Goal: Obtain resource: Download file/media

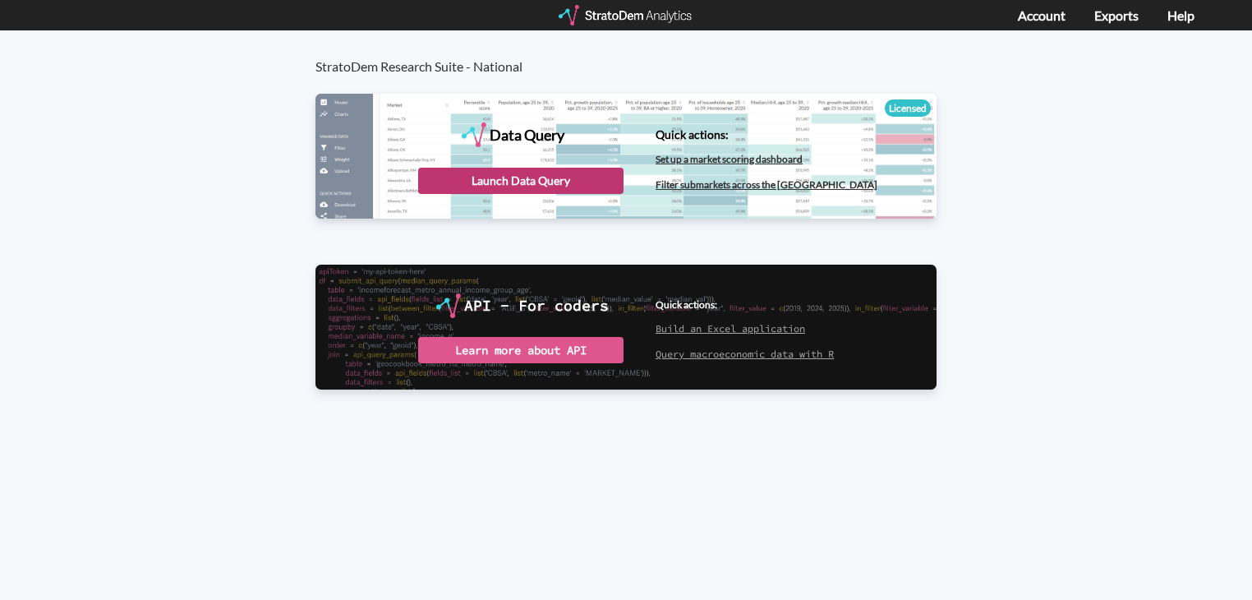
click at [563, 181] on div "Launch Data Query" at bounding box center [520, 181] width 205 height 26
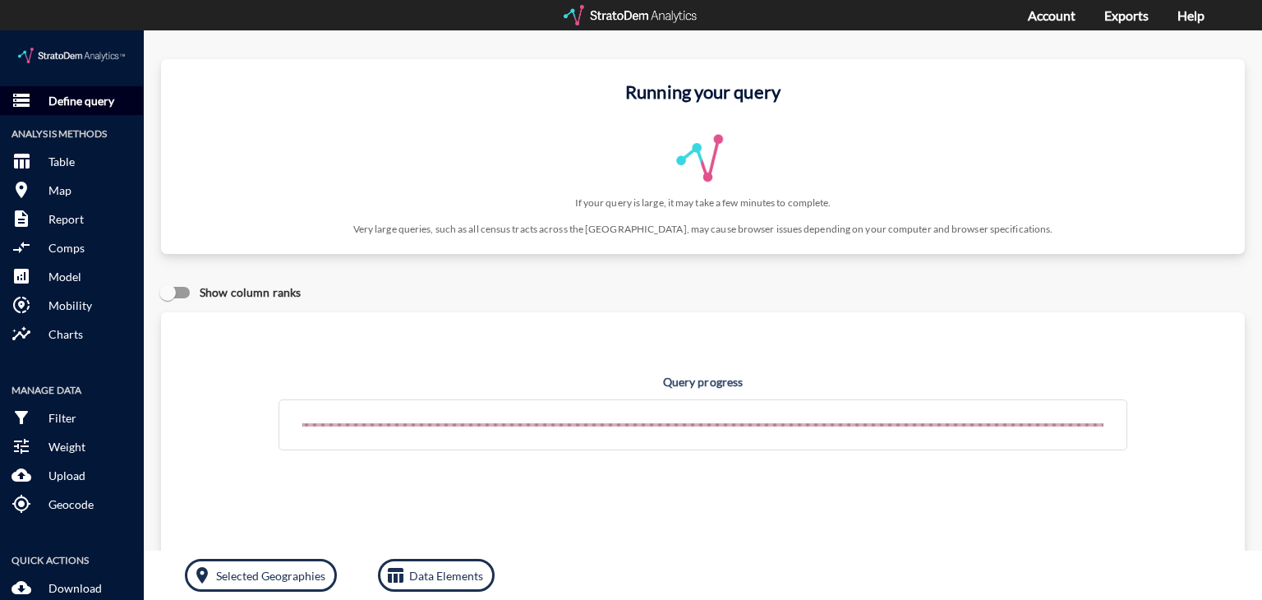
click p "Define query"
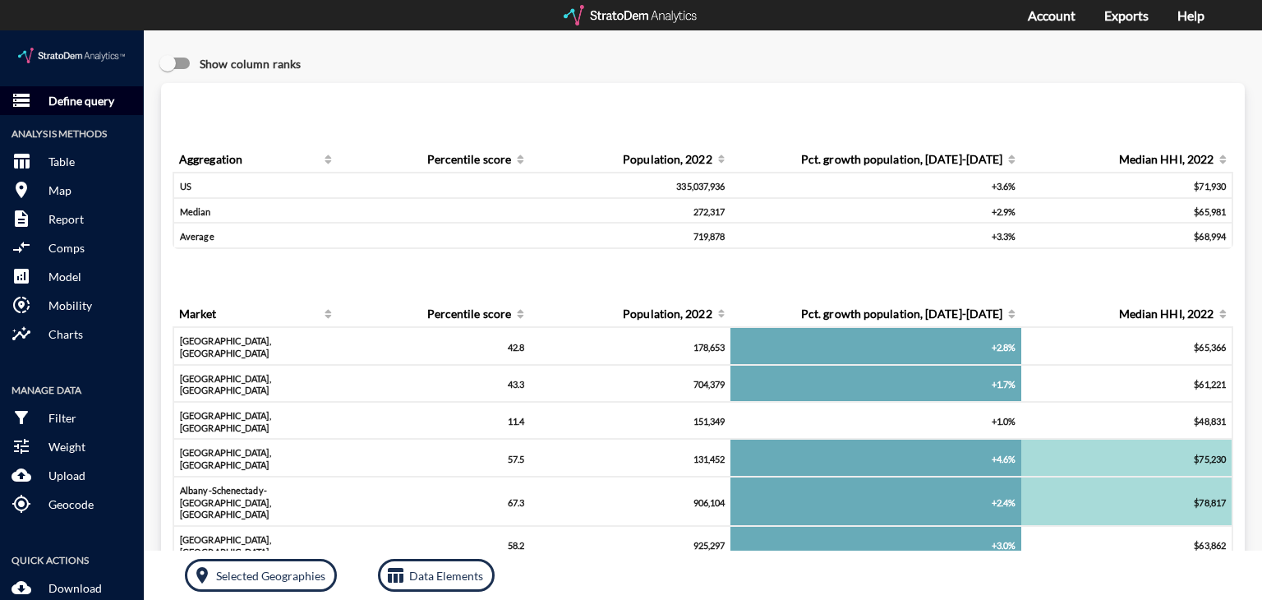
click p "Define query"
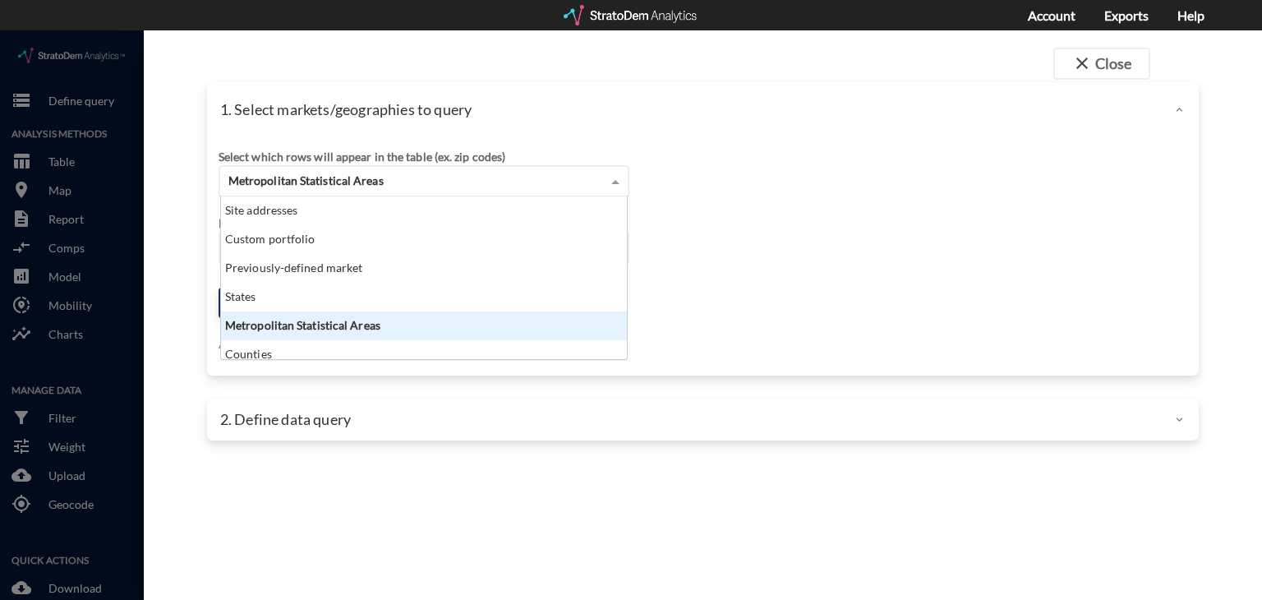
click div "Metropolitan Statistical Areas"
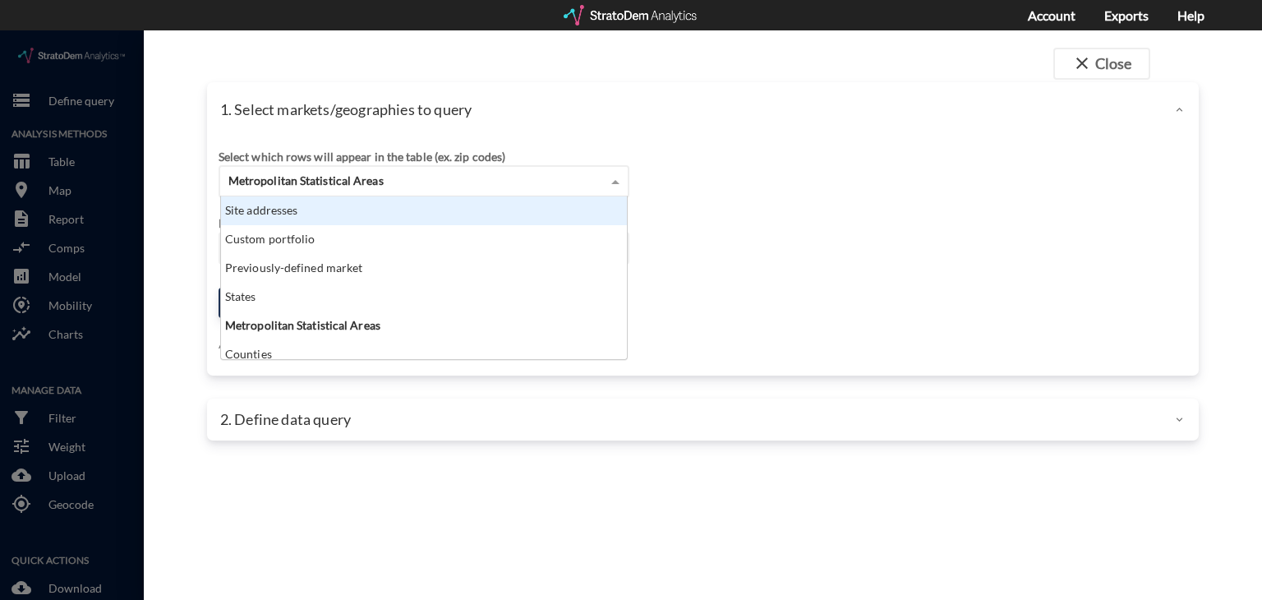
click div "Site addresses"
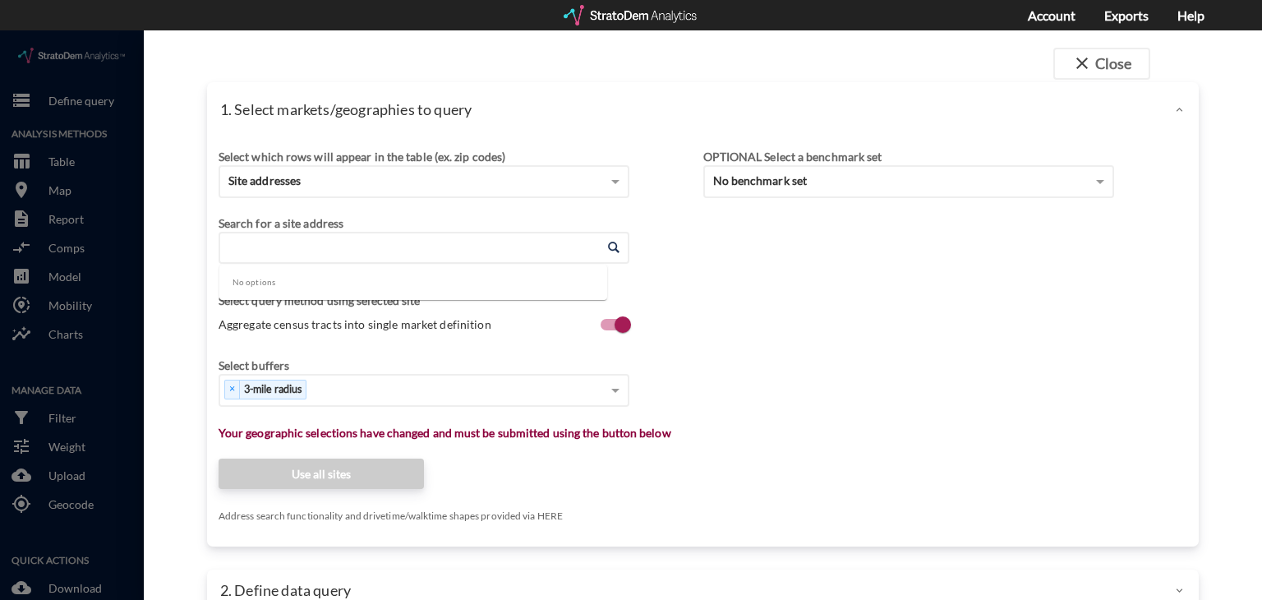
click input "Enter an address"
paste input "8300 W 38th Ave, Wheat Ridge, CO"
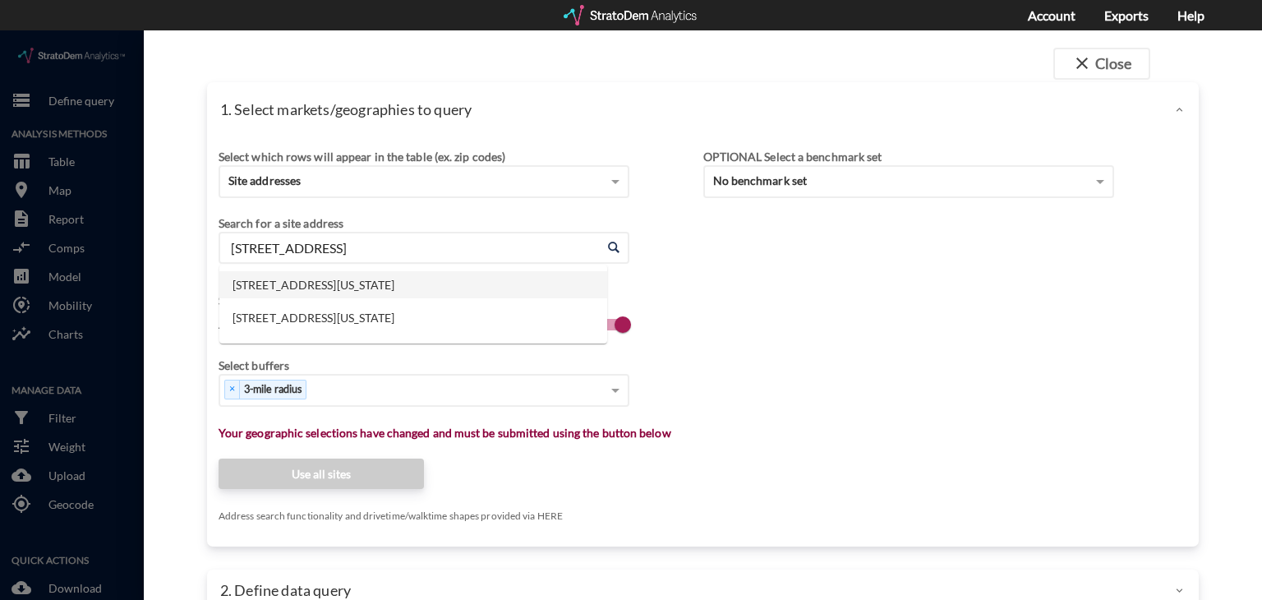
click li "8300 W 38th Ave, Wheat Ridge, Colorado"
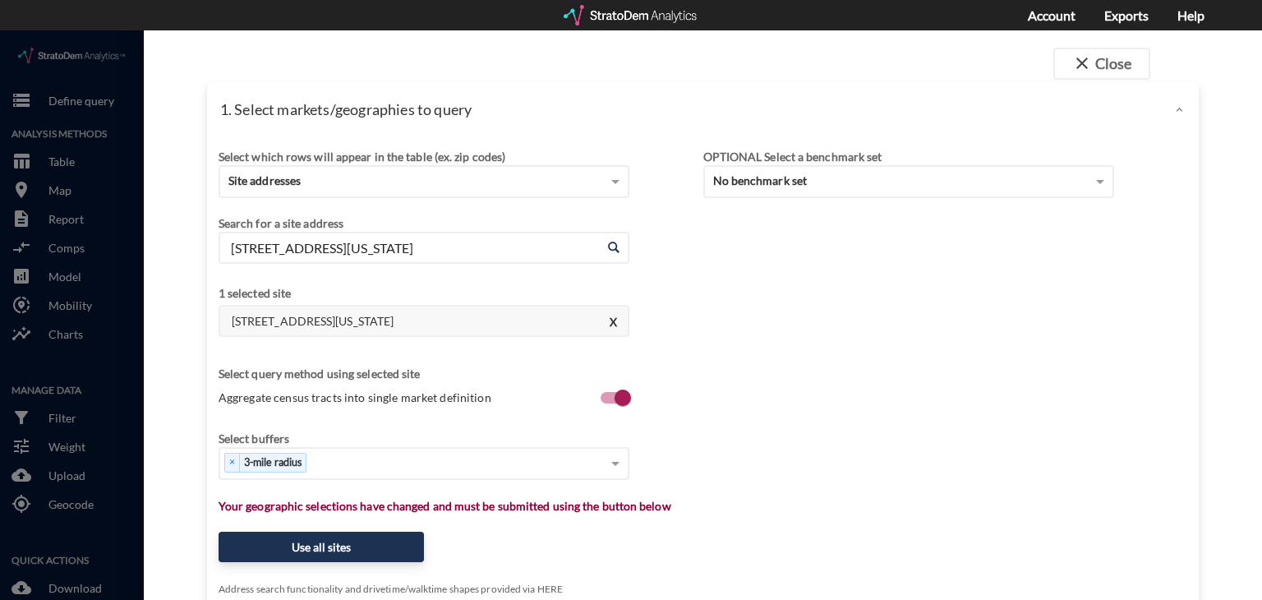
type input "8300 W 38th Ave, Wheat Ridge, Colorado"
click span "Aggregate census tracts into single market definition"
click input "Aggregate census tracts into single market definition"
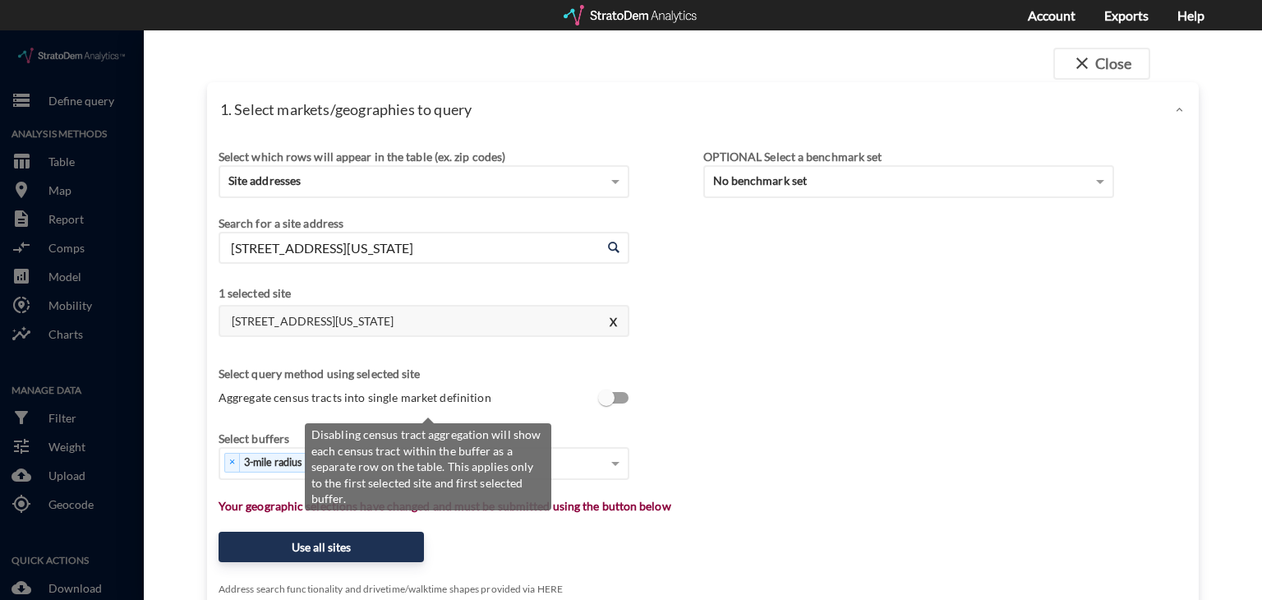
scroll to position [3, 0]
click span "Aggregate census tracts into single market definition"
click input "Aggregate census tracts into single market definition"
checkbox input "true"
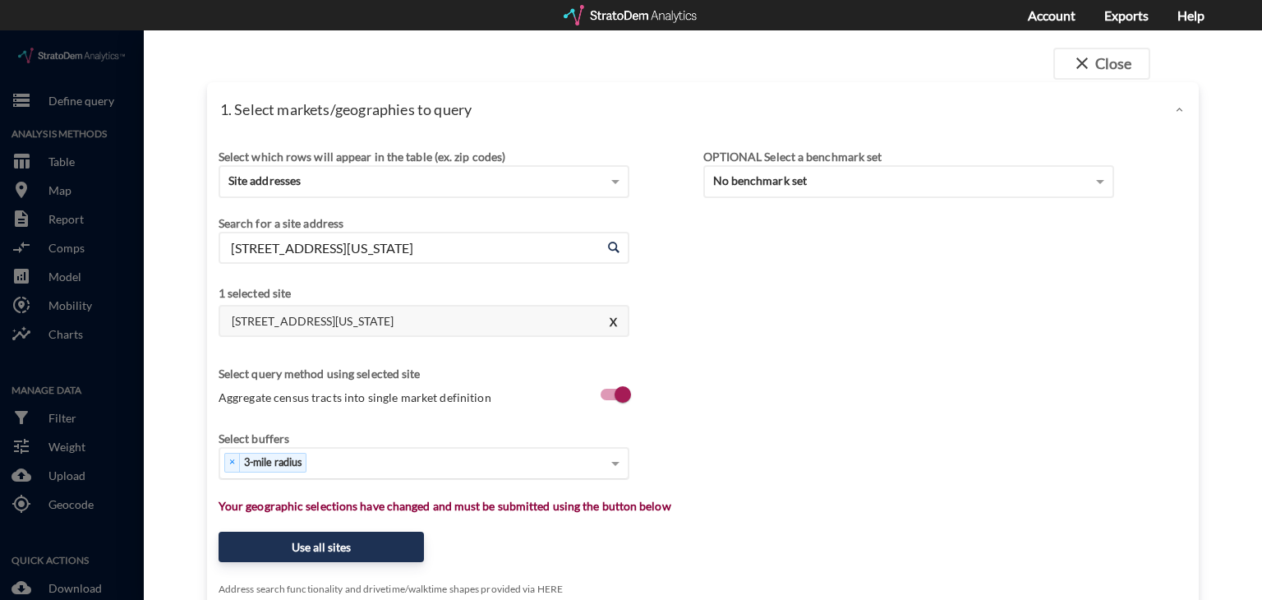
scroll to position [39, 0]
click div "× 3-mile radius"
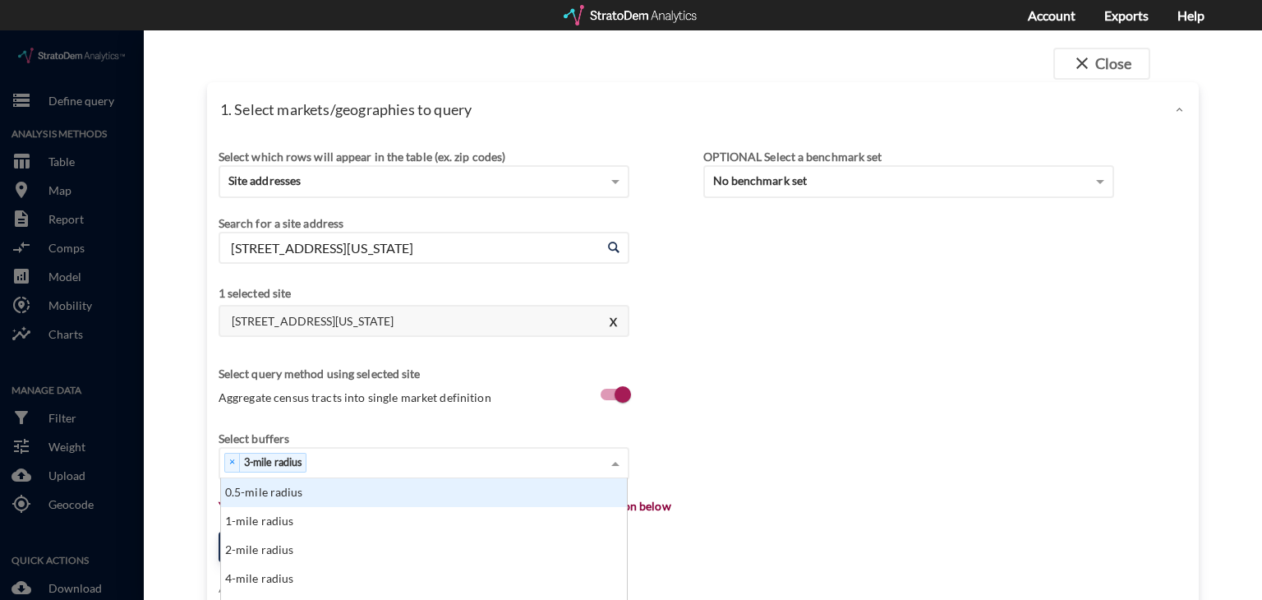
scroll to position [118, 0]
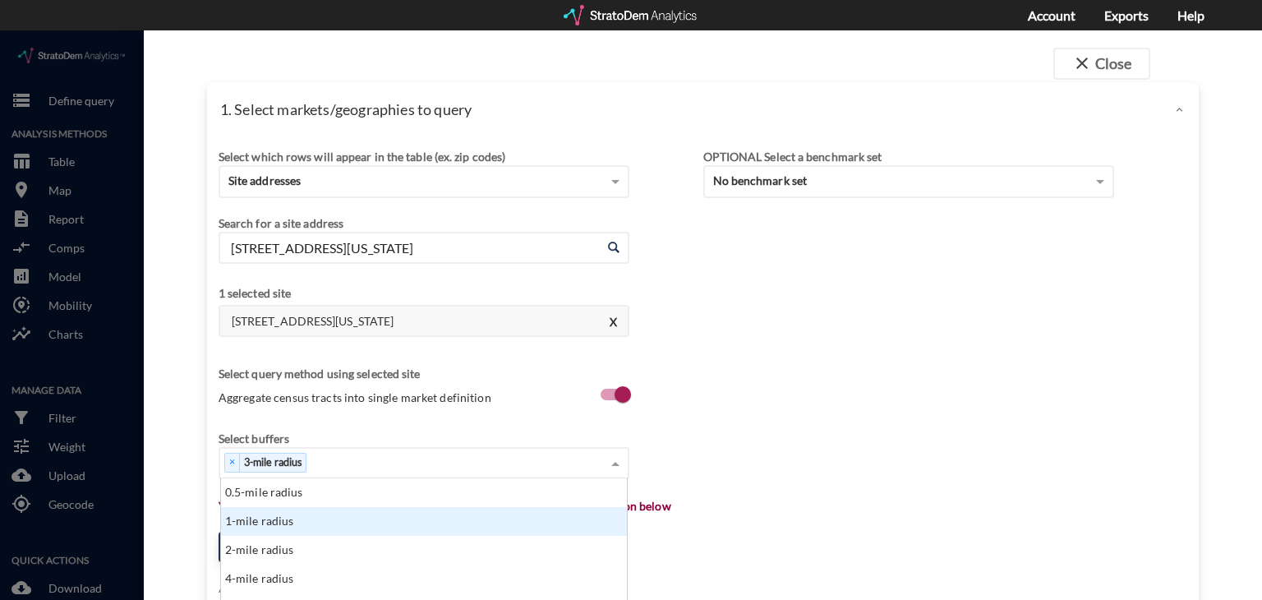
click div "1-mile radius"
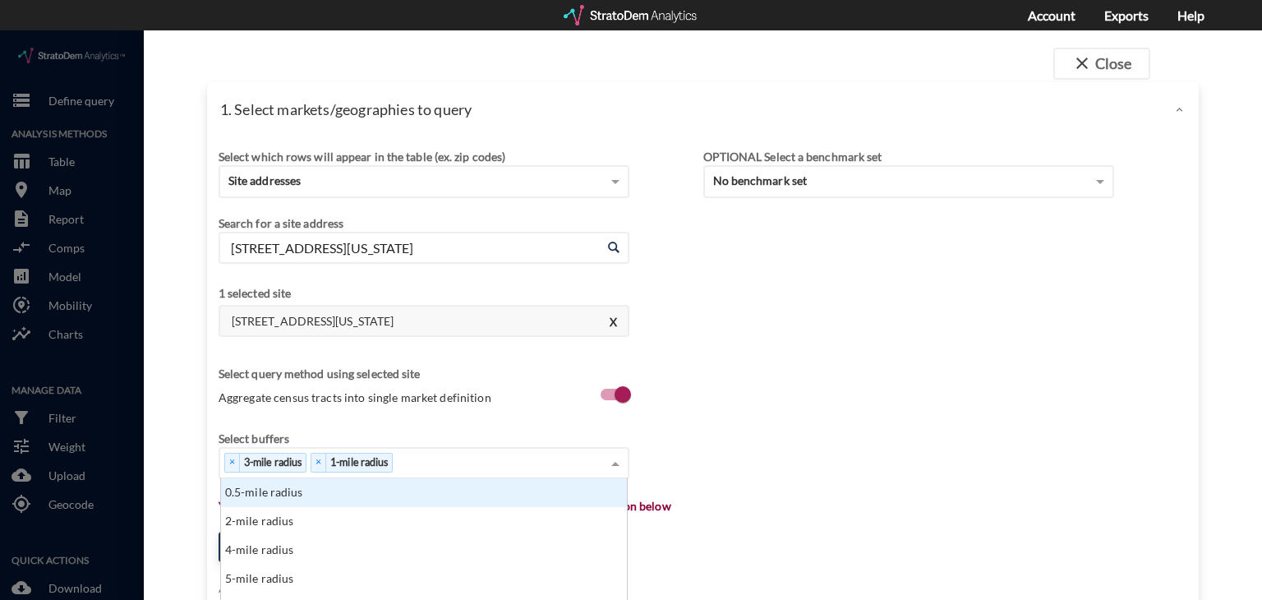
scroll to position [158, 0]
click div "× 3-mile radius × 1-mile radius"
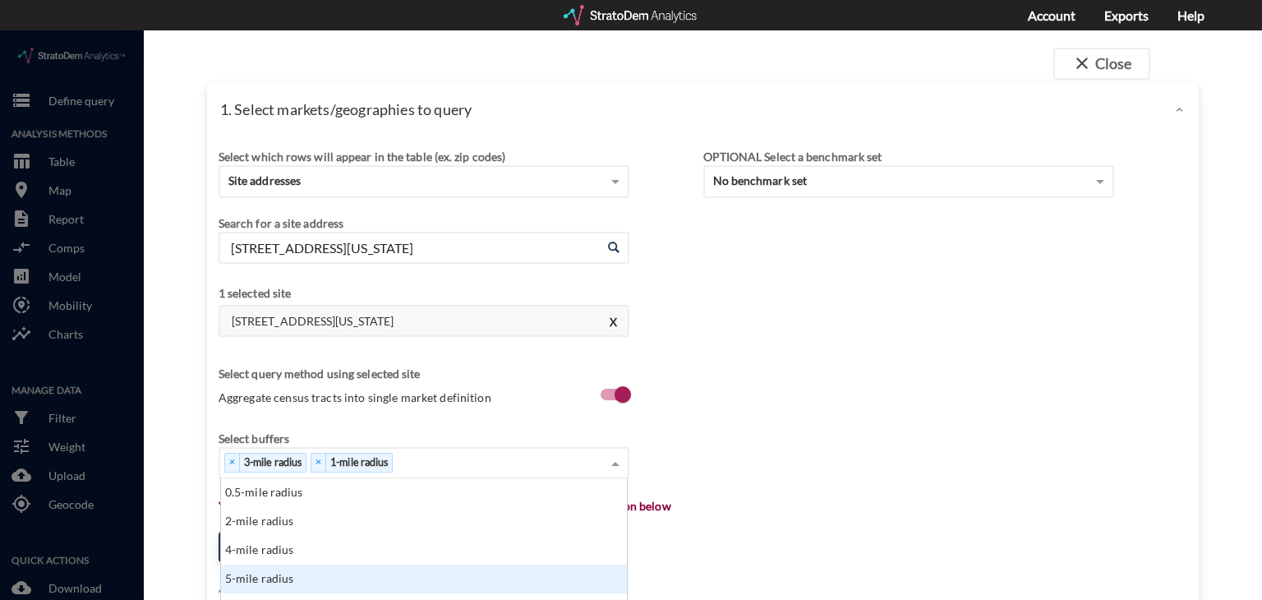
scroll to position [315, 0]
click div "5-mile radius"
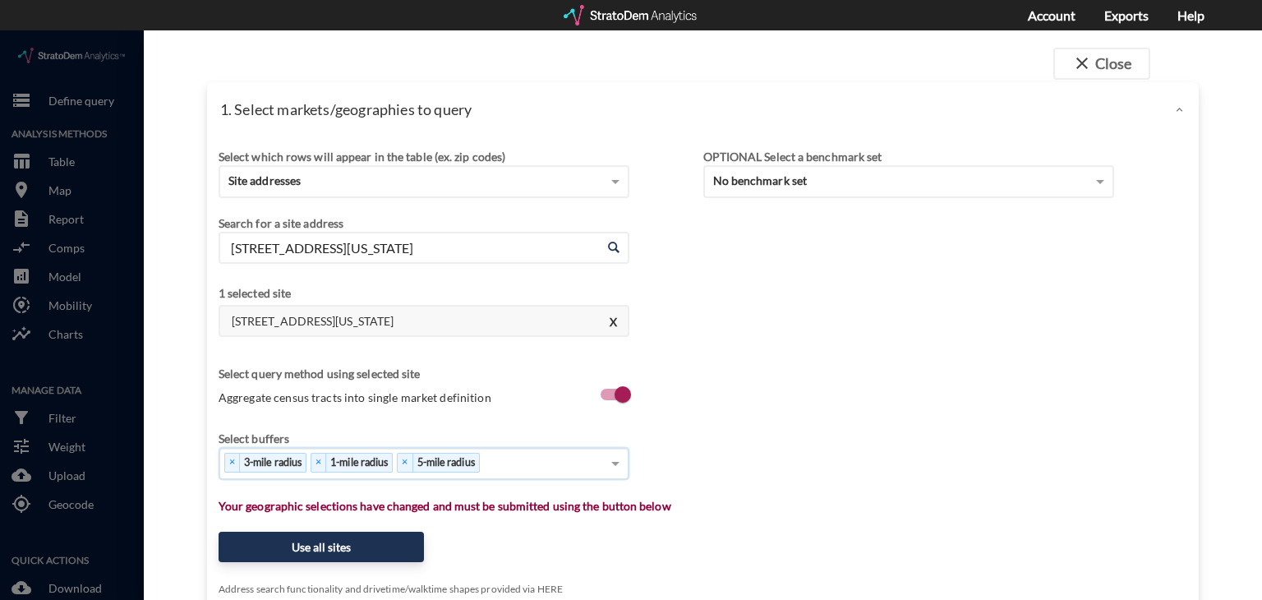
scroll to position [355, 0]
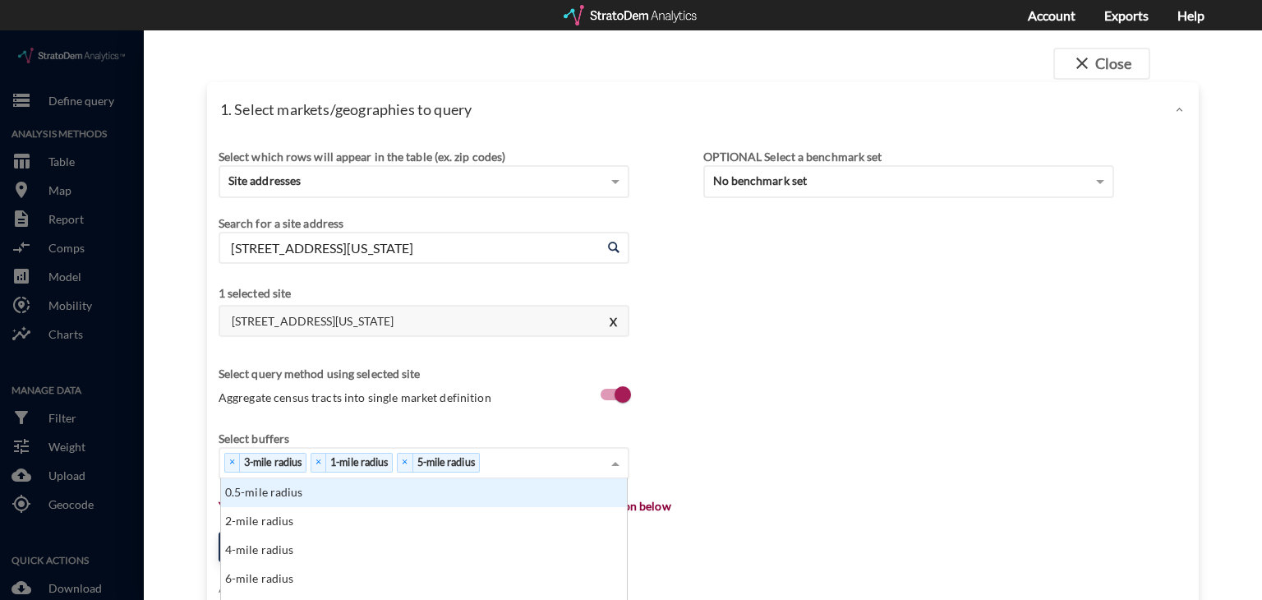
click div "× 3-mile radius × 1-mile radius × 5-mile radius"
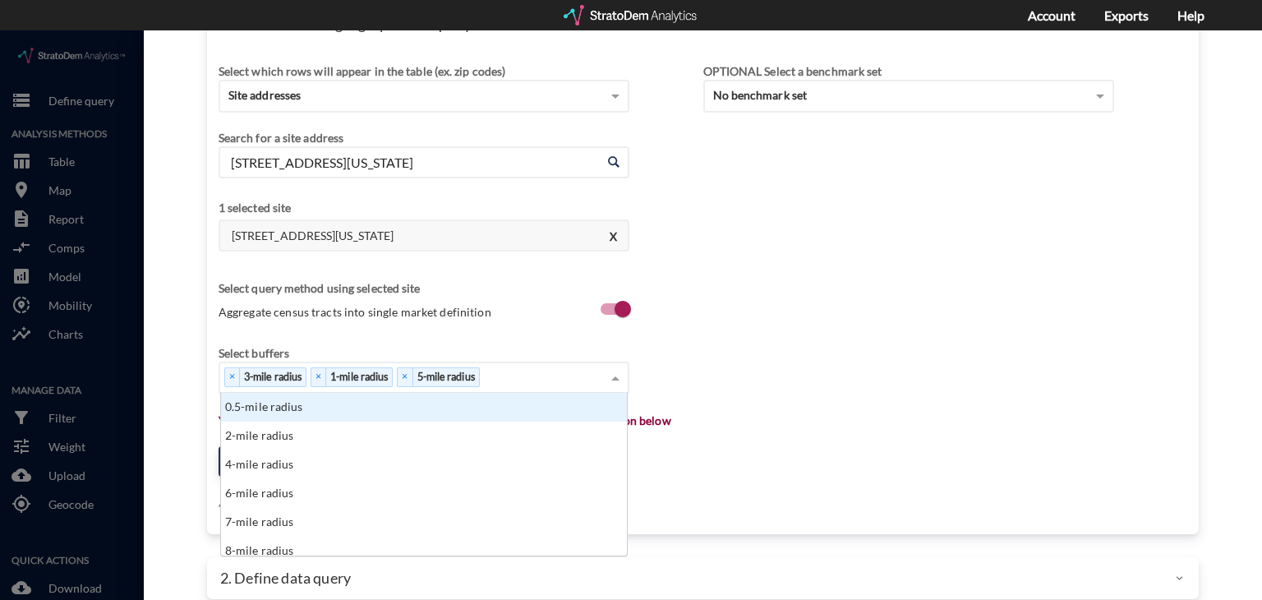
scroll to position [105, 0]
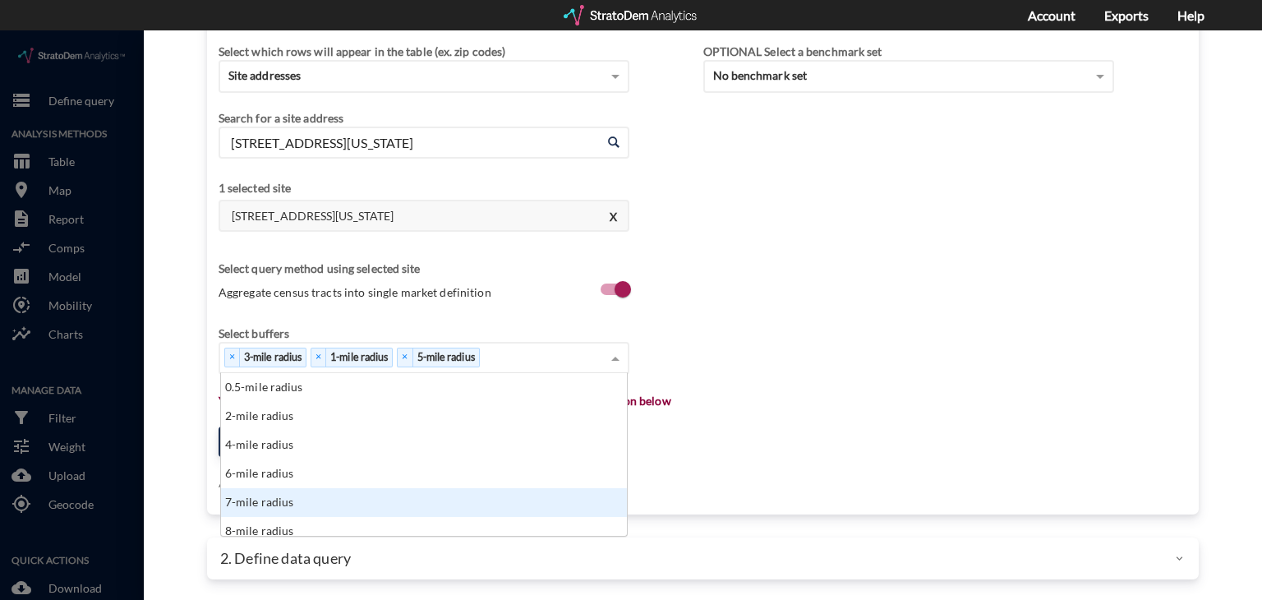
click div "7-mile radius"
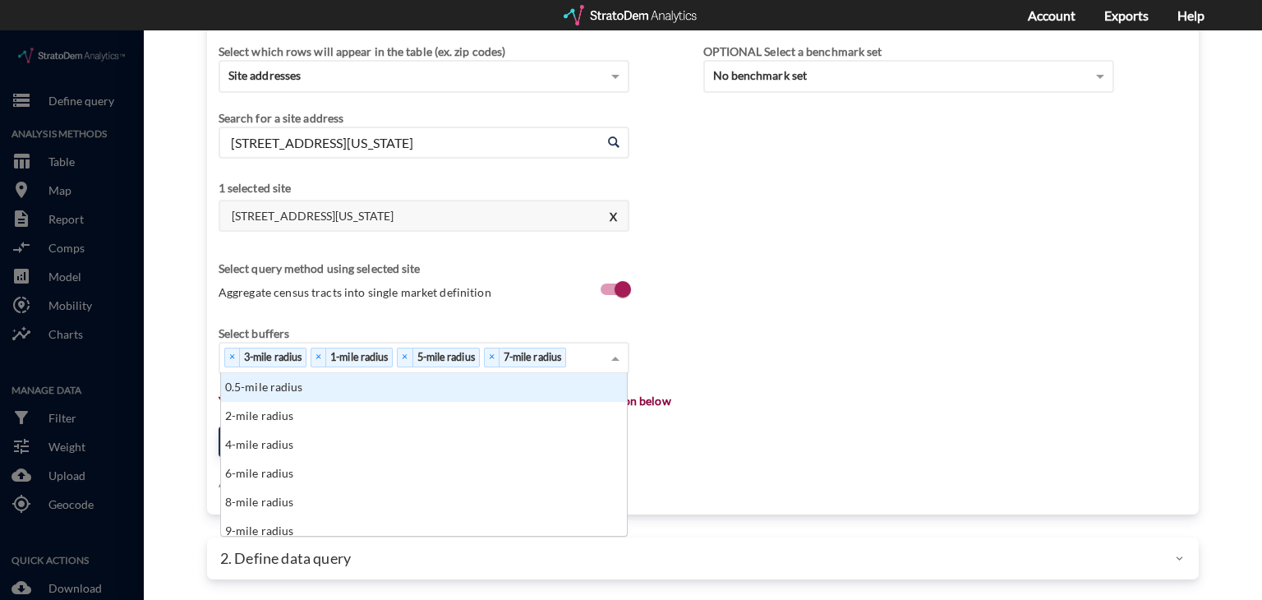
click div "× 3-mile radius × 1-mile radius × 5-mile radius × 7-mile radius"
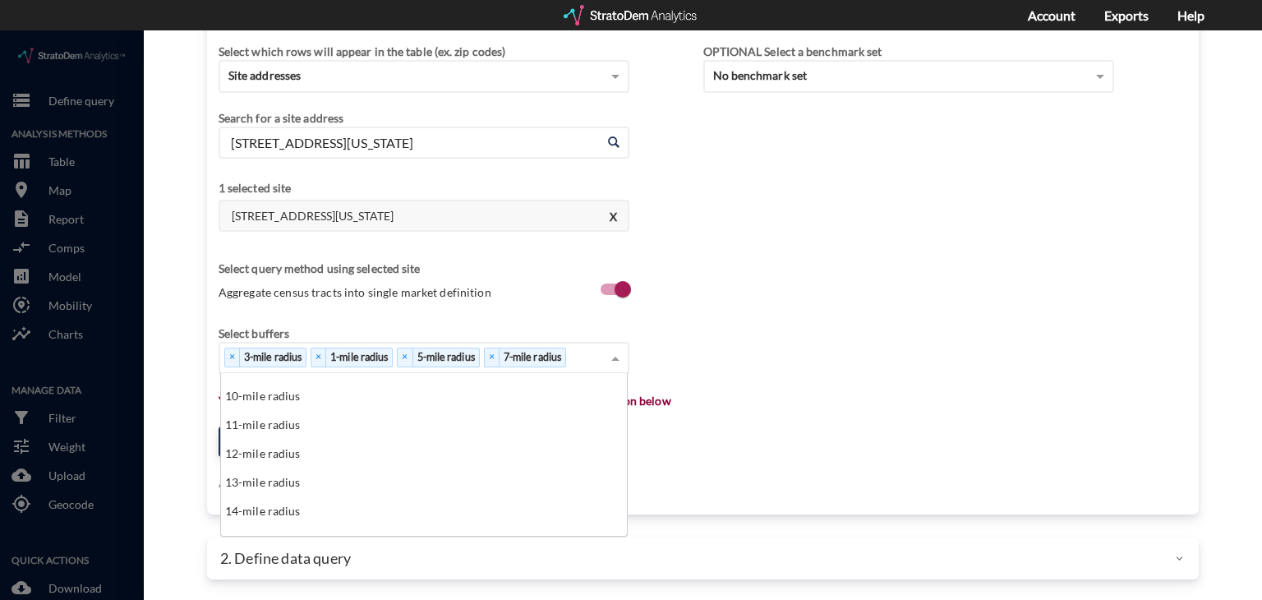
scroll to position [164, 0]
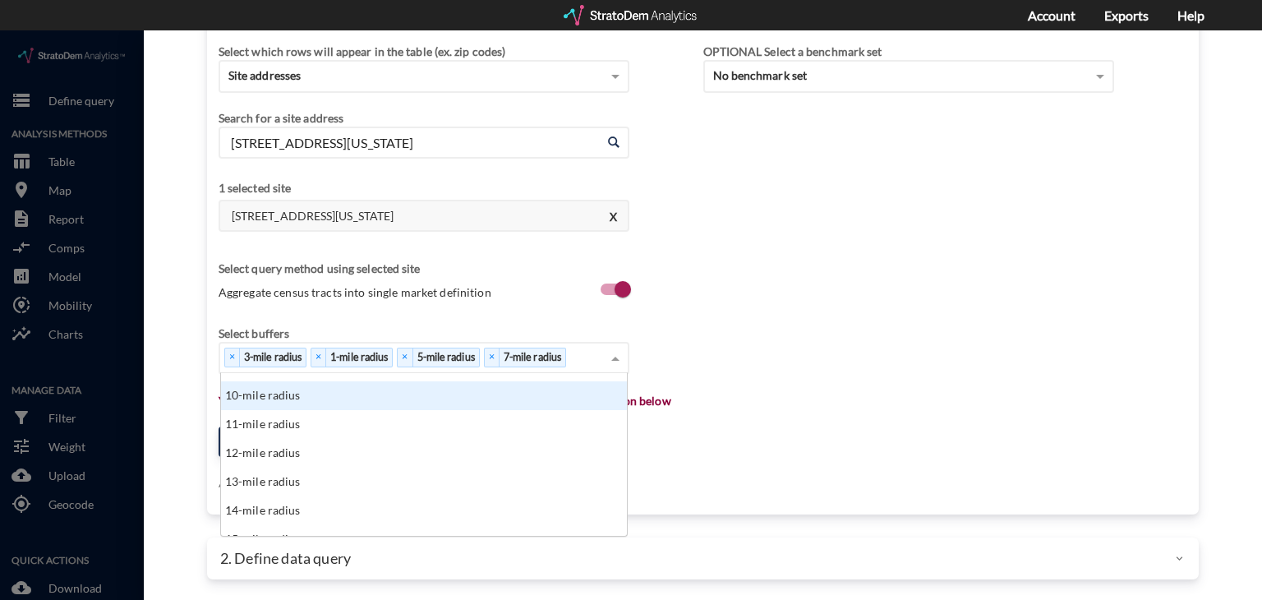
click div "10-mile radius"
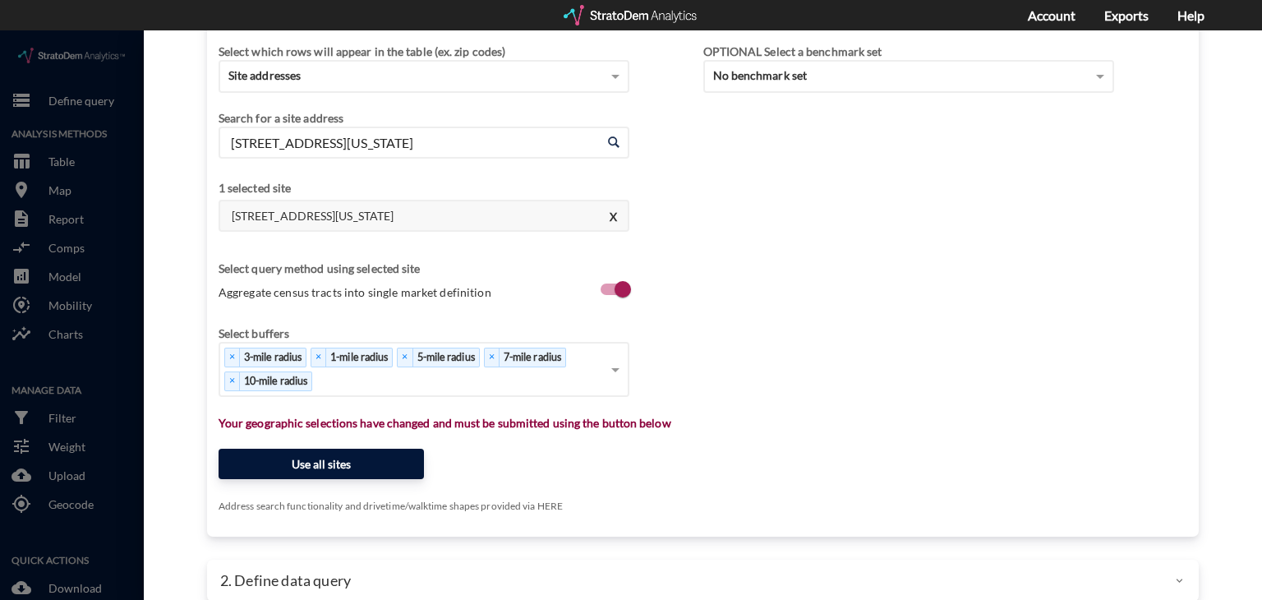
click button "Use all sites"
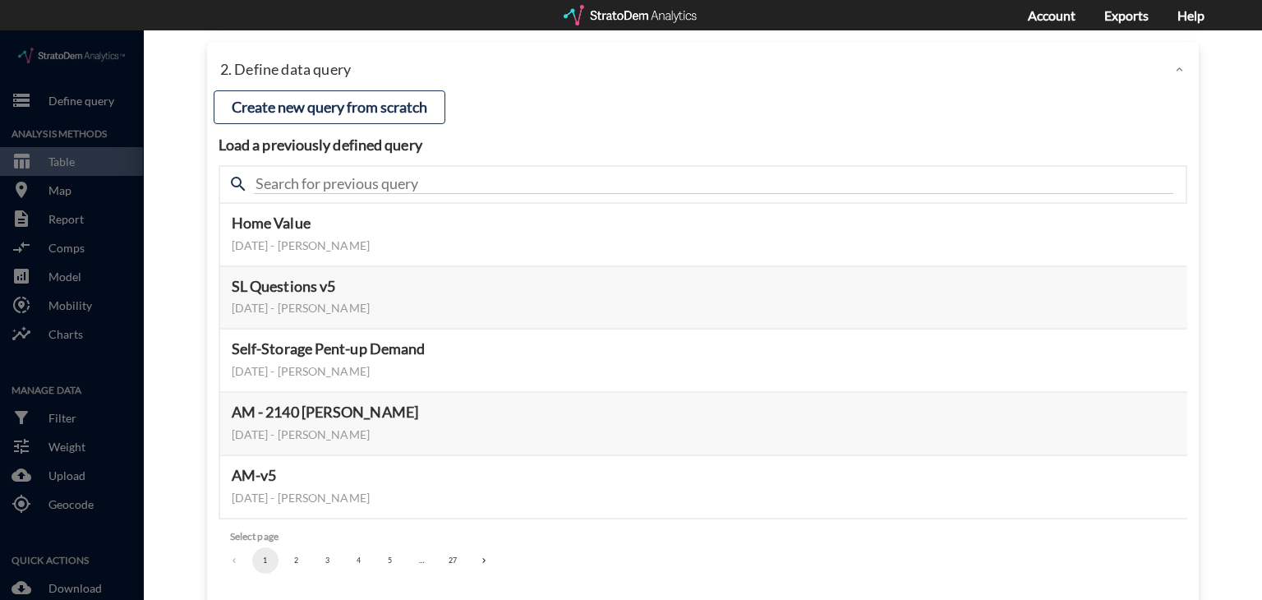
scroll to position [104, 0]
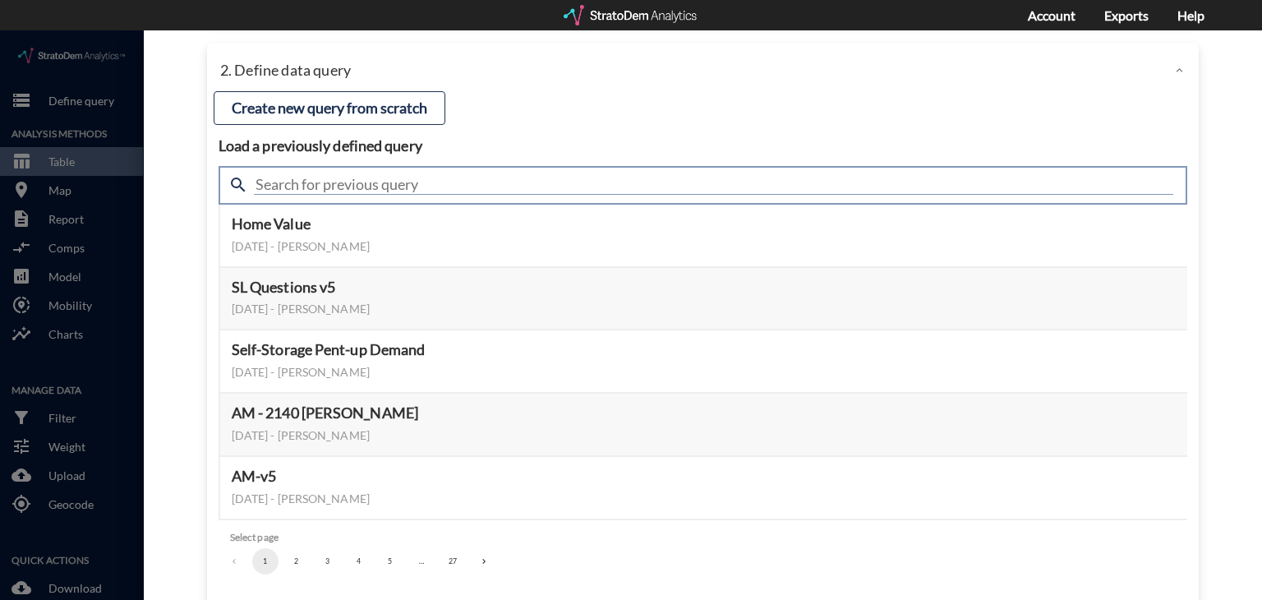
click input "text"
type input "housing demand"
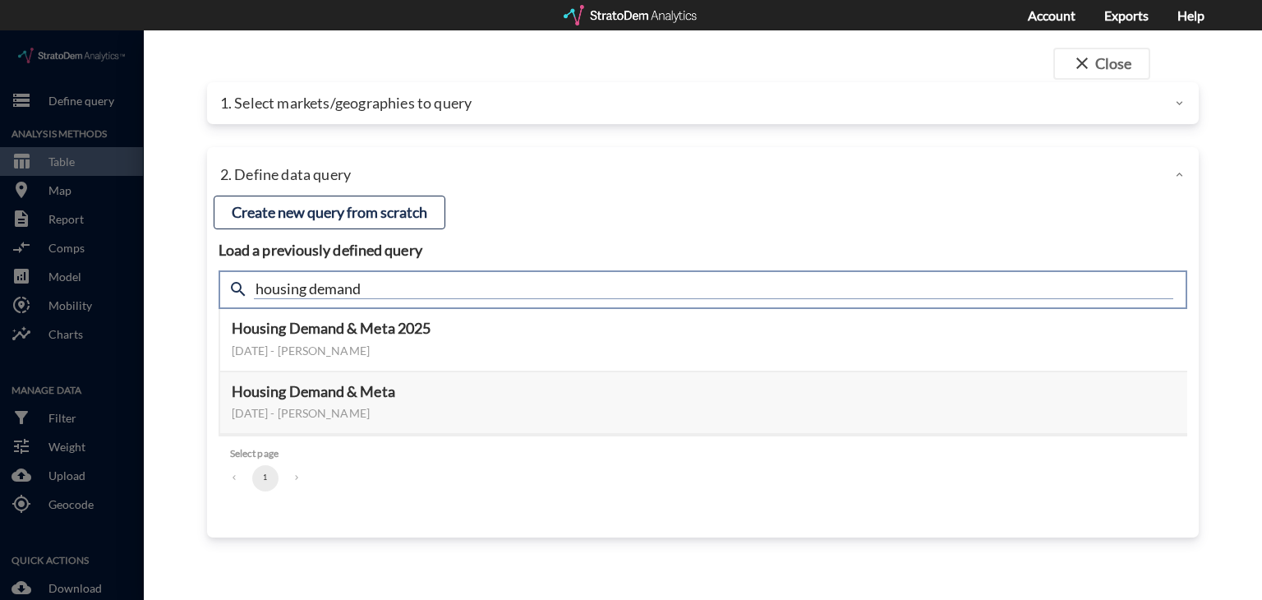
scroll to position [0, 0]
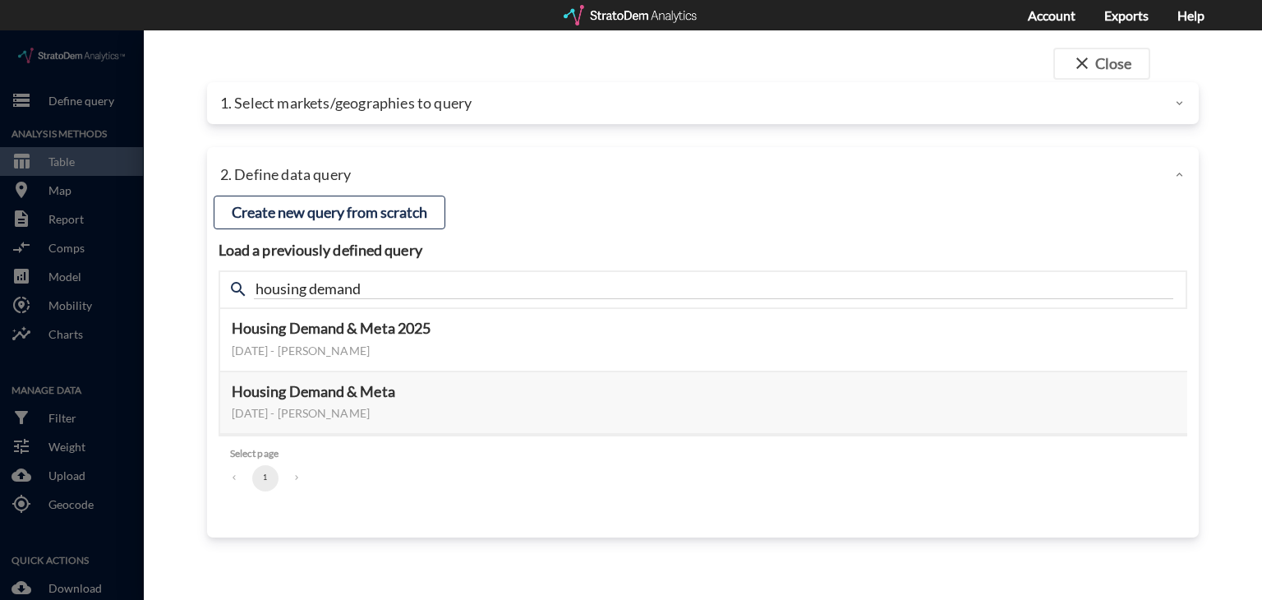
drag, startPoint x: 1092, startPoint y: 301, endPoint x: 725, endPoint y: 238, distance: 371.8
click div "Load a previously defined query Create new query from scratch search housing de…"
click button "Select this query"
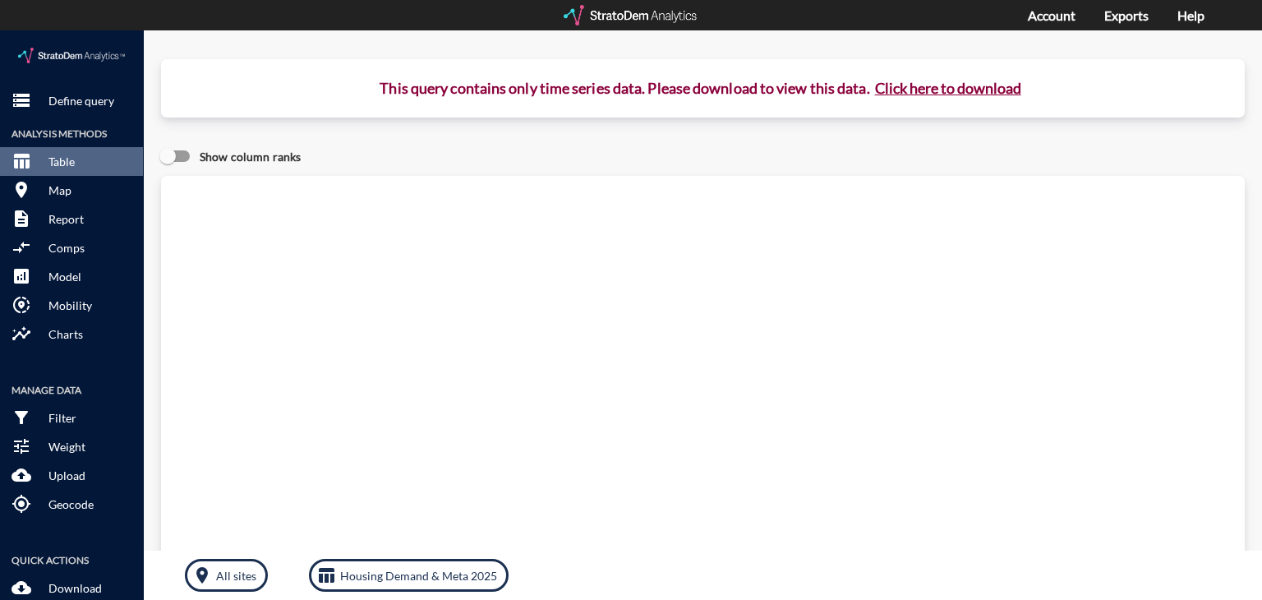
click button "Click here to download"
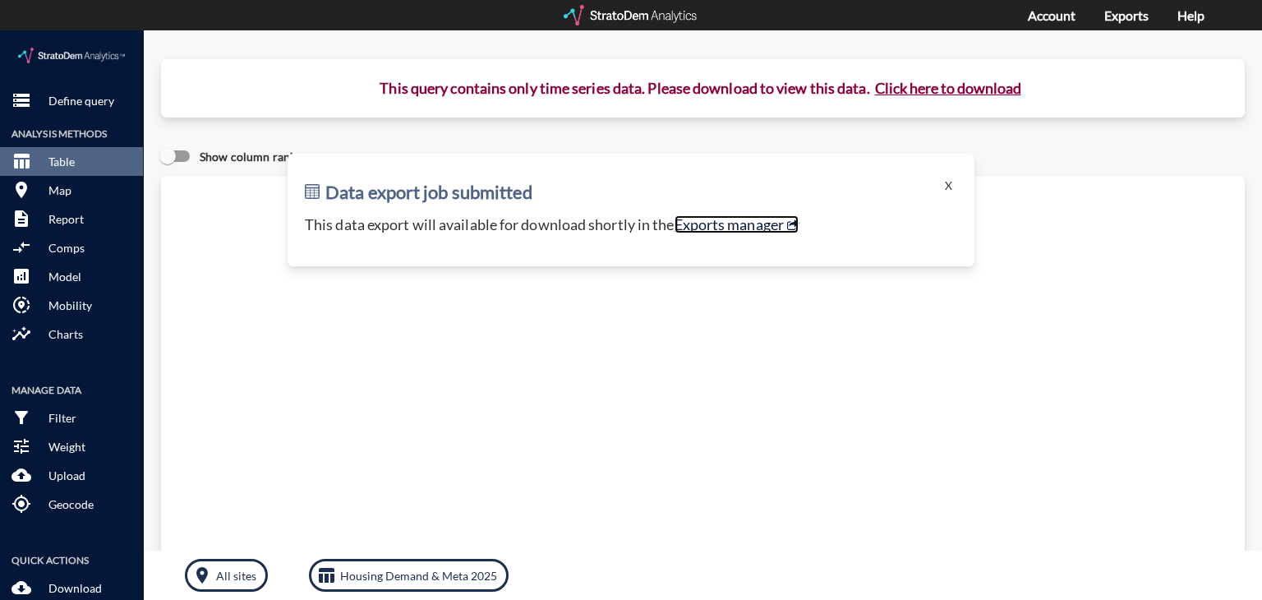
click link "Exports manager"
click button "X"
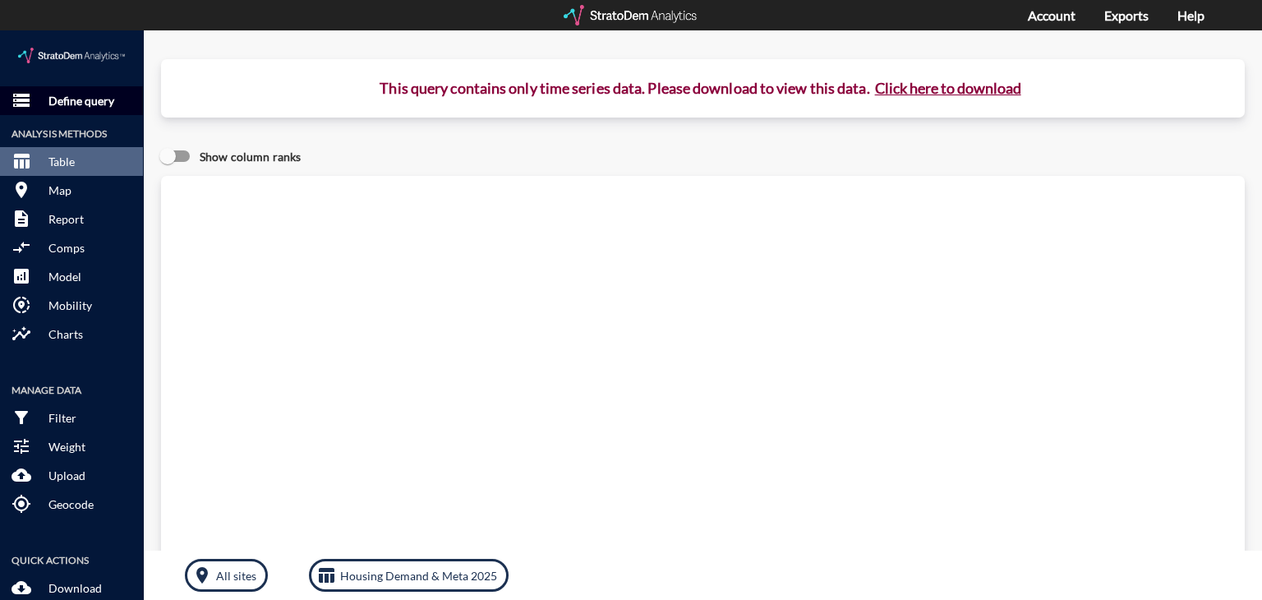
click p "Define query"
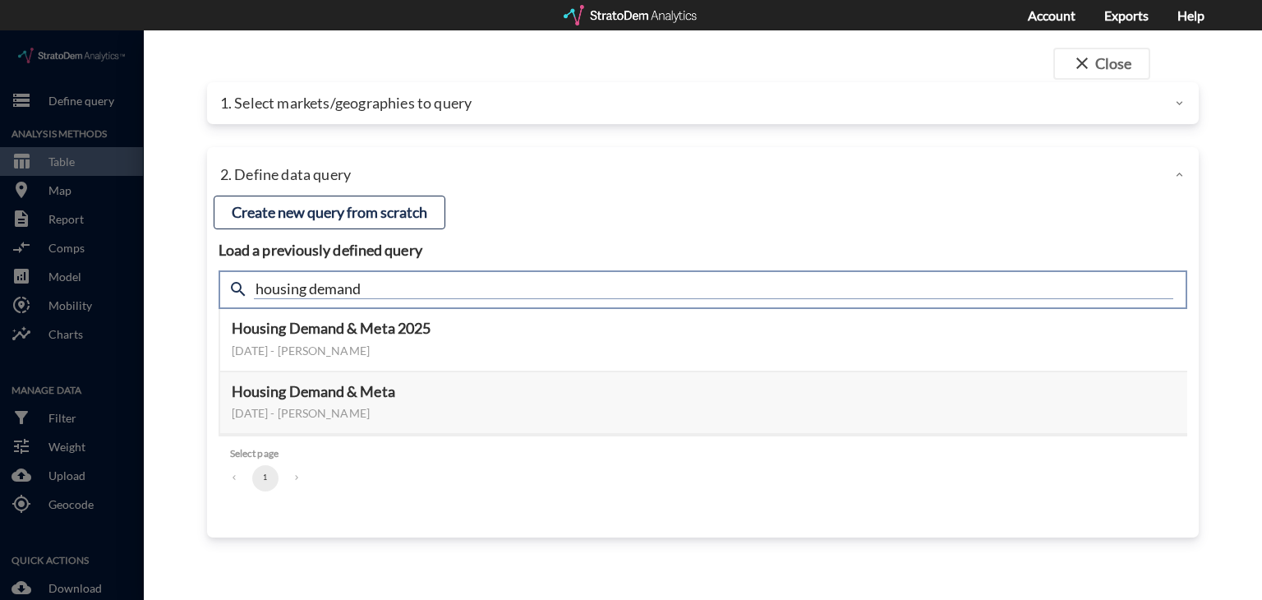
click input "housing demand"
type input "active adult"
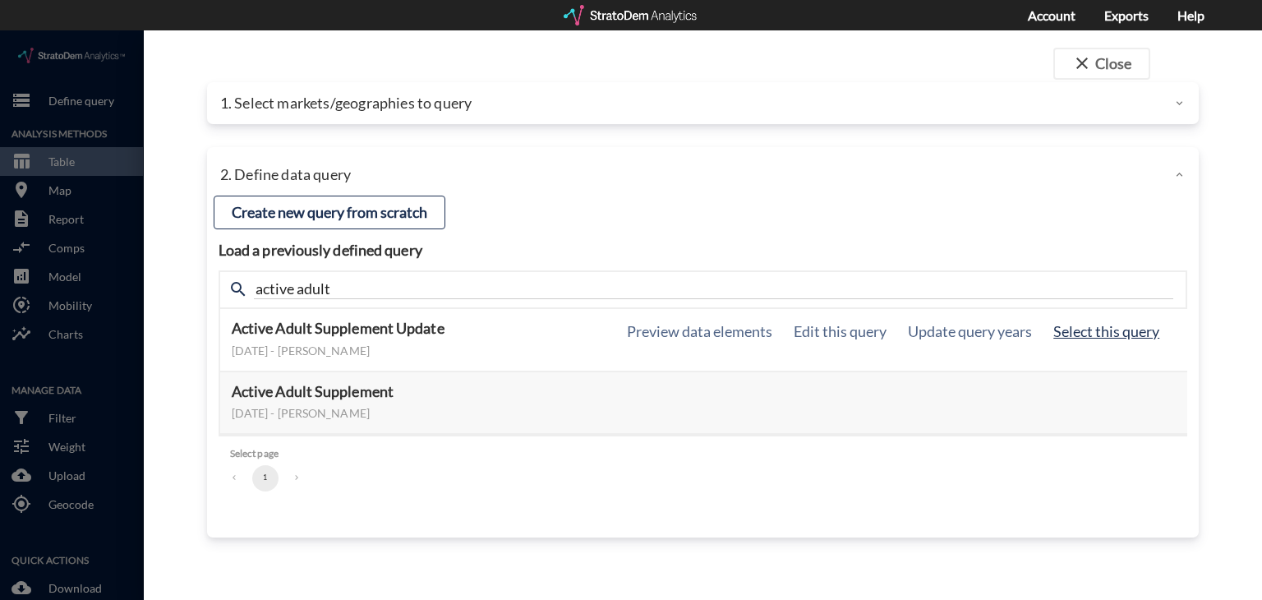
click button "Select this query"
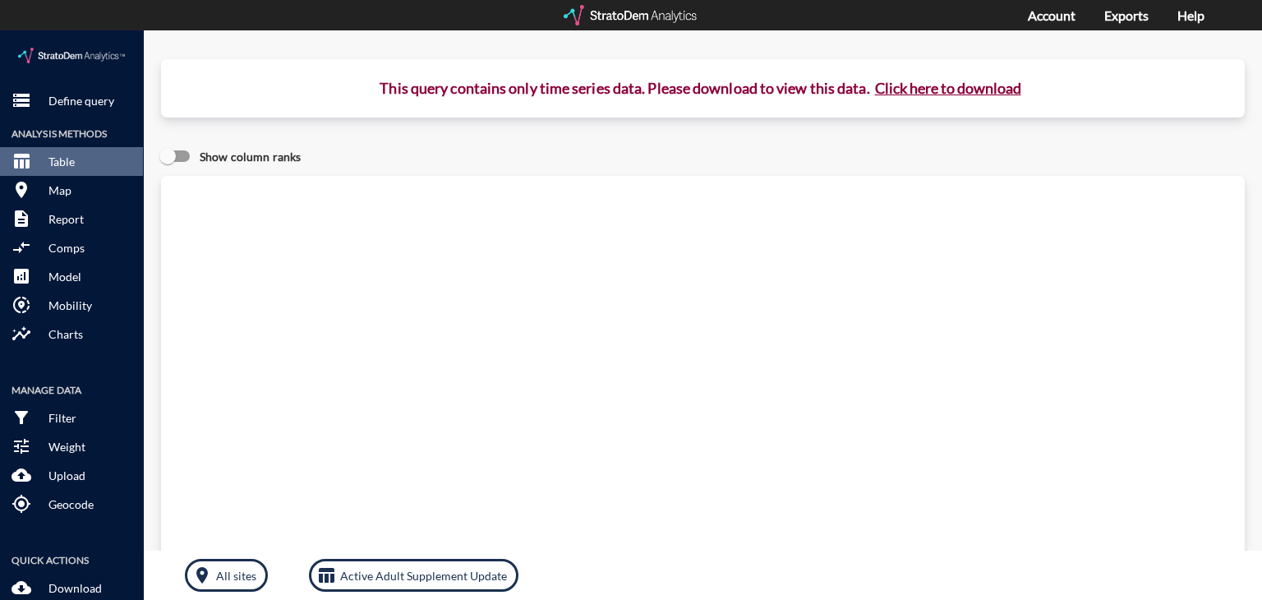
click button "Click here to download"
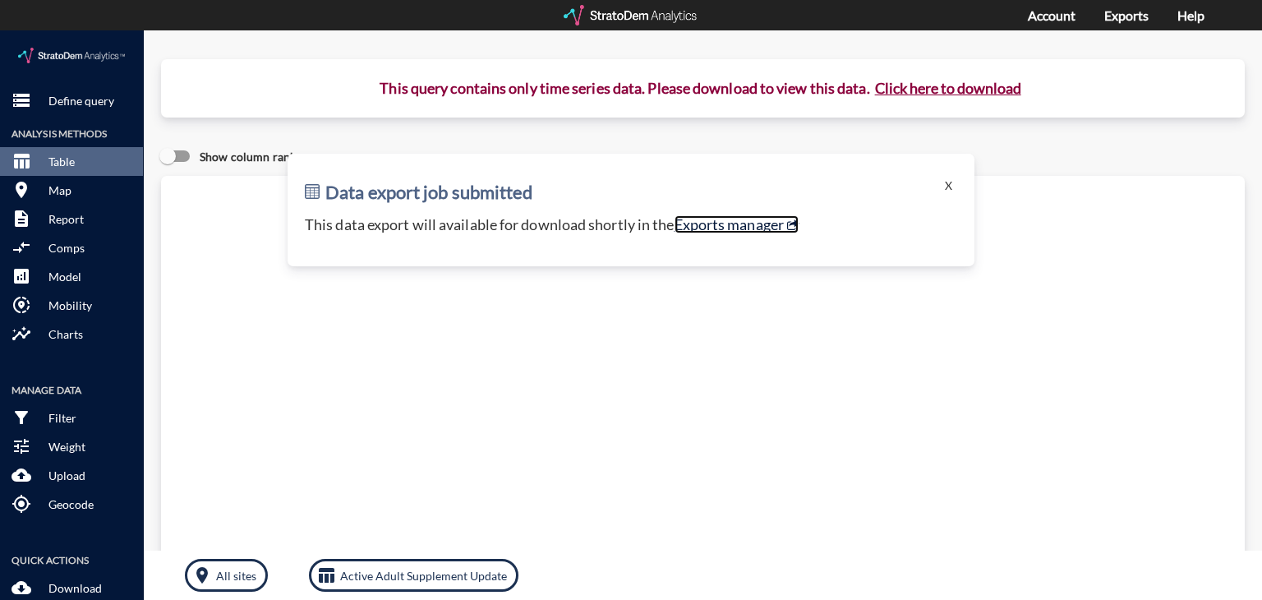
click link "Exports manager"
click p "Define query"
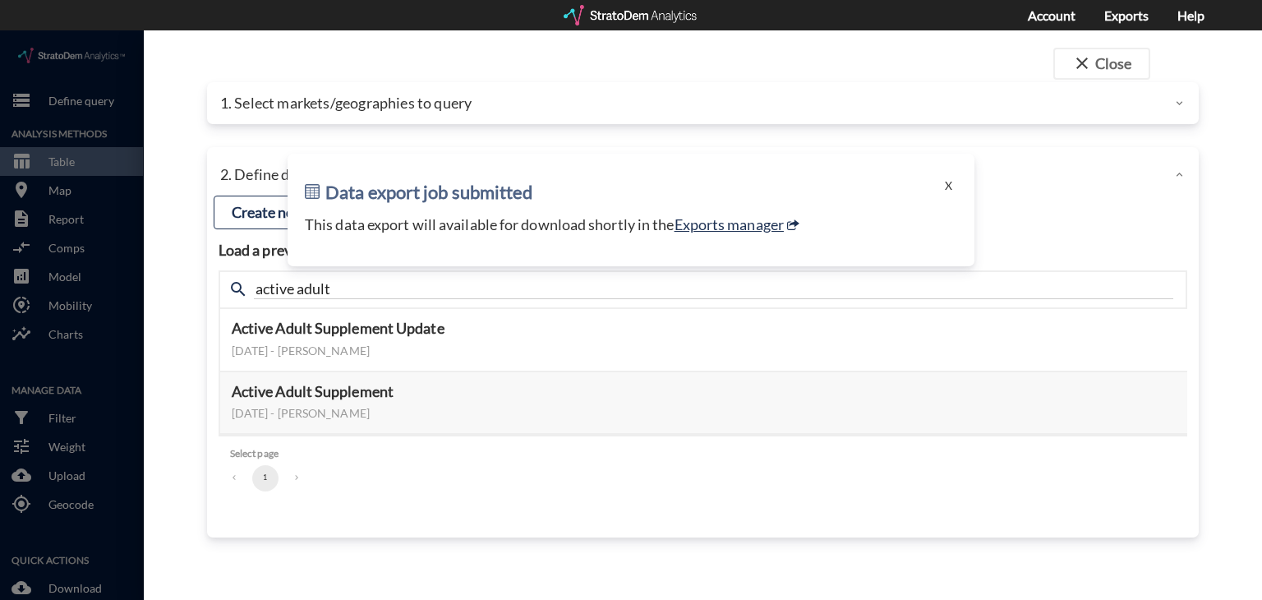
drag, startPoint x: 946, startPoint y: 149, endPoint x: 907, endPoint y: 136, distance: 41.6
click div "Data export job submitted X This data export will available for download shortl…"
drag, startPoint x: 941, startPoint y: 158, endPoint x: 863, endPoint y: 138, distance: 81.3
drag, startPoint x: 863, startPoint y: 138, endPoint x: 853, endPoint y: 81, distance: 58.3
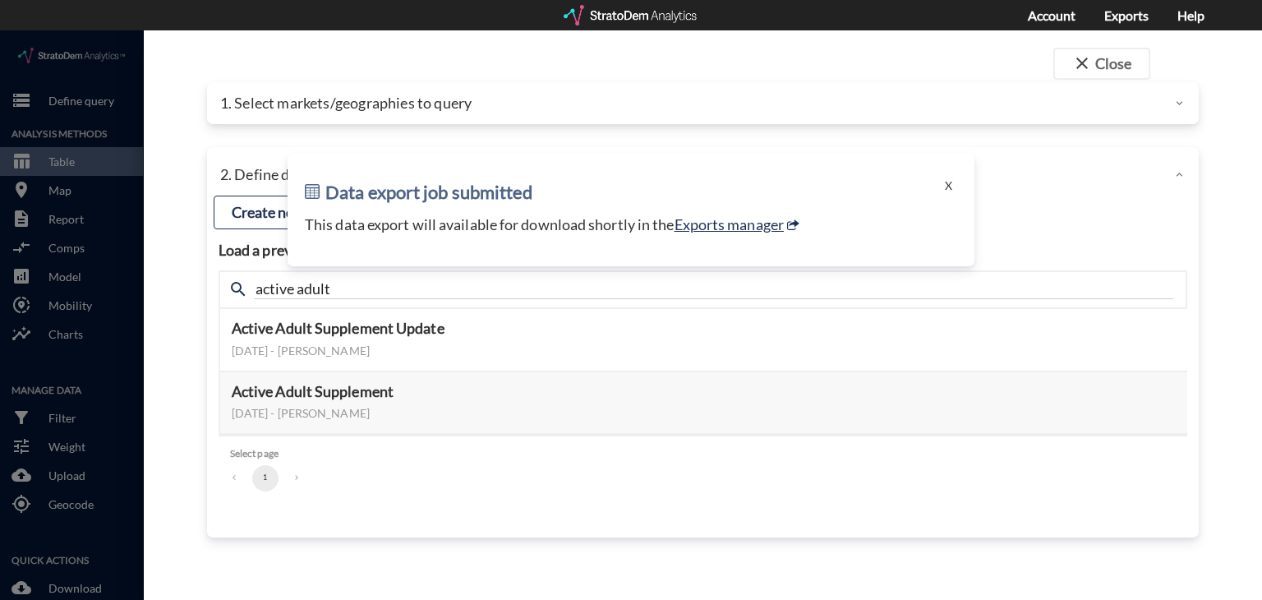
click div "1. Select markets/geographies to query"
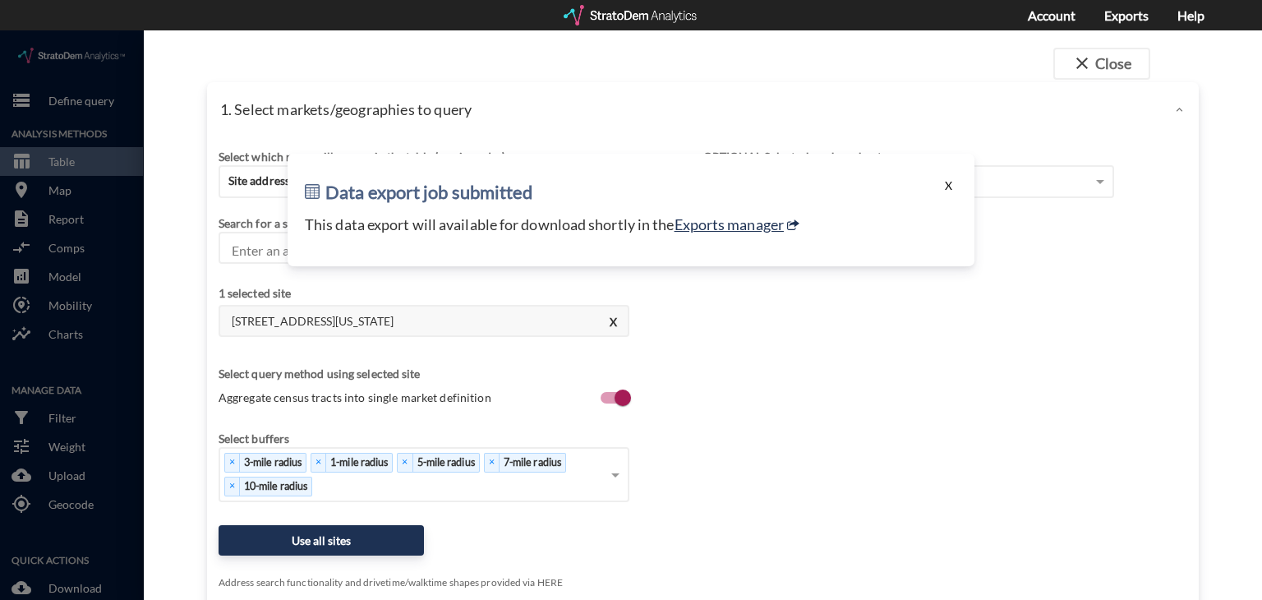
click button "X"
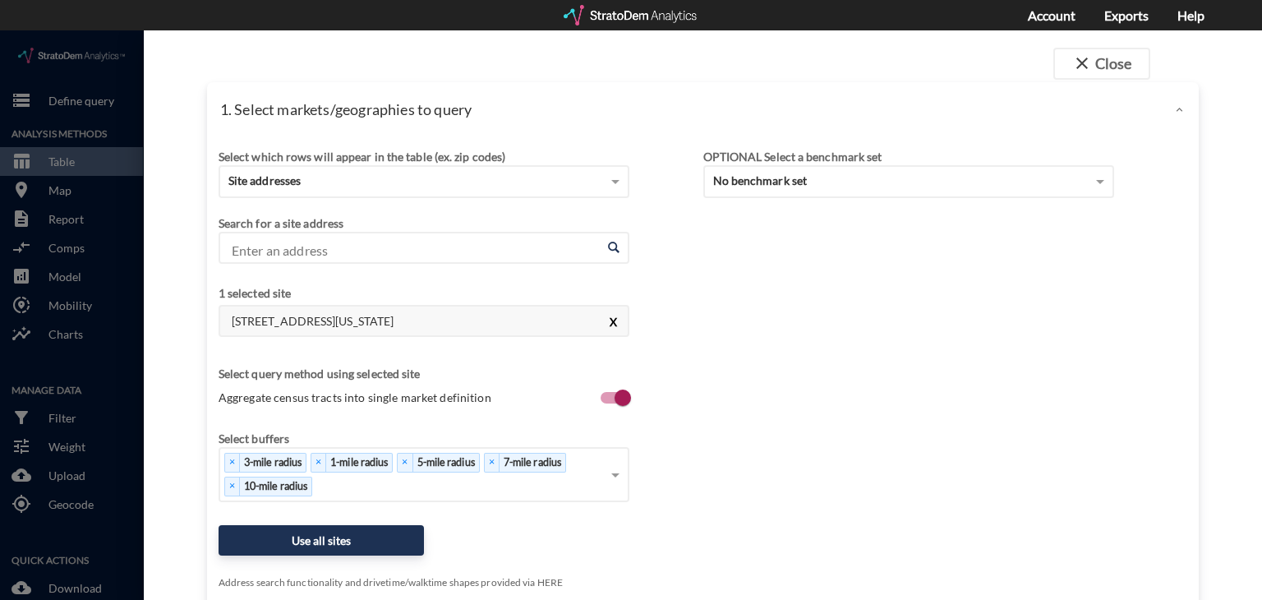
click button "X"
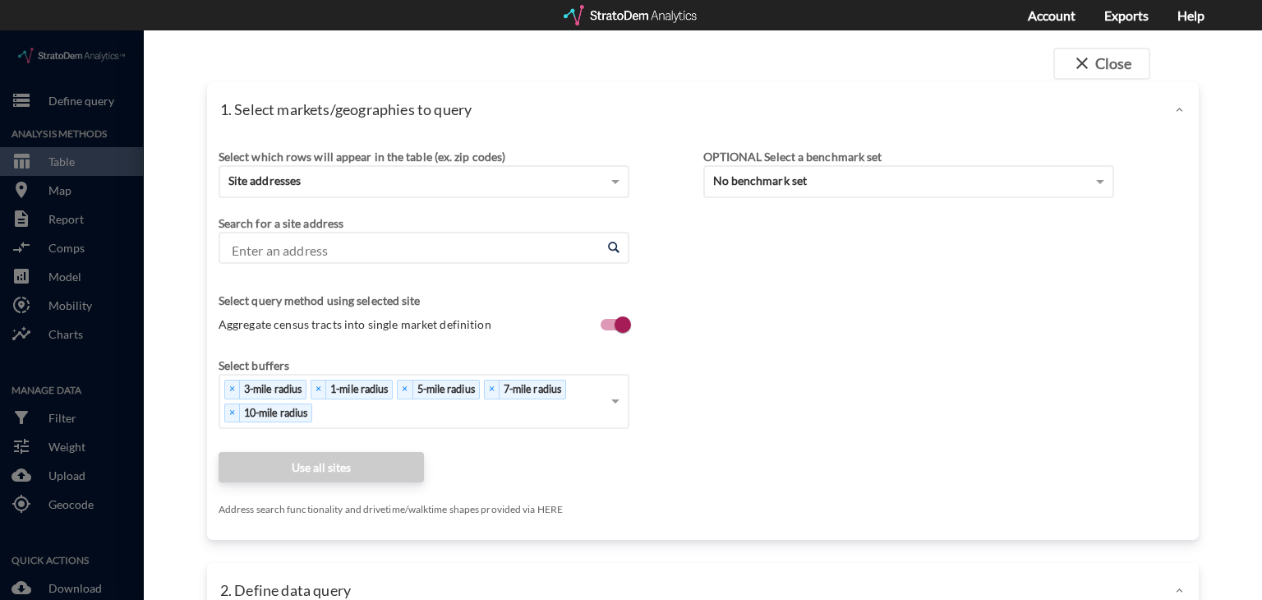
click input "Enter an address"
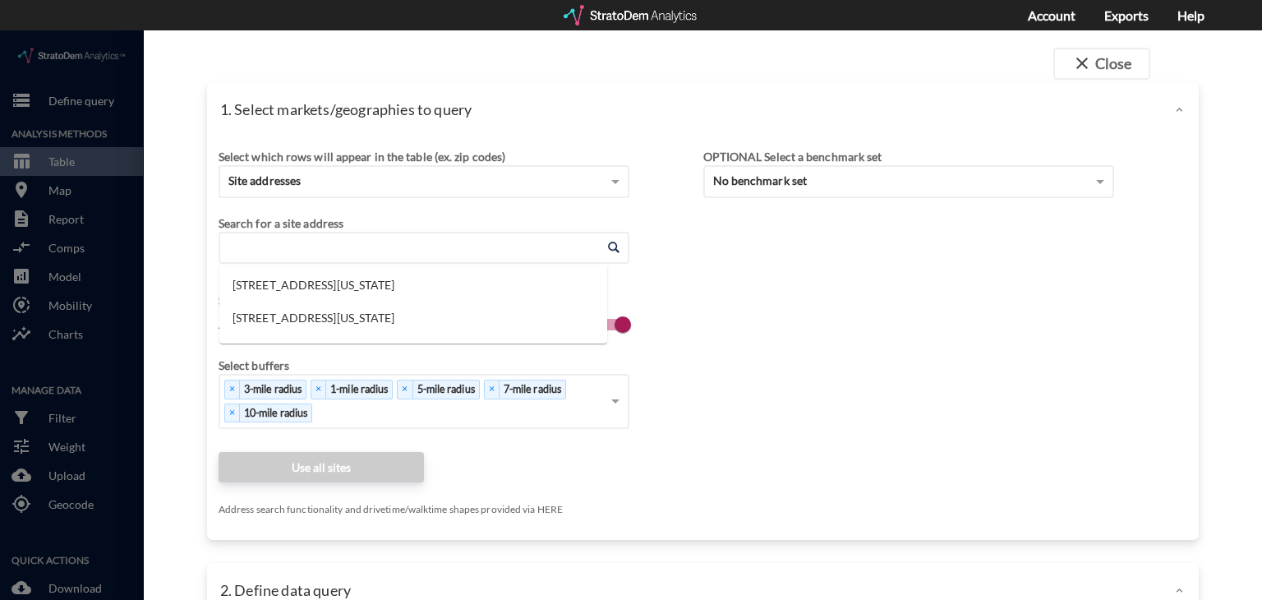
paste input "NWC of Quebec & C470, Thornton, CO"
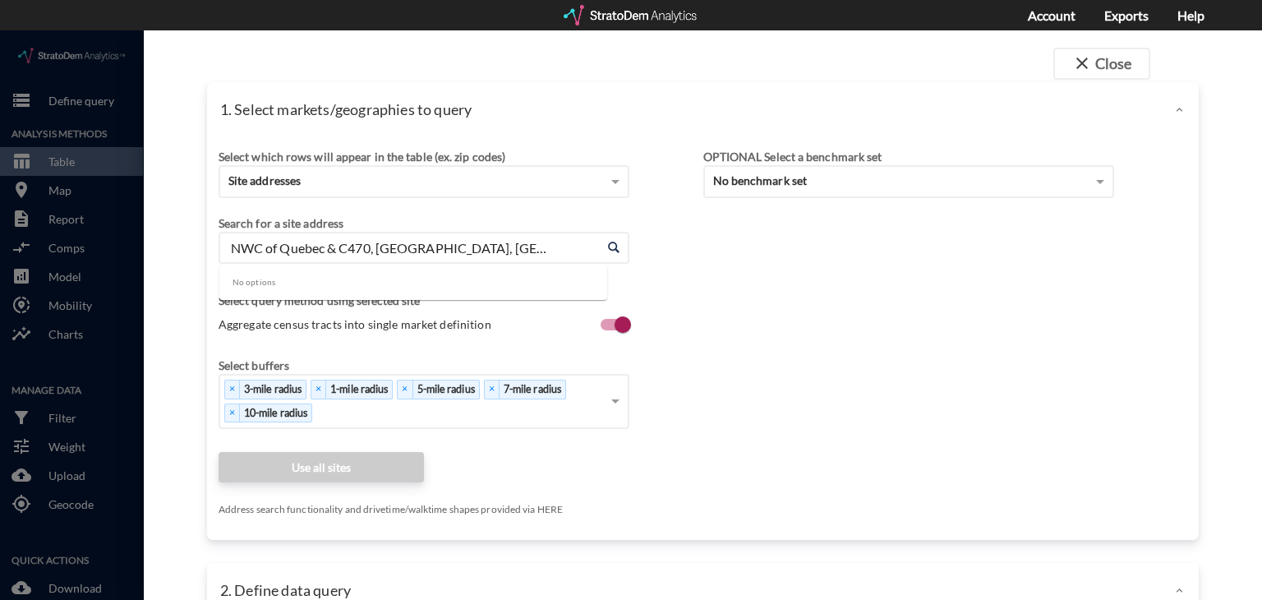
type input "NWC of Quebec & C470, Thornton, CO"
click div "Select which rows will appear in the table (ex. zip codes) Site addresses Selec…"
click div "Search for a site address Enter an address Enter an address"
click input "Enter an address"
paste input "13525 Quebec St, Thornton, CO 80602"
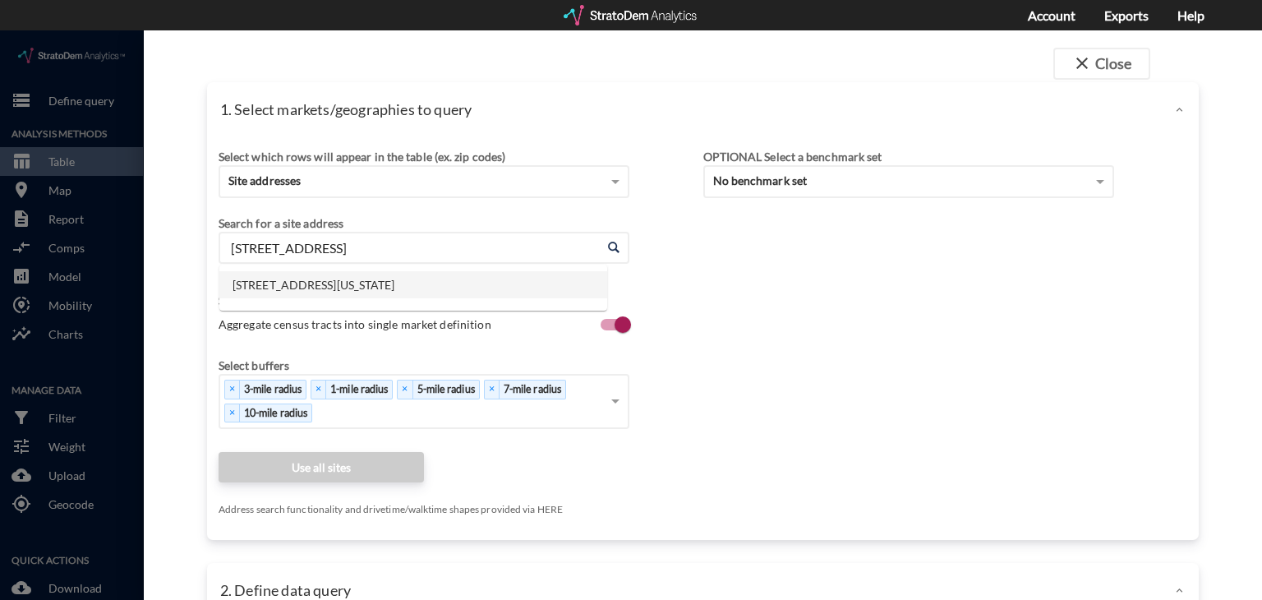
click li "13525 Quebec St, Thornton, Colorado"
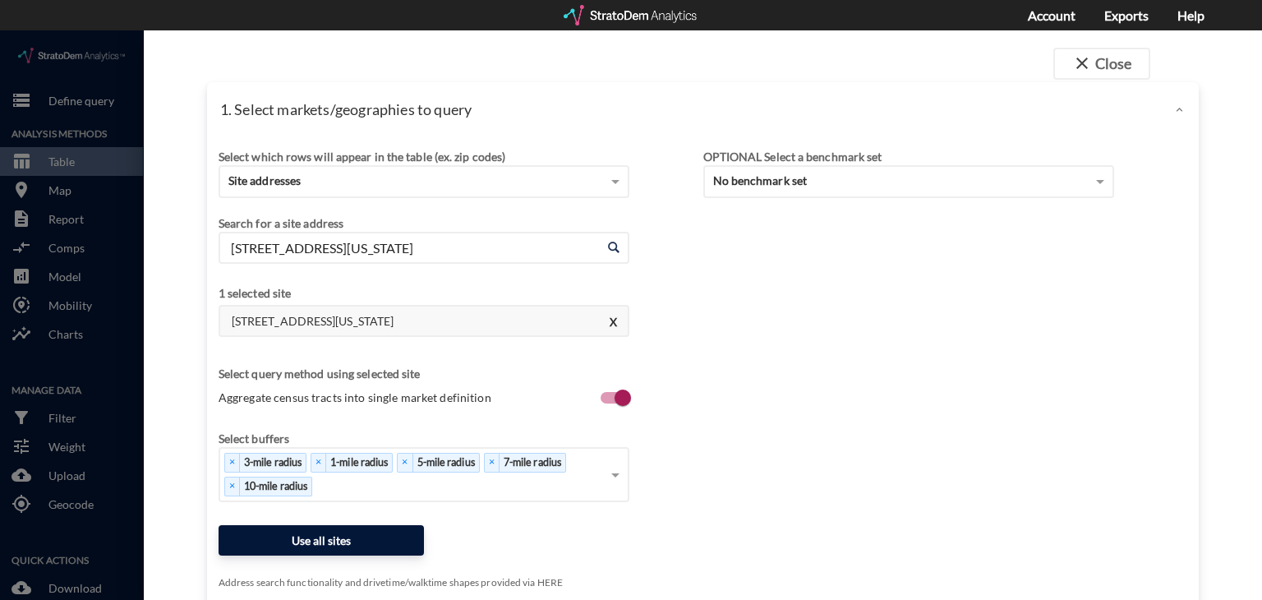
type input "13525 Quebec St, Thornton, Colorado"
click button "Use all sites"
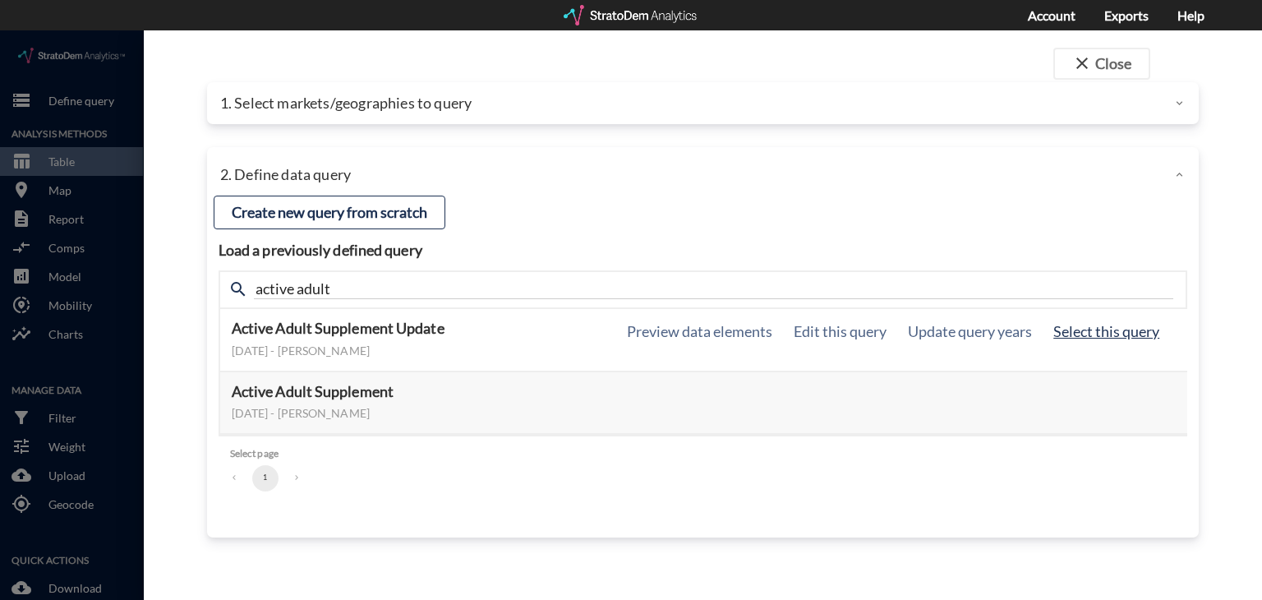
drag, startPoint x: 1069, startPoint y: 296, endPoint x: 1095, endPoint y: 296, distance: 26.3
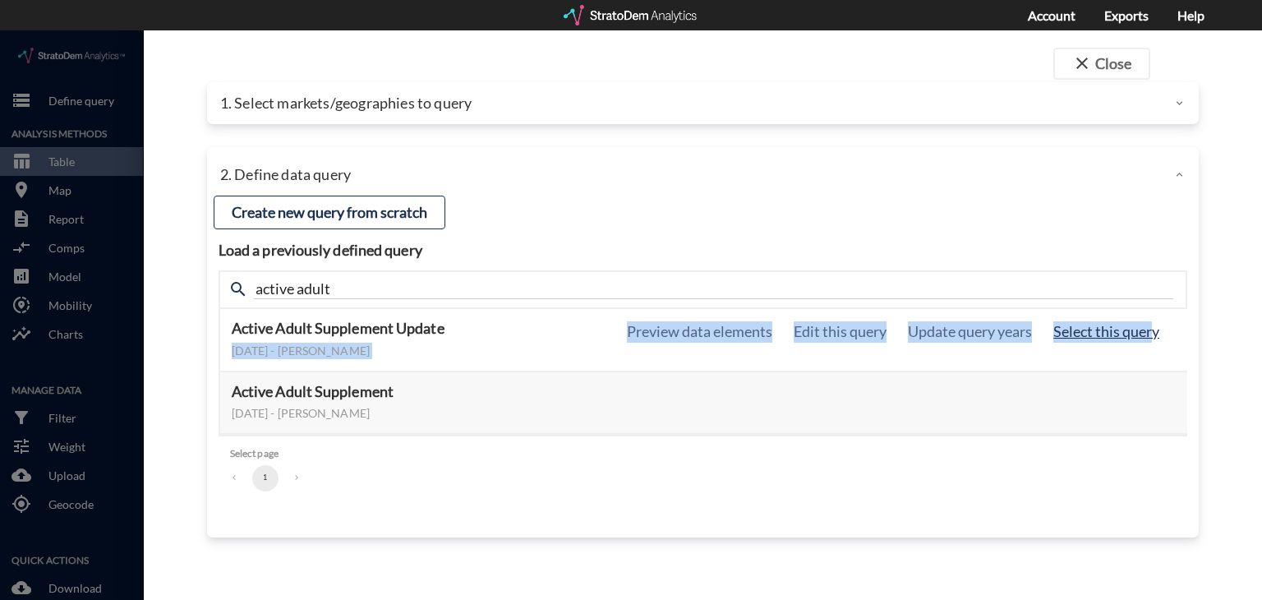
drag, startPoint x: 1095, startPoint y: 296, endPoint x: 1155, endPoint y: 289, distance: 60.3
click div "Active Adult Supplement Update January 15, 2025 - Lucas Wratschko Preview data …"
click button "Select this query"
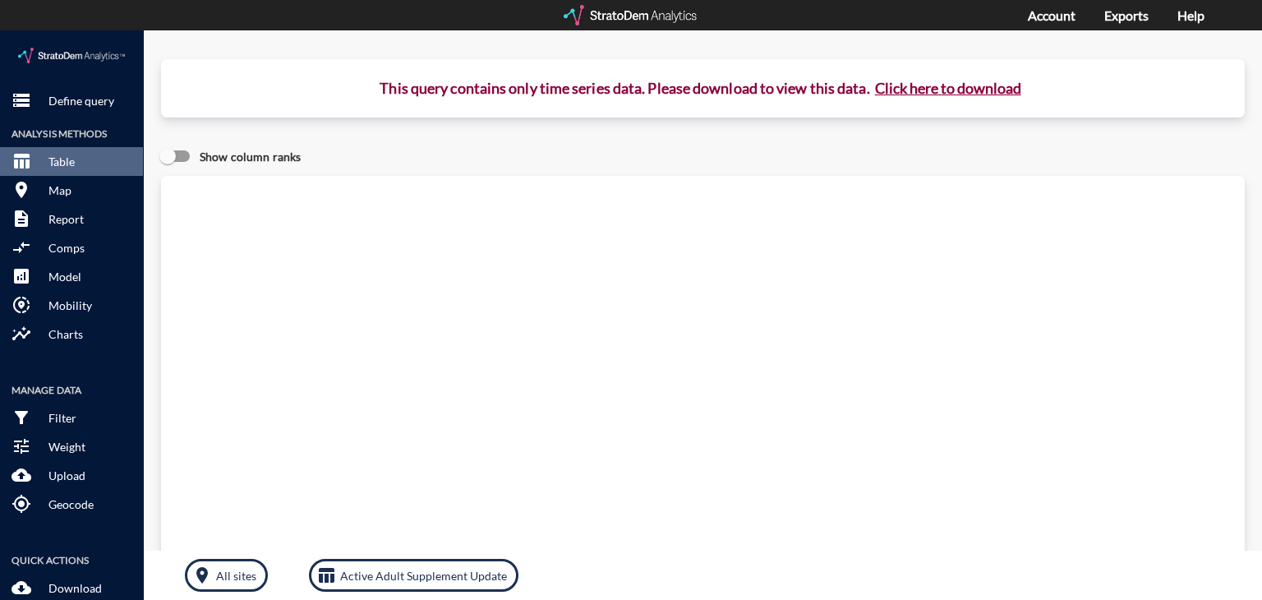
click button "Click here to download"
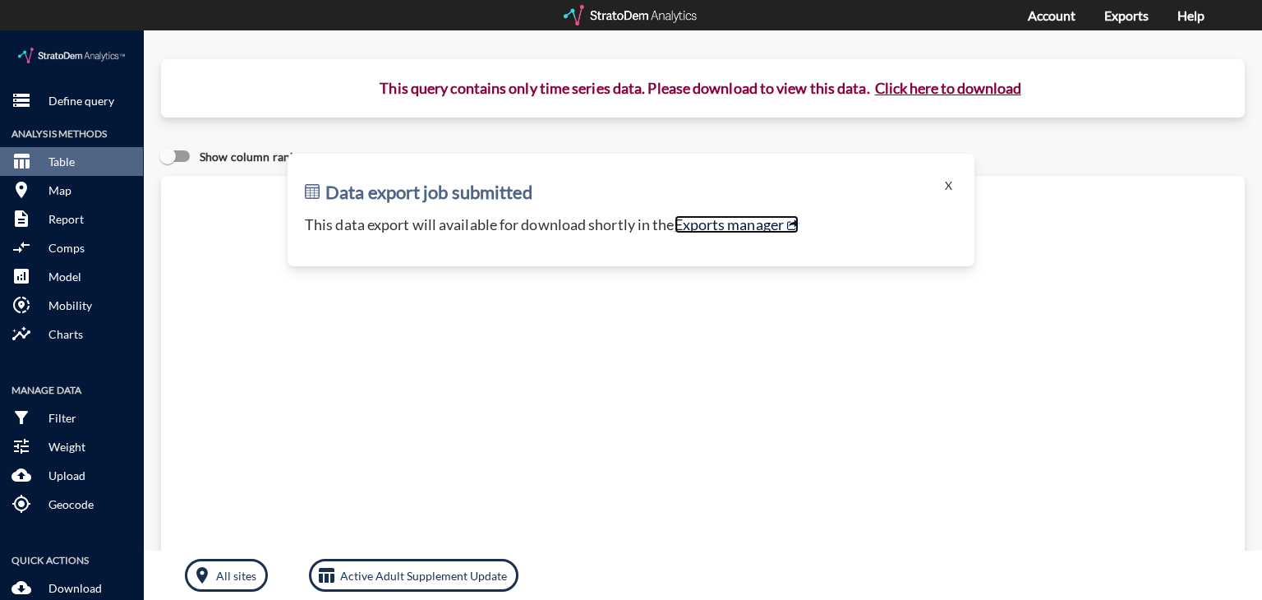
click link "Exports manager"
click p "Define query"
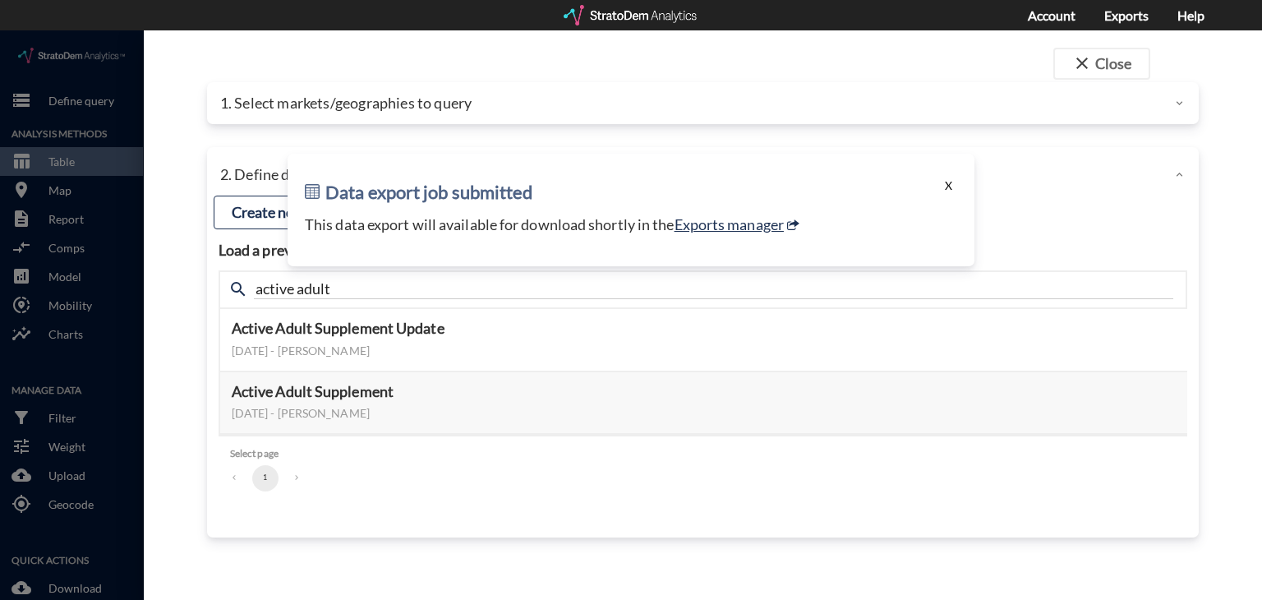
click button "X"
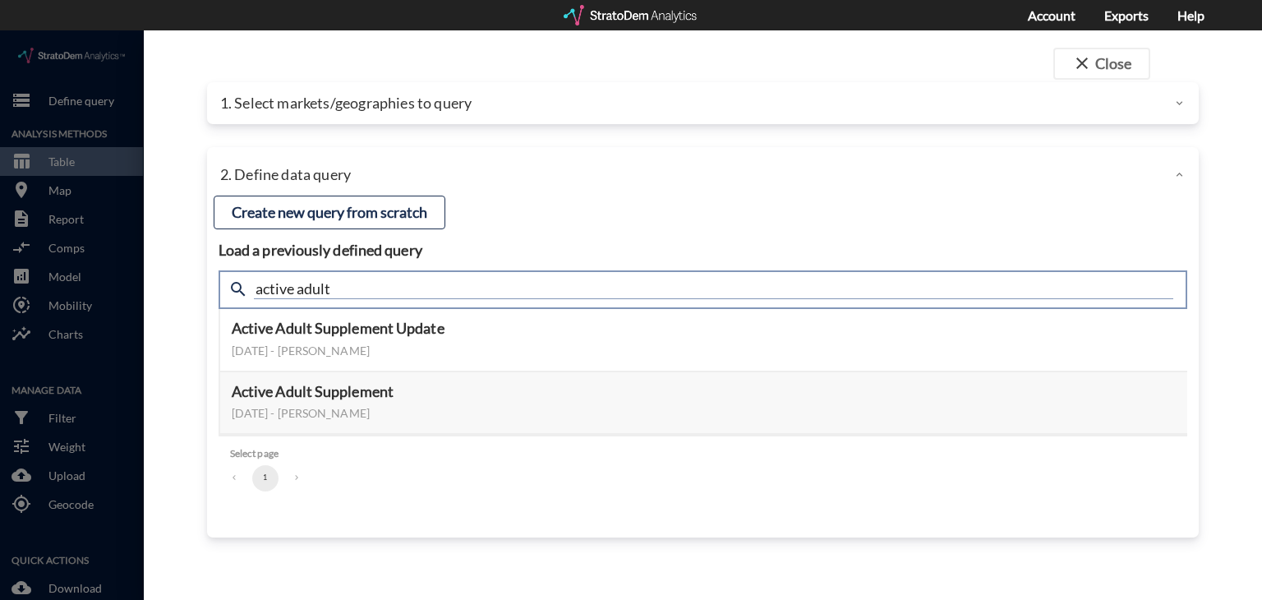
click input "active adult"
type input "housing demand"
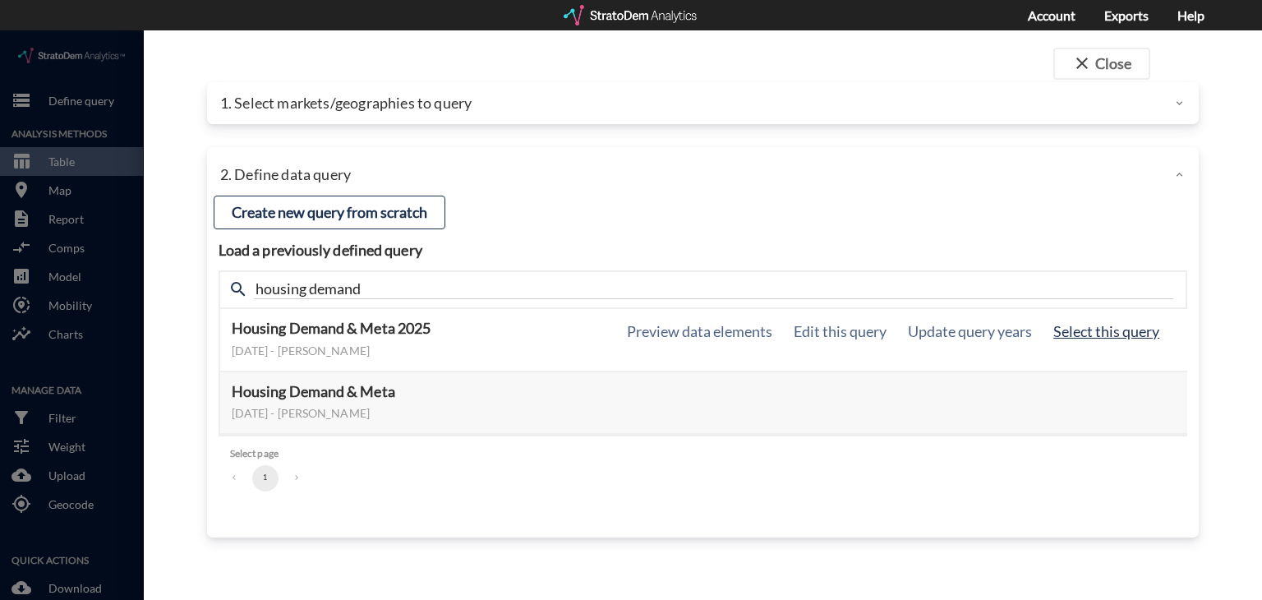
click button "Select this query"
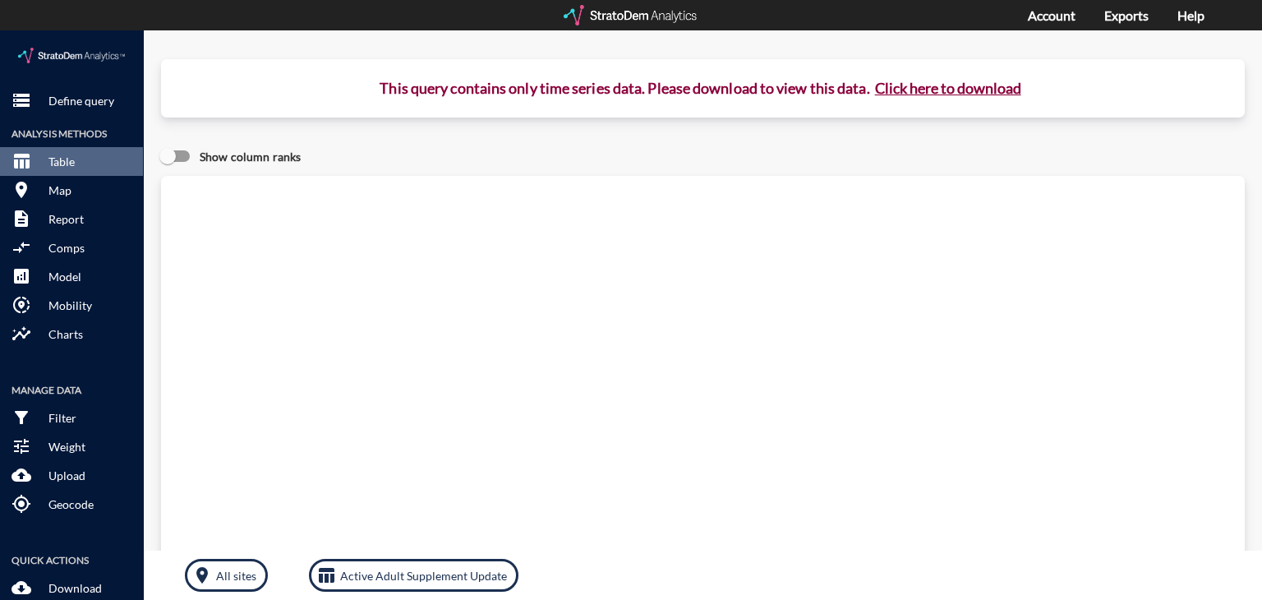
click button "Click here to download"
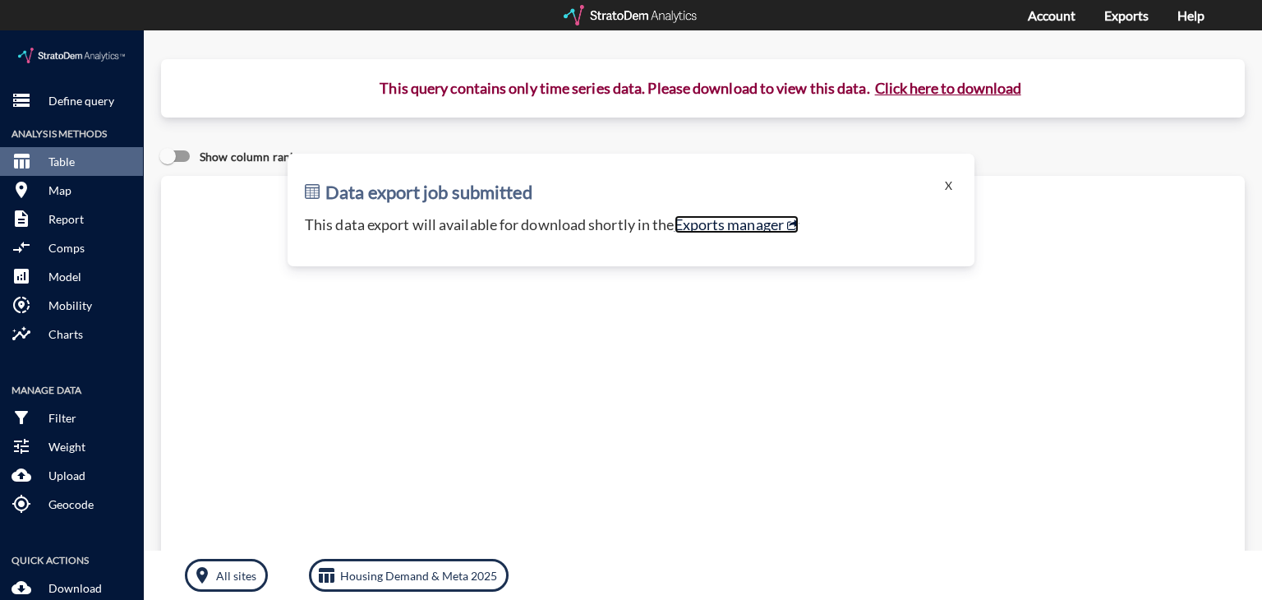
click link "Exports manager"
click p "Define query"
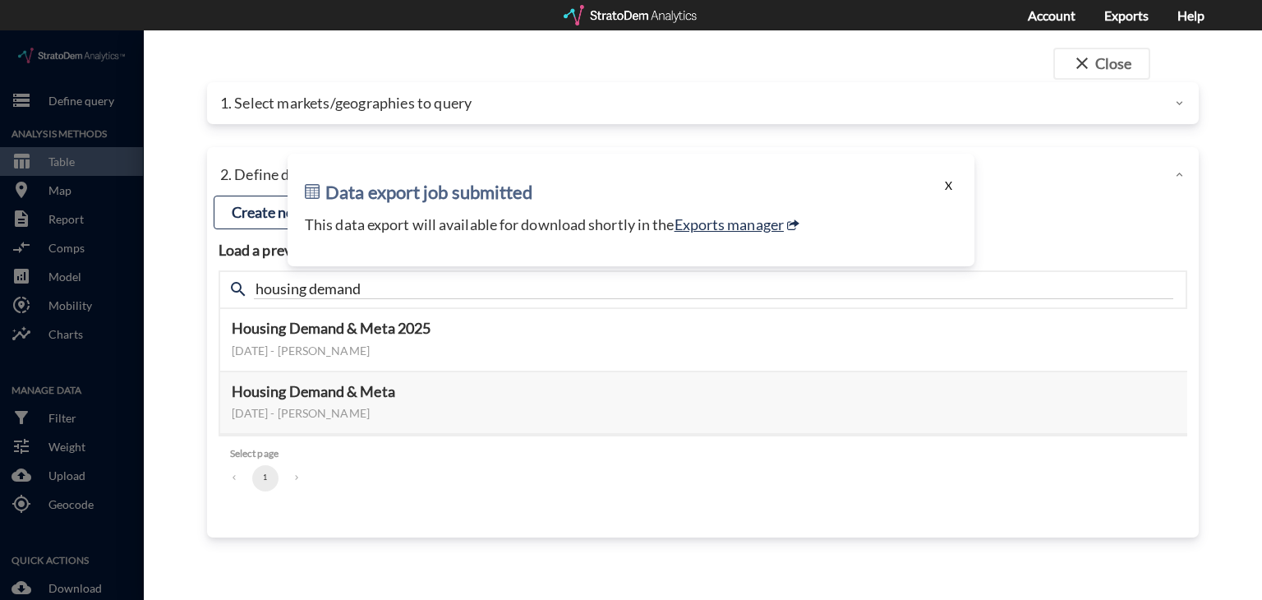
click button "X"
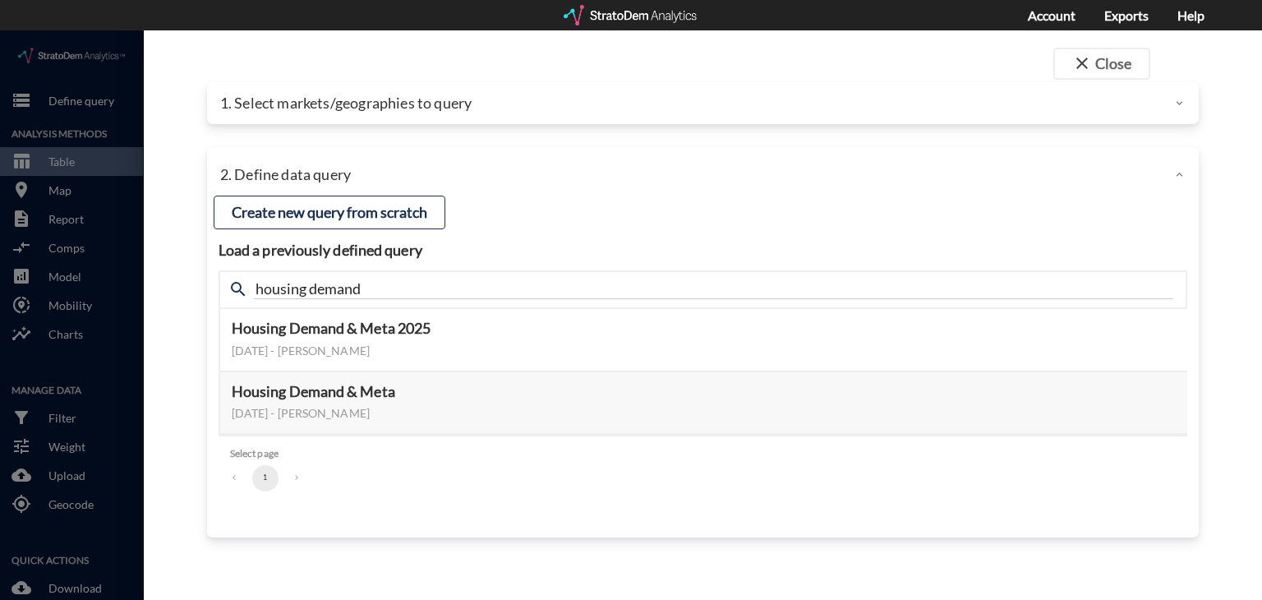
click div "1. Select markets/geographies to query"
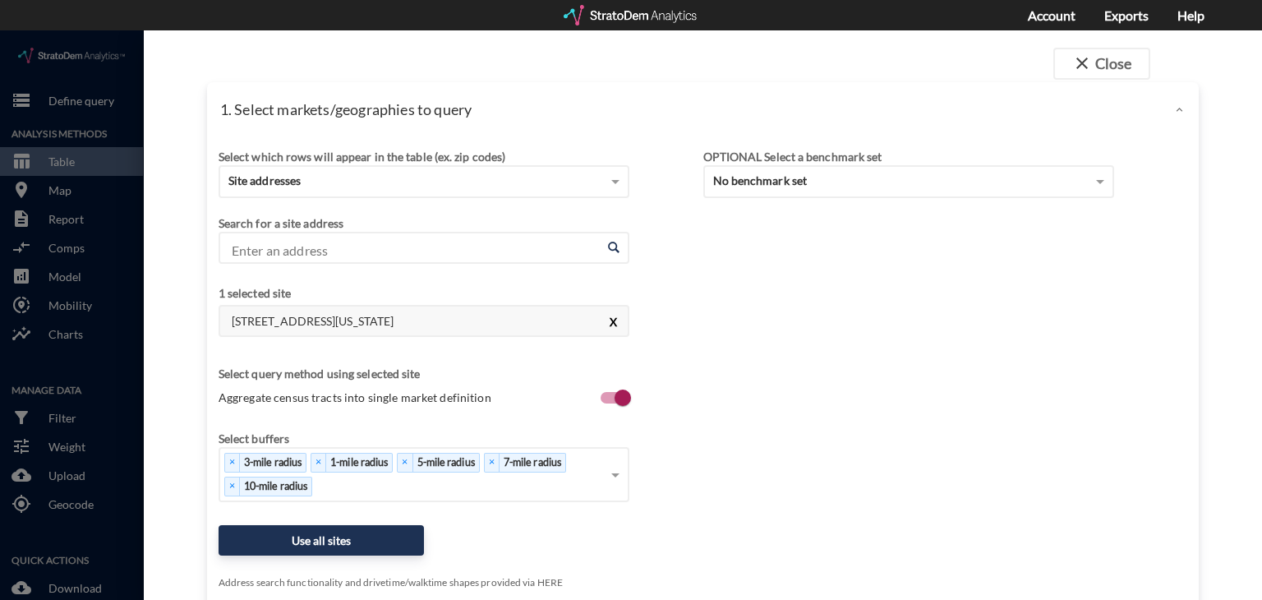
click button "X"
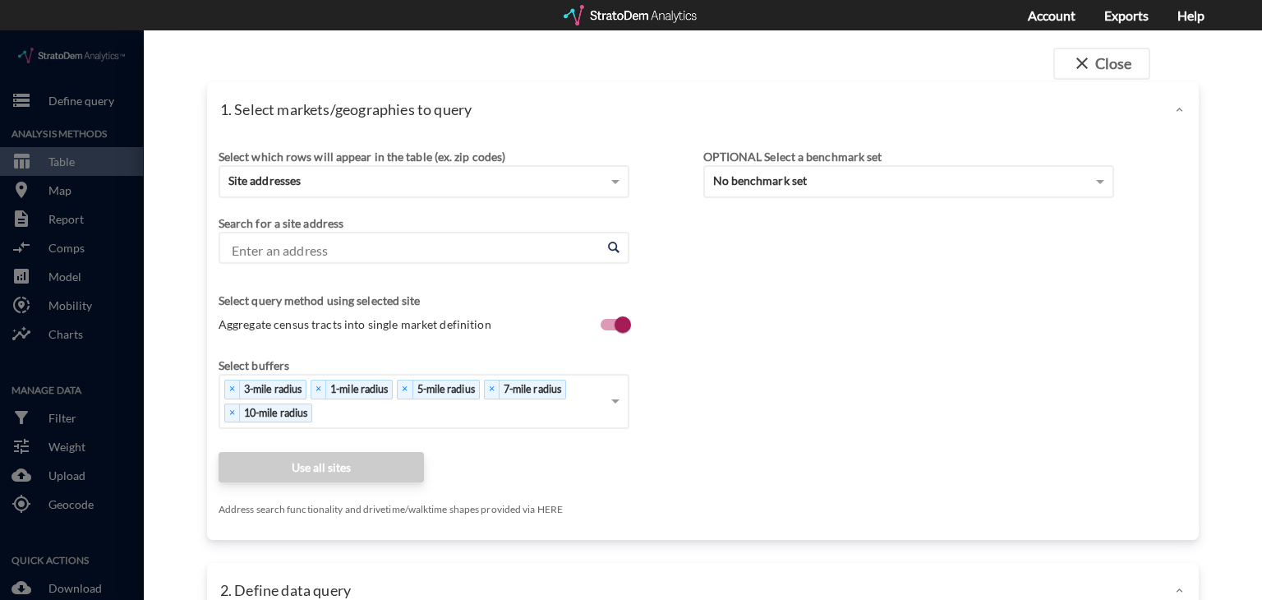
click input "Enter an address"
paste input "2749 Glenwood Ct, Boulder, CO 80304"
click li "2749 Glenwood Ct, Boulder, Colorado"
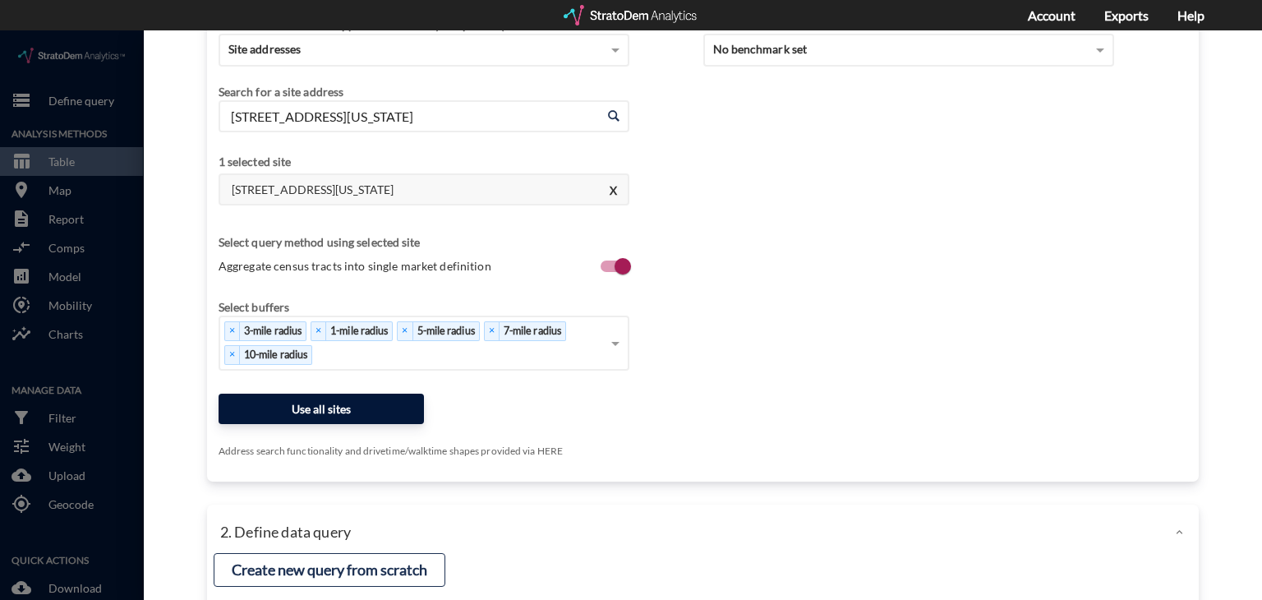
type input "2749 Glenwood Ct, Boulder, Colorado"
click button "Use all sites"
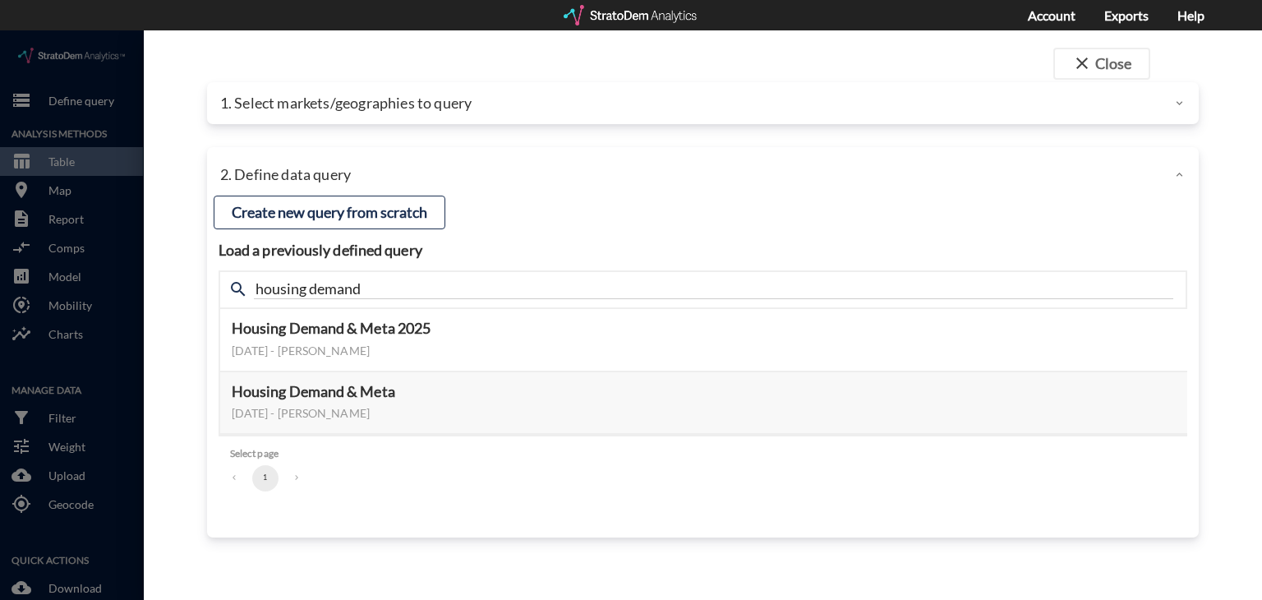
scroll to position [0, 0]
click button "Select this query"
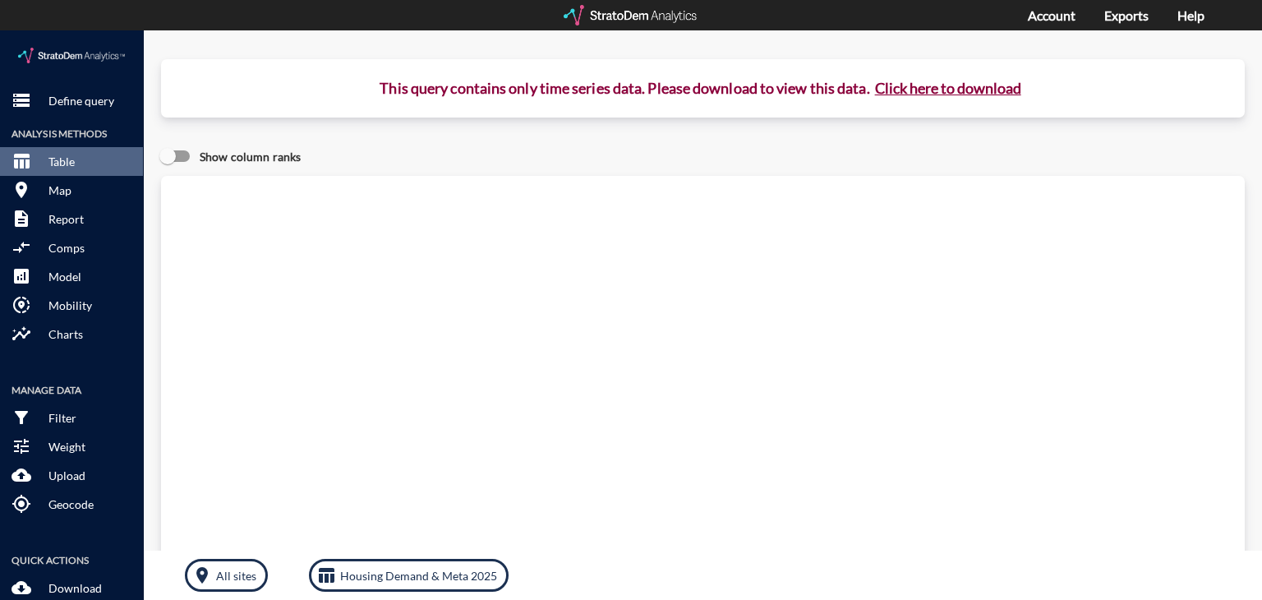
click button "Click here to download"
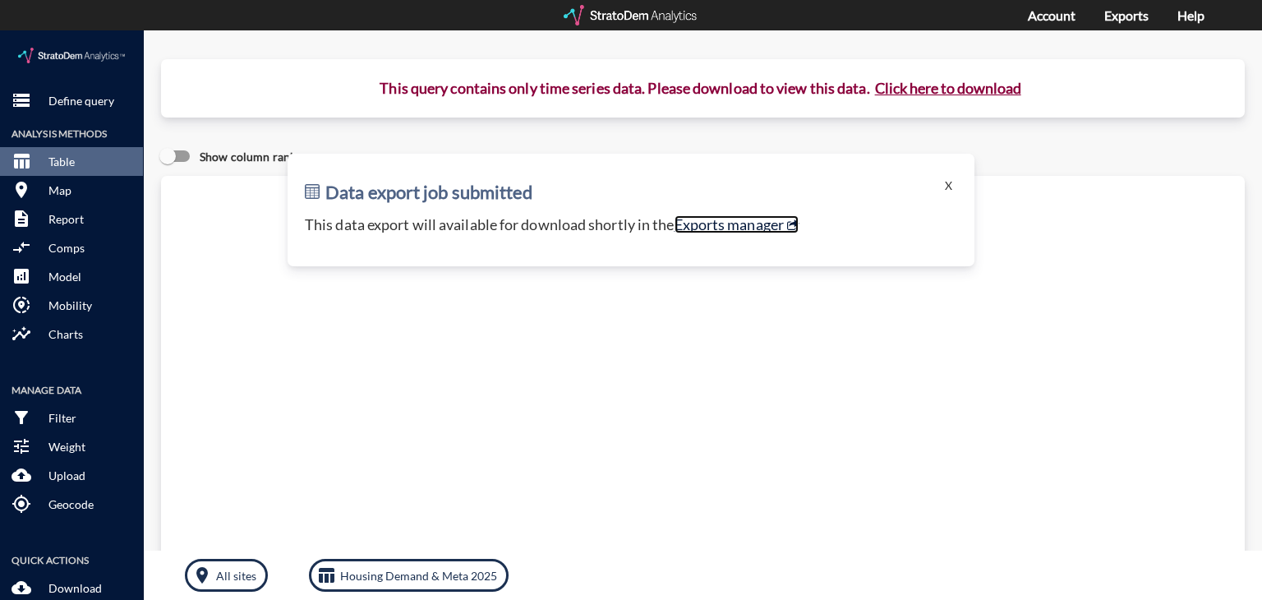
click link "Exports manager"
click p "Define query"
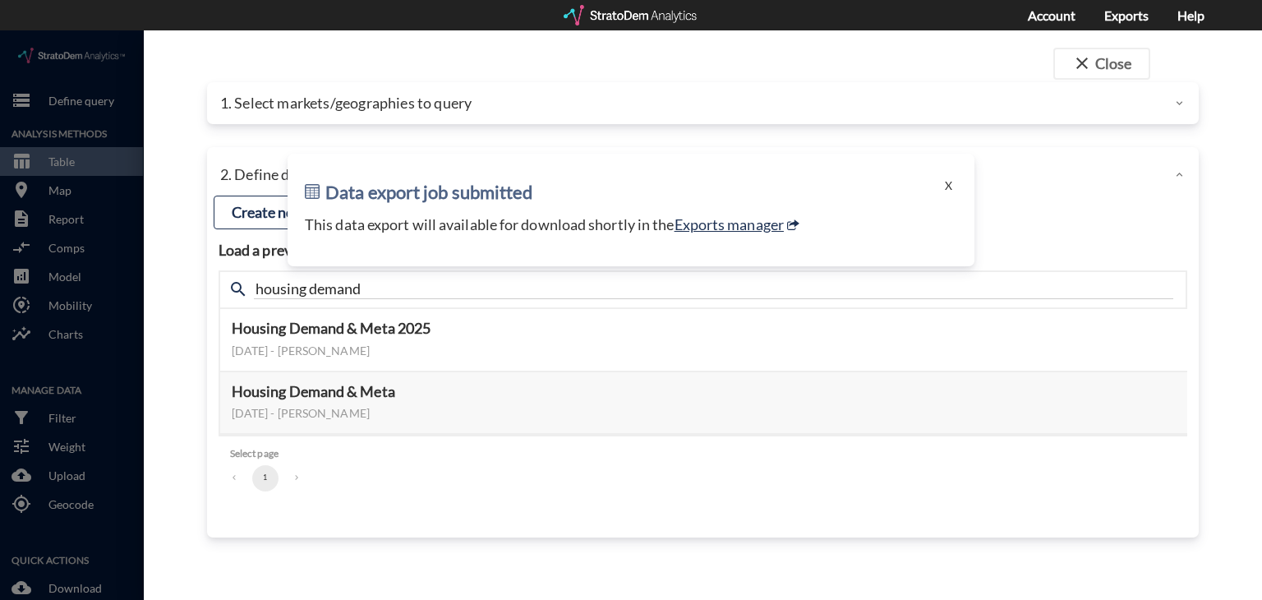
click div "Data export job submitted X This data export will available for download shortl…"
click button "X"
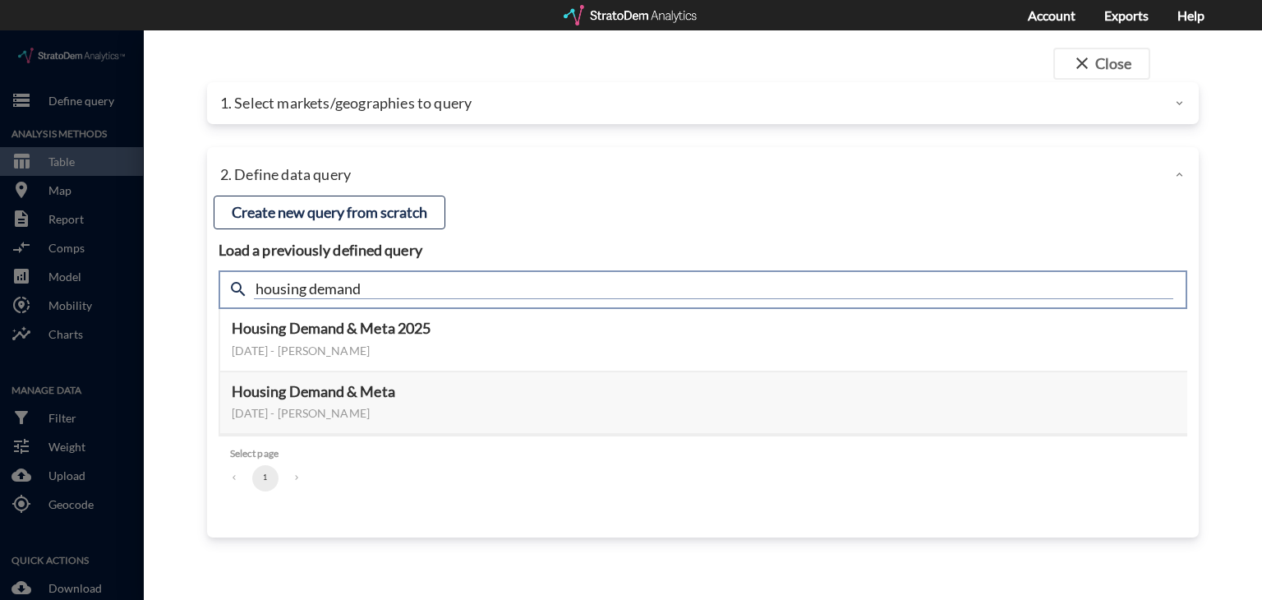
click input "housing demand"
type input "active adult"
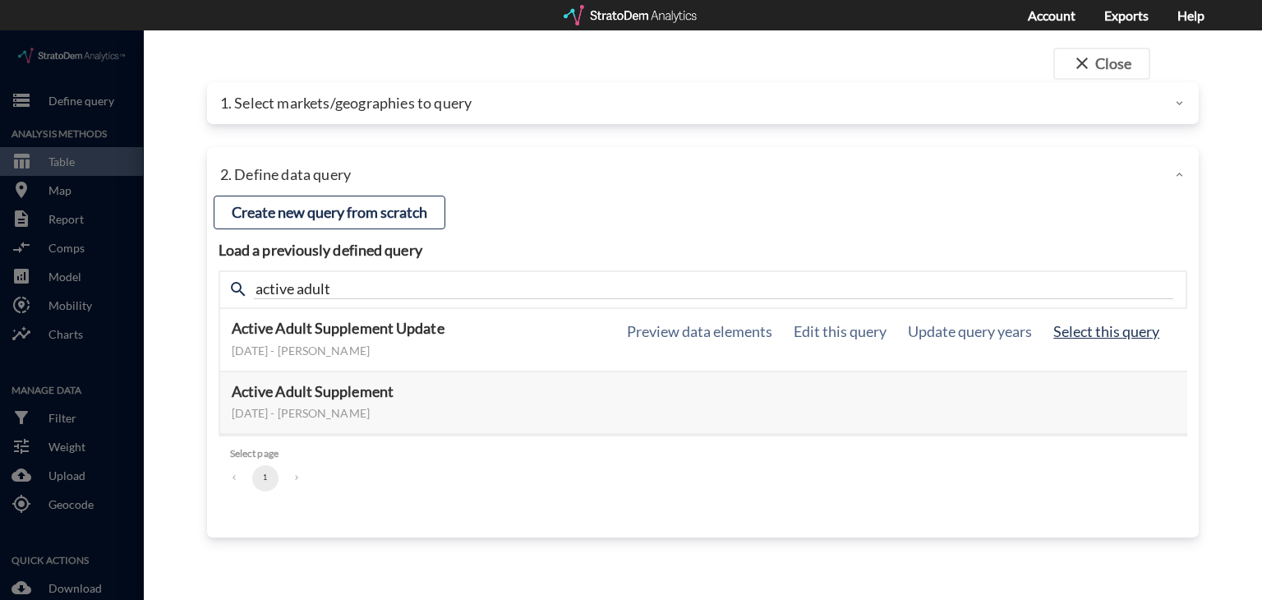
click button "Select this query"
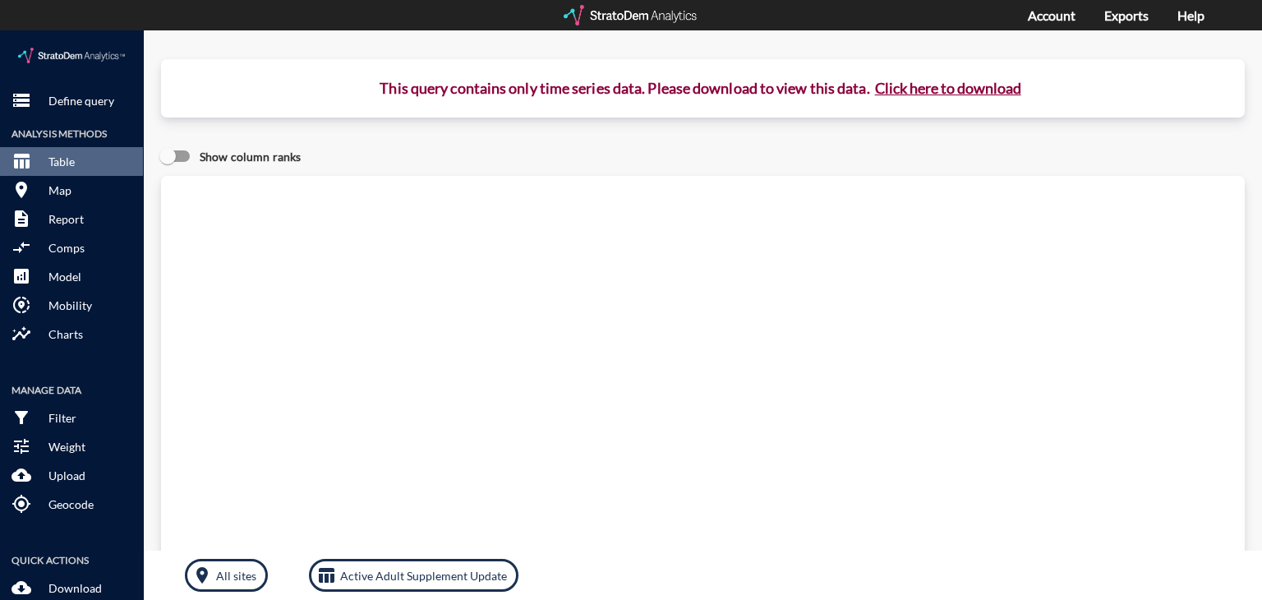
click button "Click here to download"
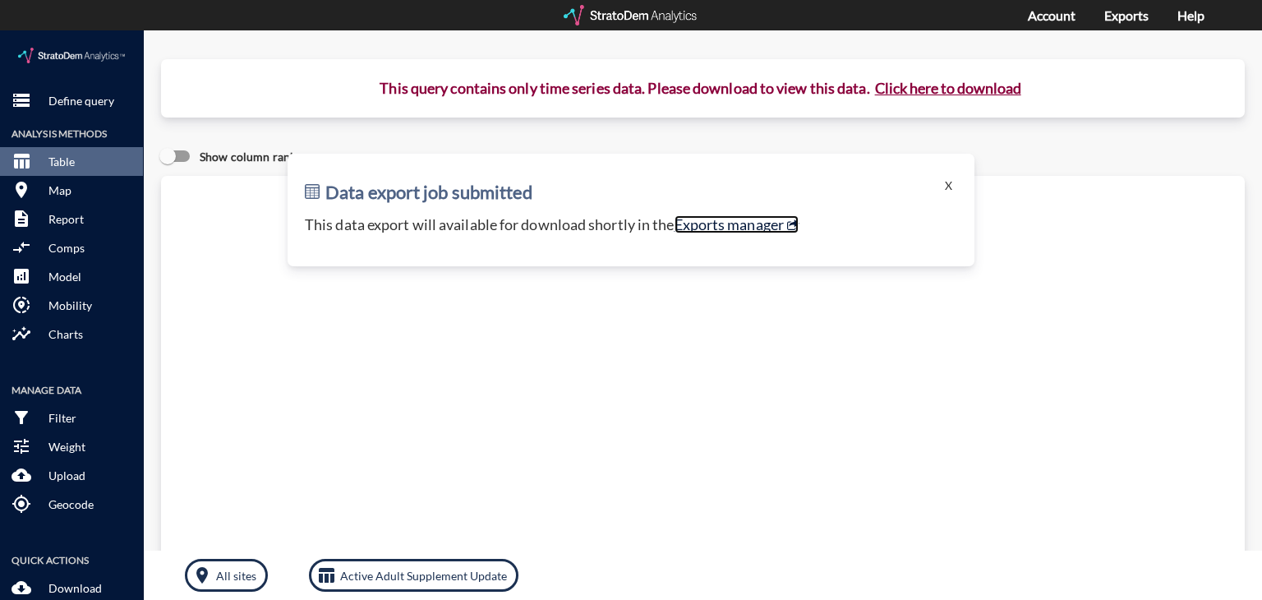
click link "Exports manager"
click p "Define query"
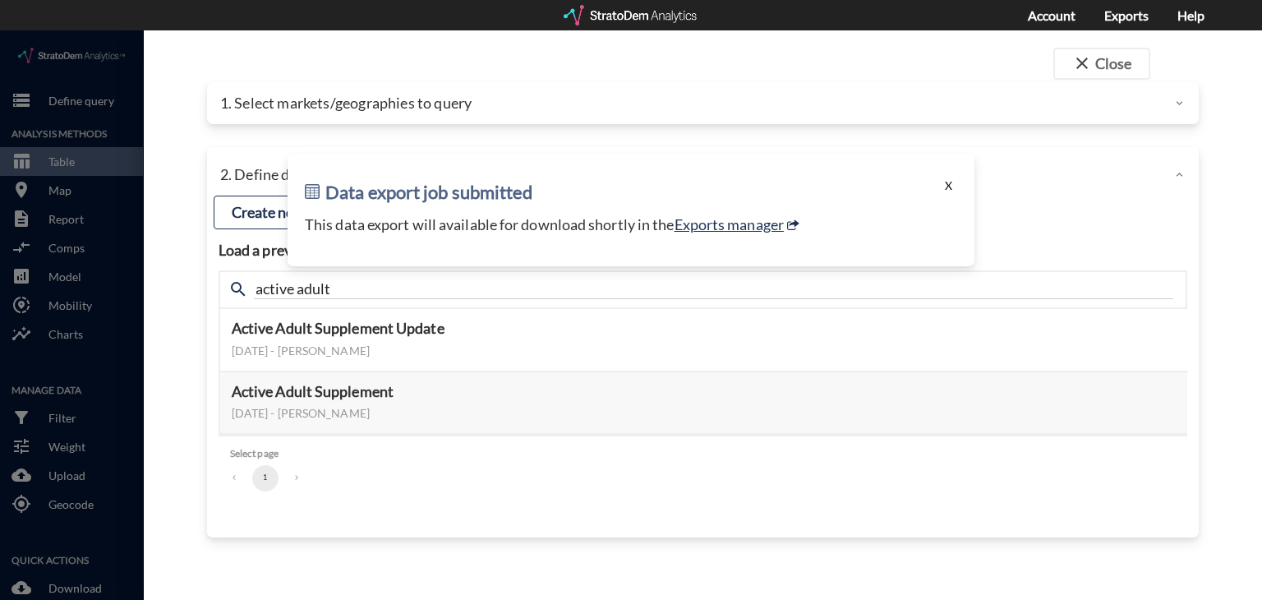
click button "X"
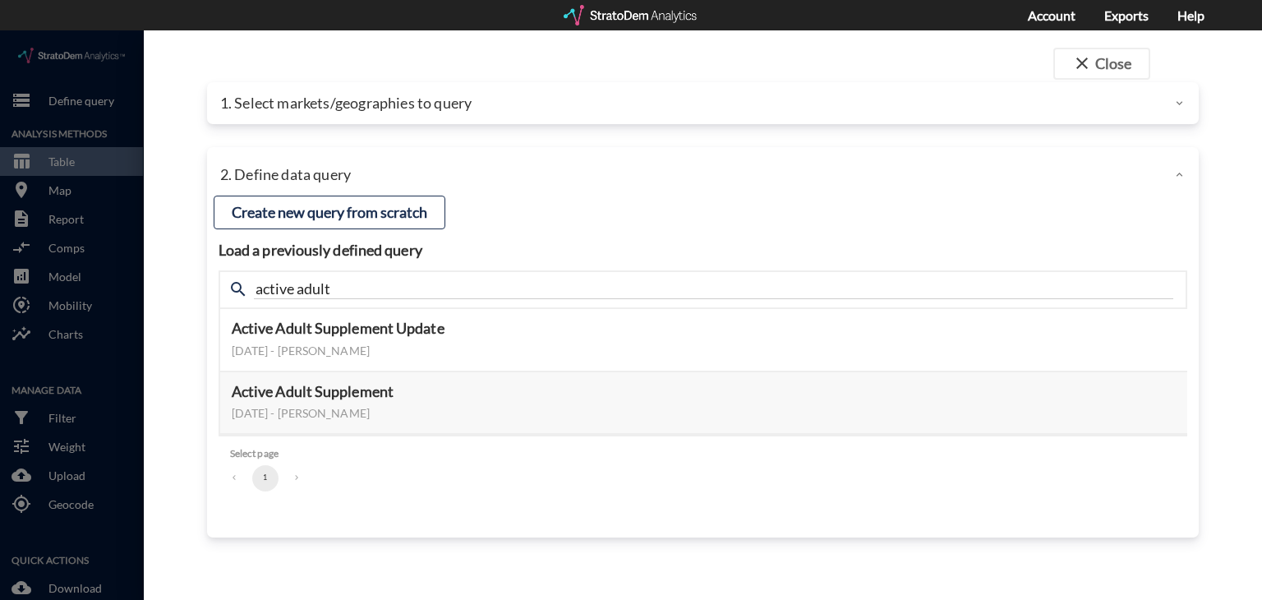
click div "1. Select markets/geographies to query"
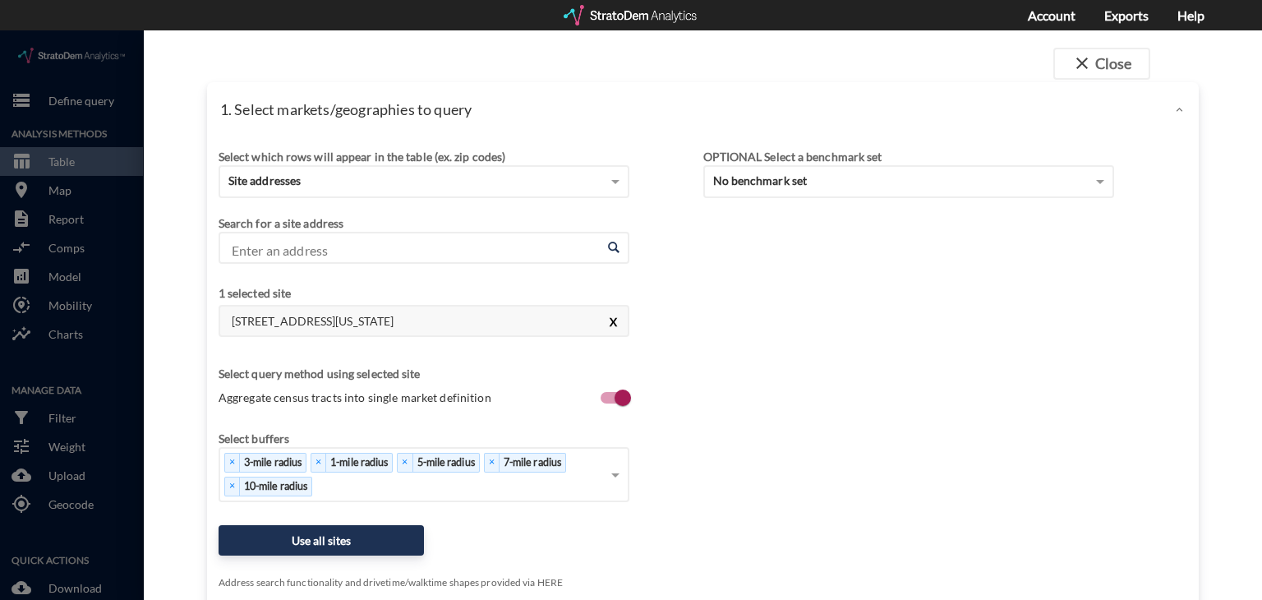
click button "X"
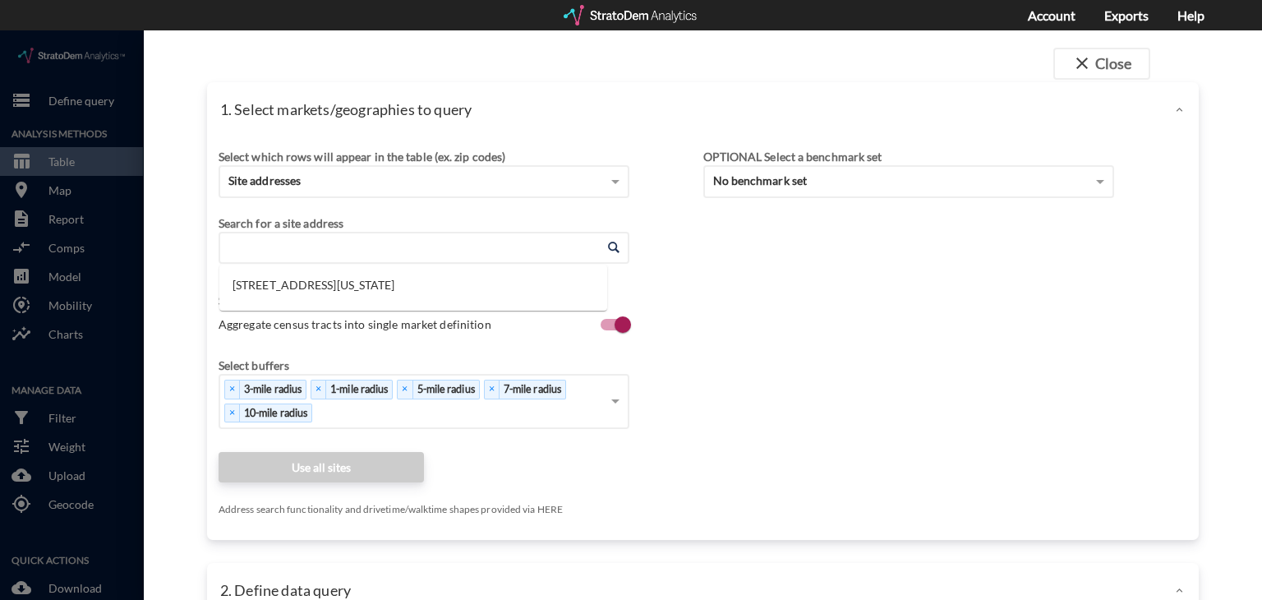
click input "Enter an address"
paste input "1219 Courtesy Rd, Louisville, CO 80027"
click li "1219 Courtesy Rd, Louisville, Colorado"
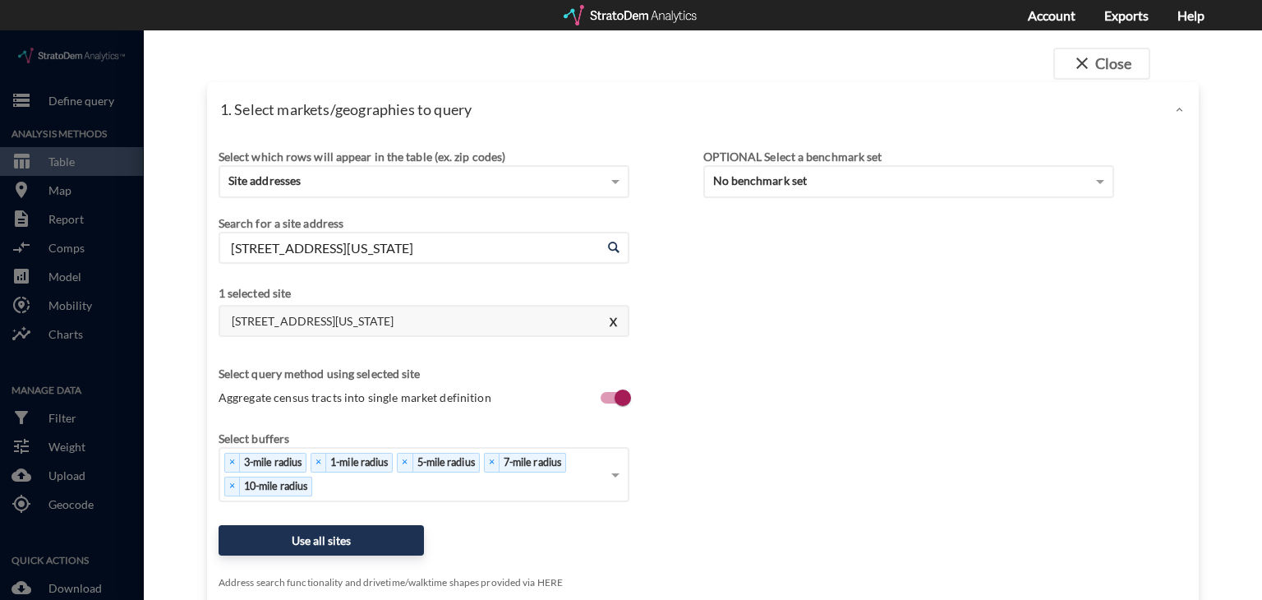
type input "1219 Courtesy Rd, Louisville, Colorado"
click button "Use all sites"
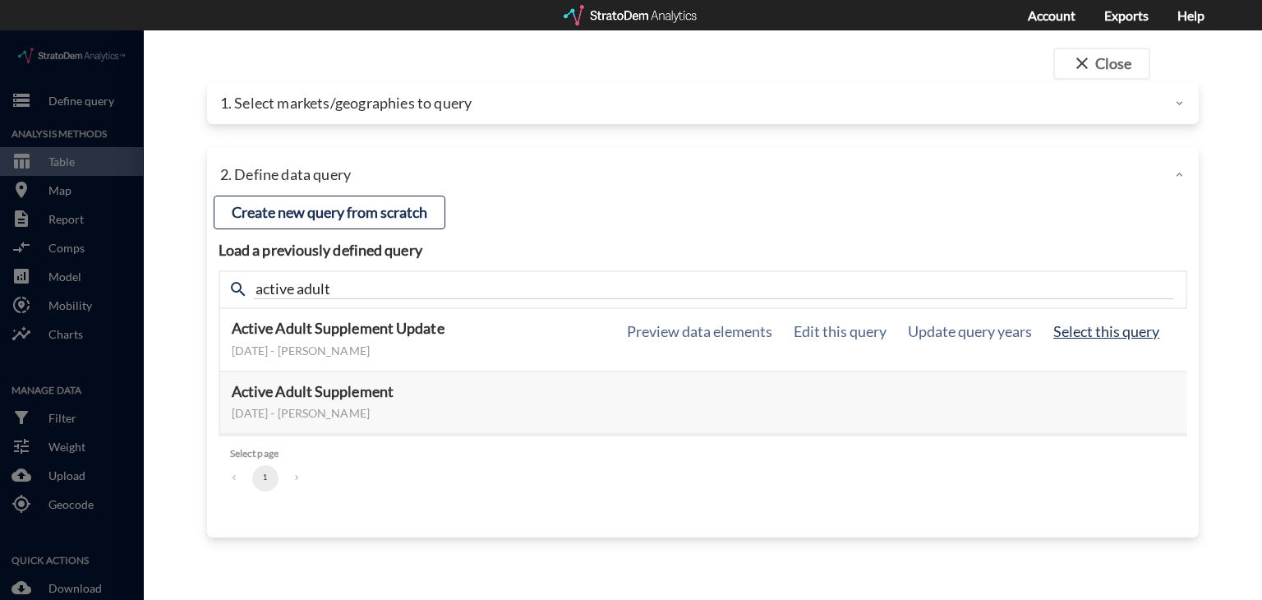
click button "Select this query"
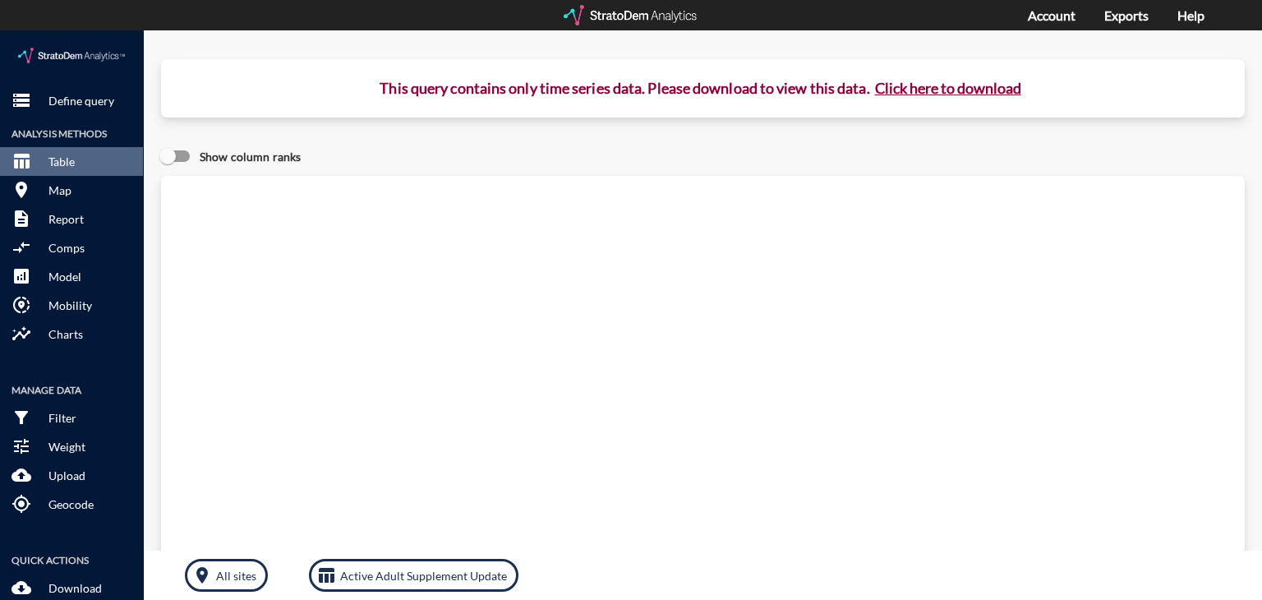
click button "Click here to download"
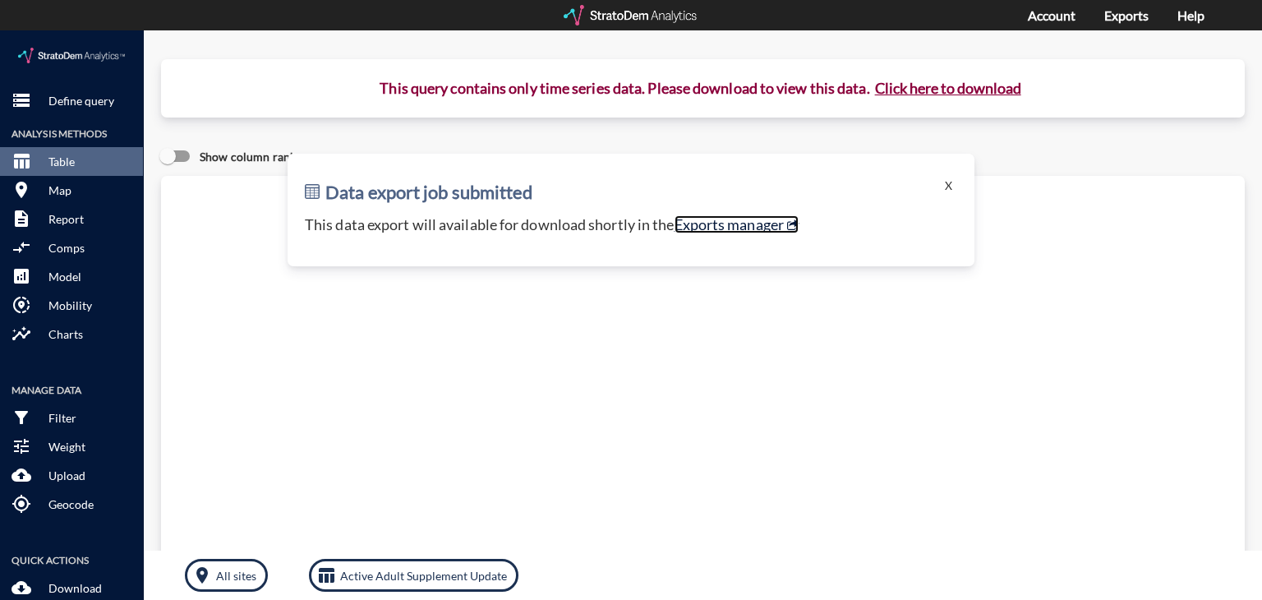
click link "Exports manager"
click button "Click here to download"
click button "X"
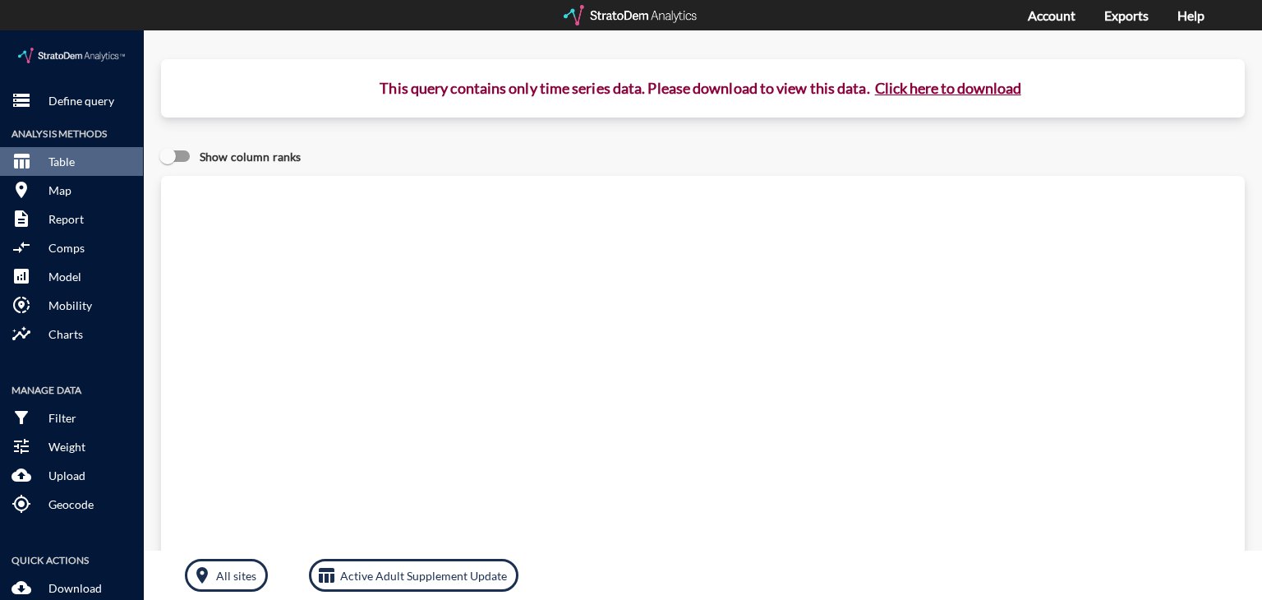
click button "Click here to download"
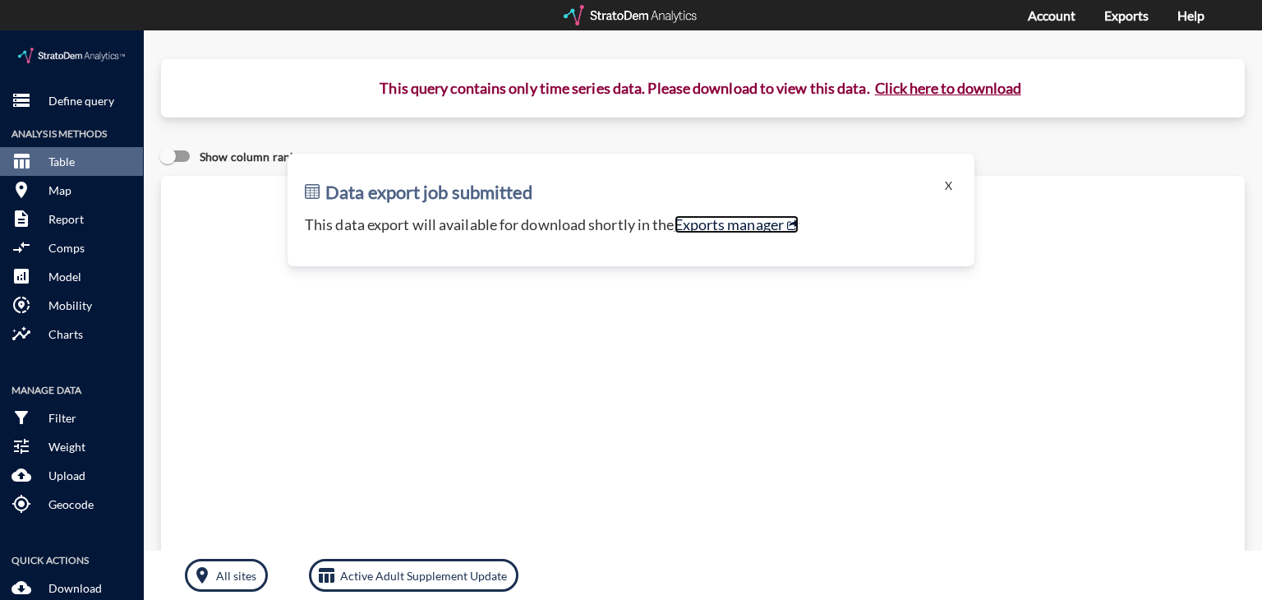
click link "Exports manager"
click p "Define query"
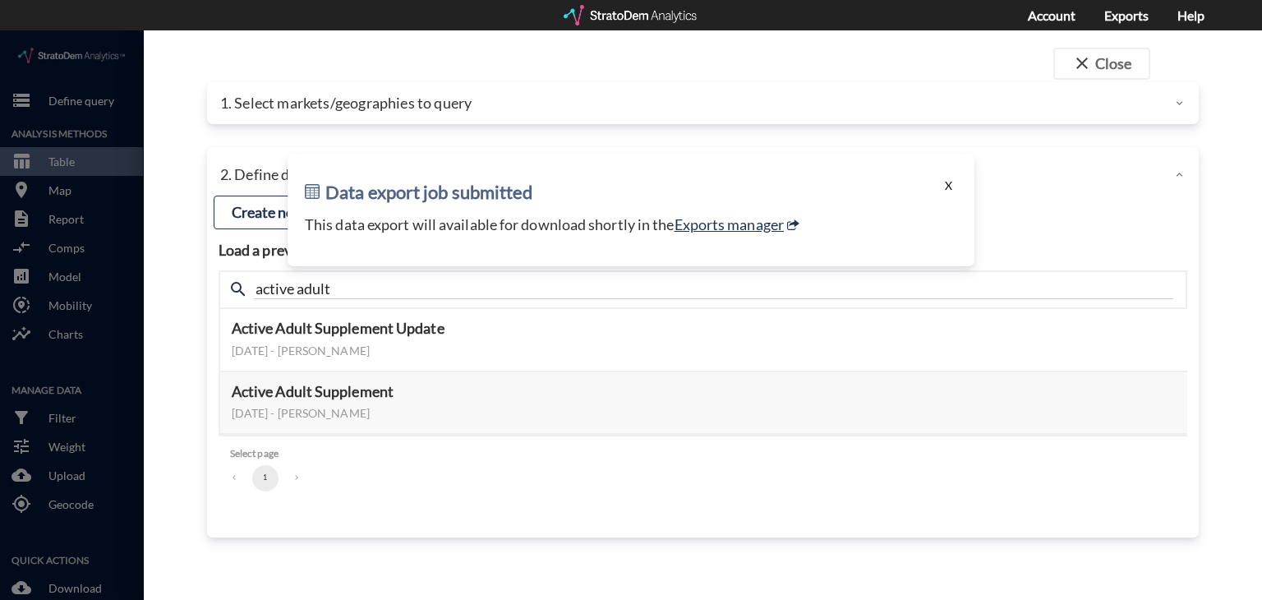
click button "X"
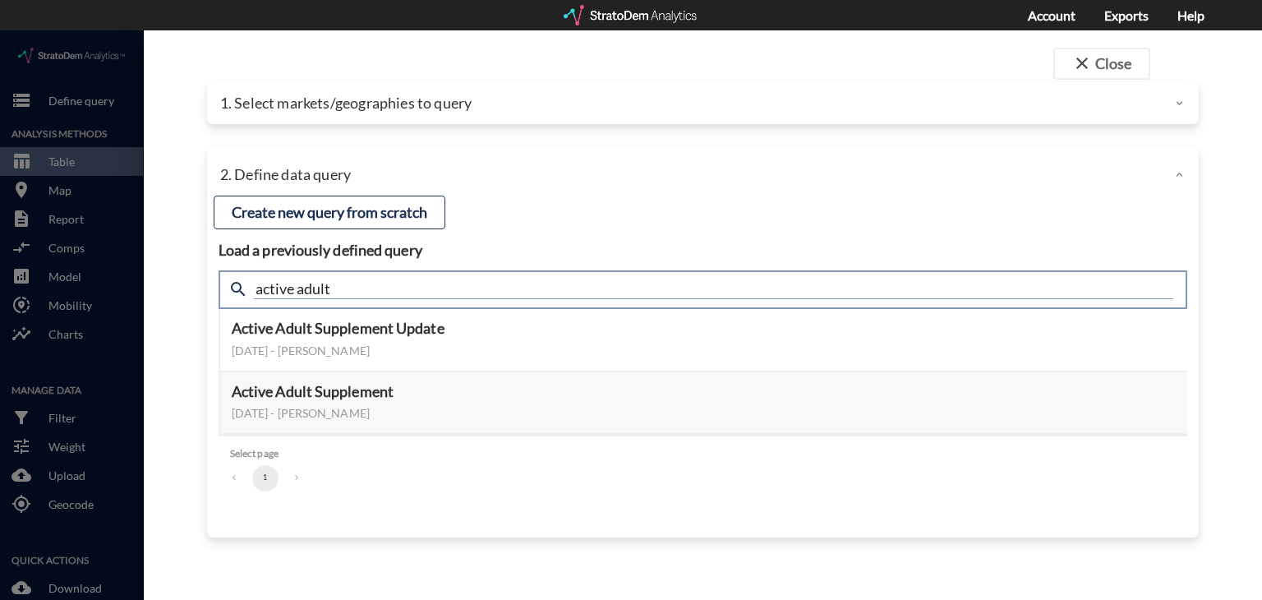
click input "active adult"
type input "housing demand"
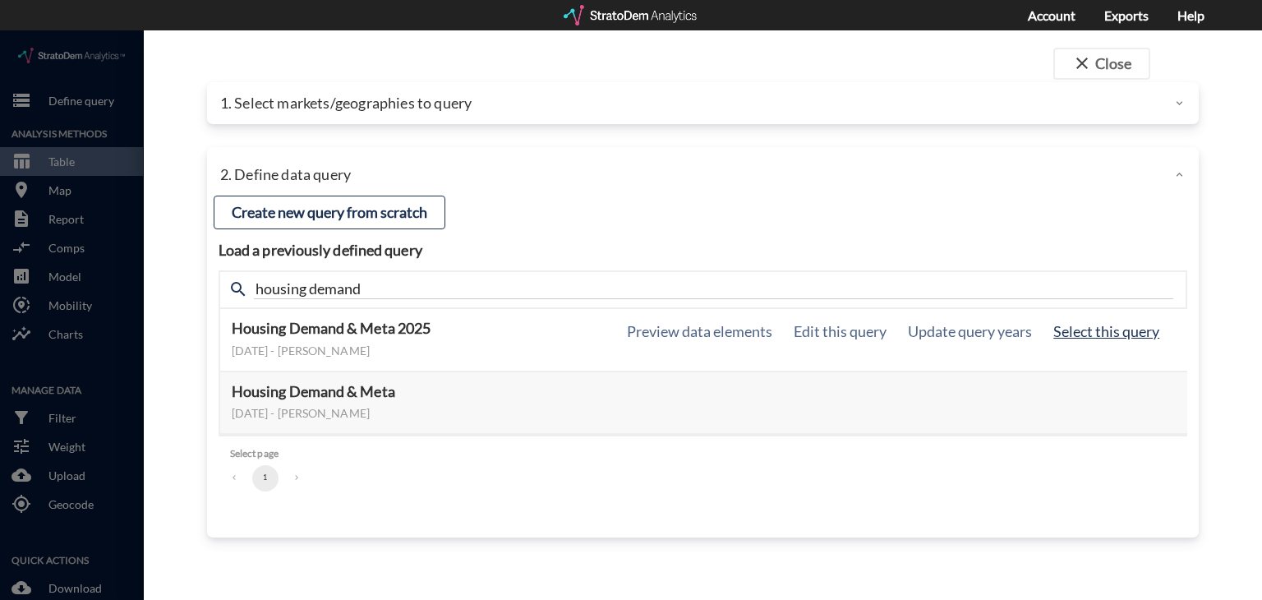
click button "Select this query"
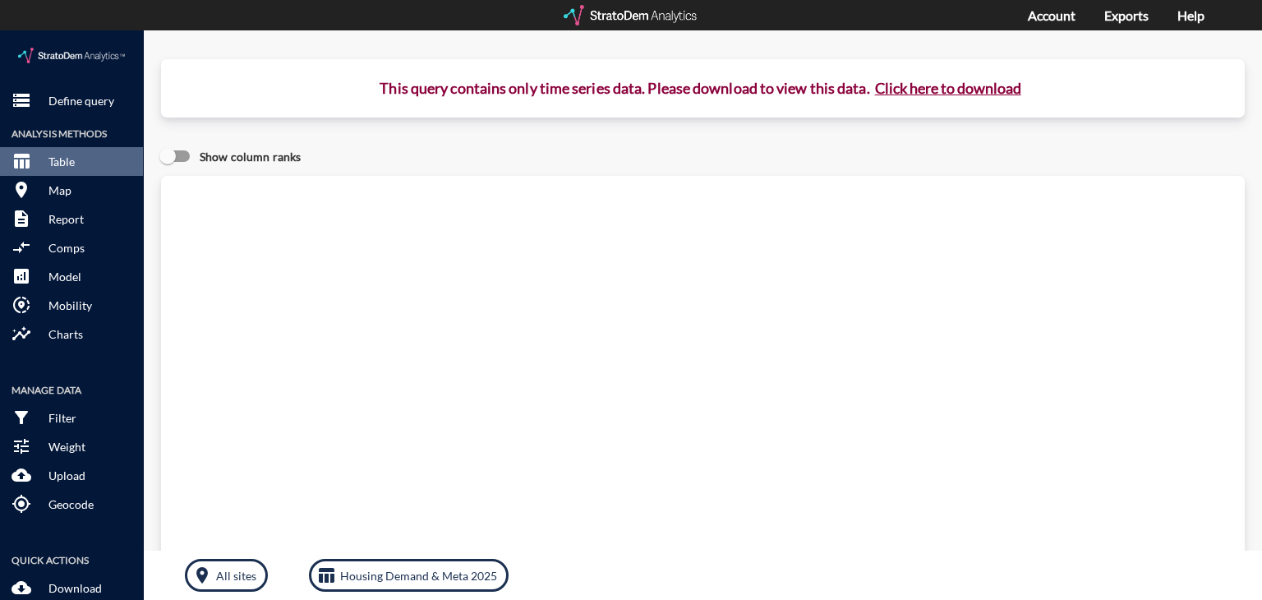
click button "Click here to download"
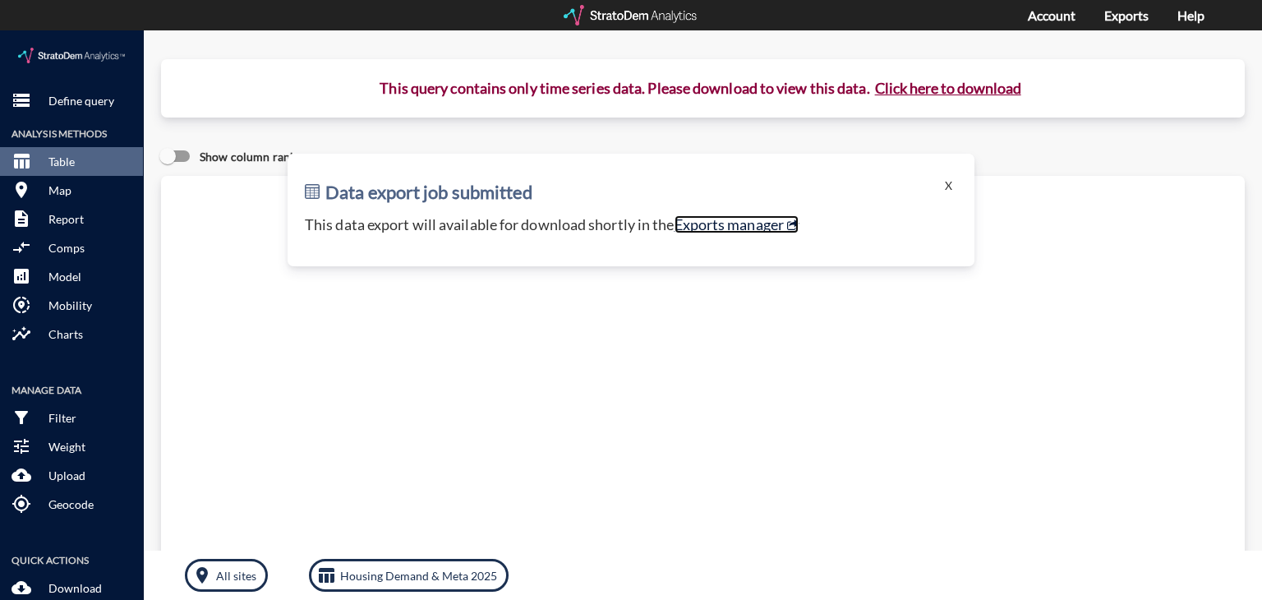
click link "Exports manager"
click p "Define query"
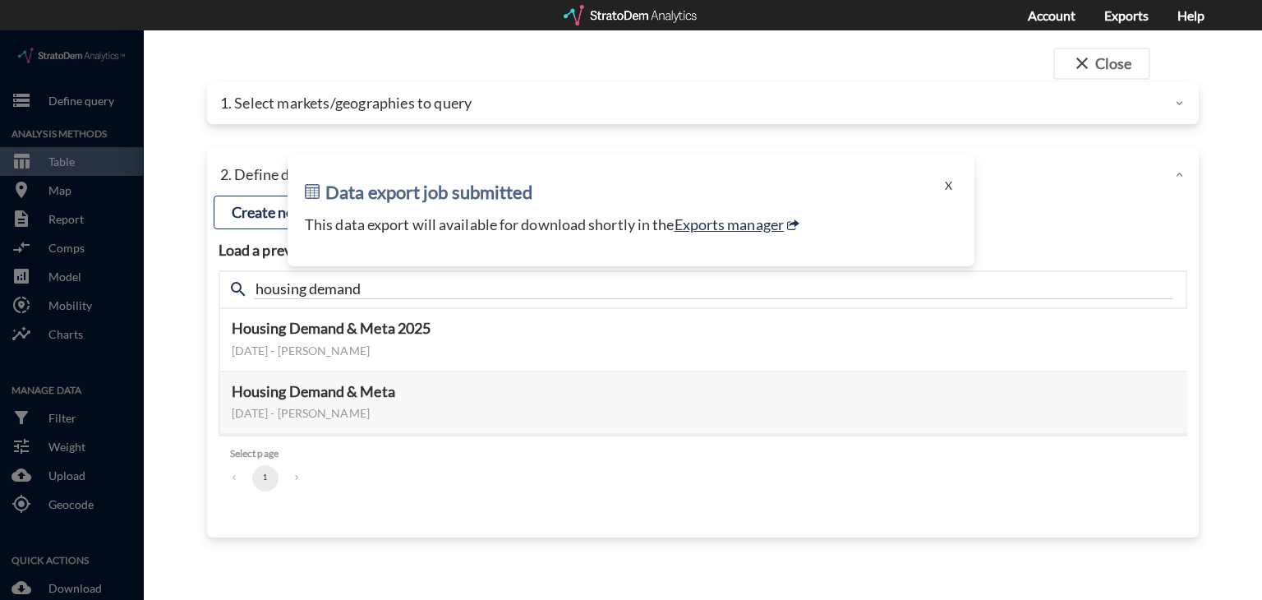
click h2 "Data export job submitted"
click button "X"
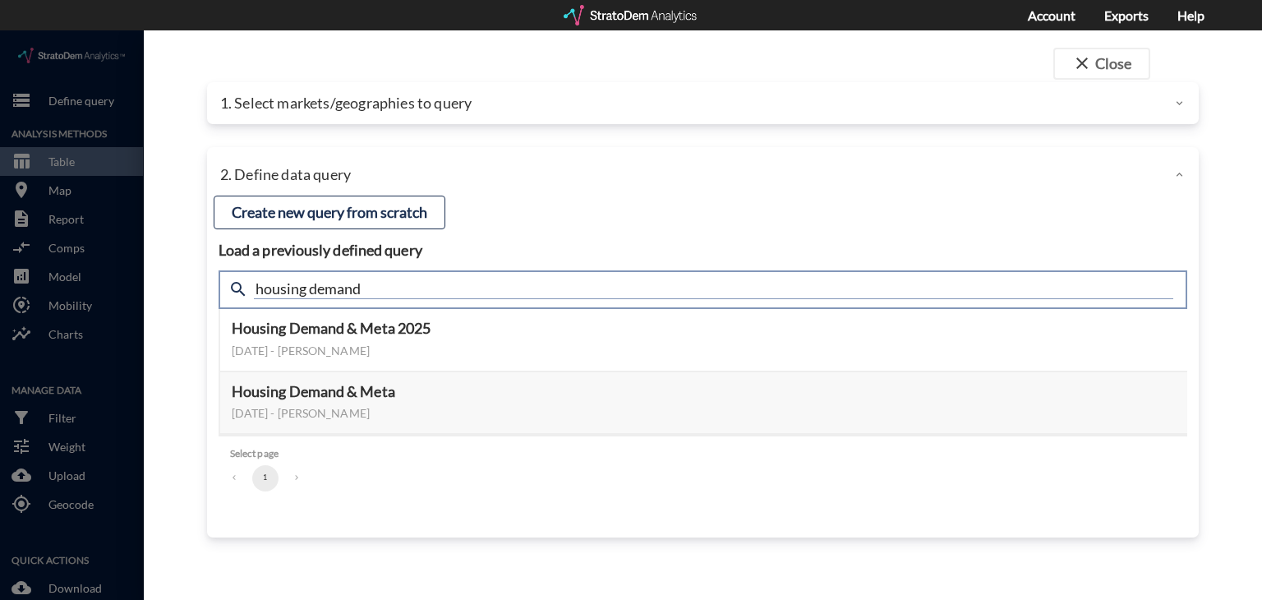
click input "housing demand"
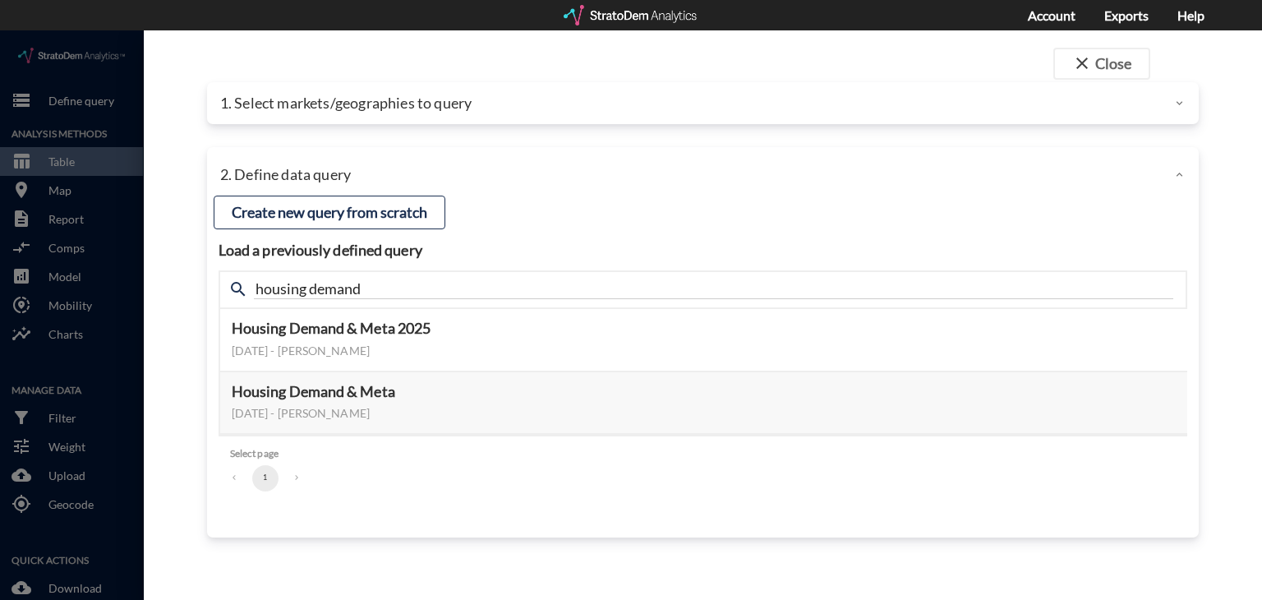
click p "1. Select markets/geographies to query"
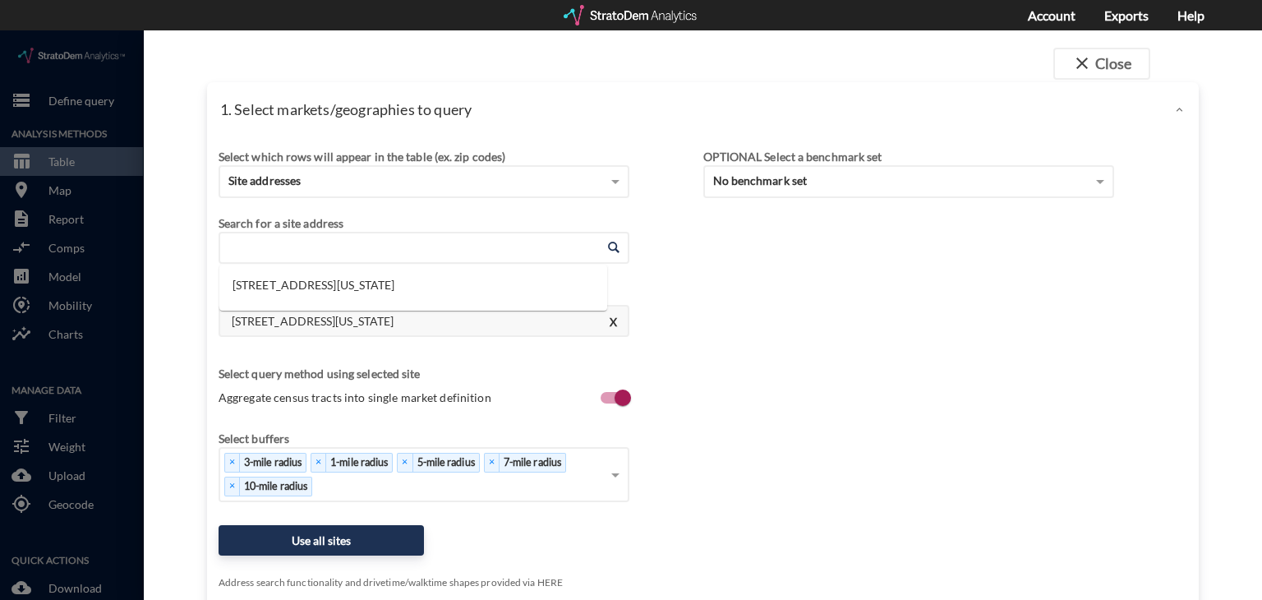
click input "Enter an address"
paste input "100 Spader Way, Broomfield, CO 80020"
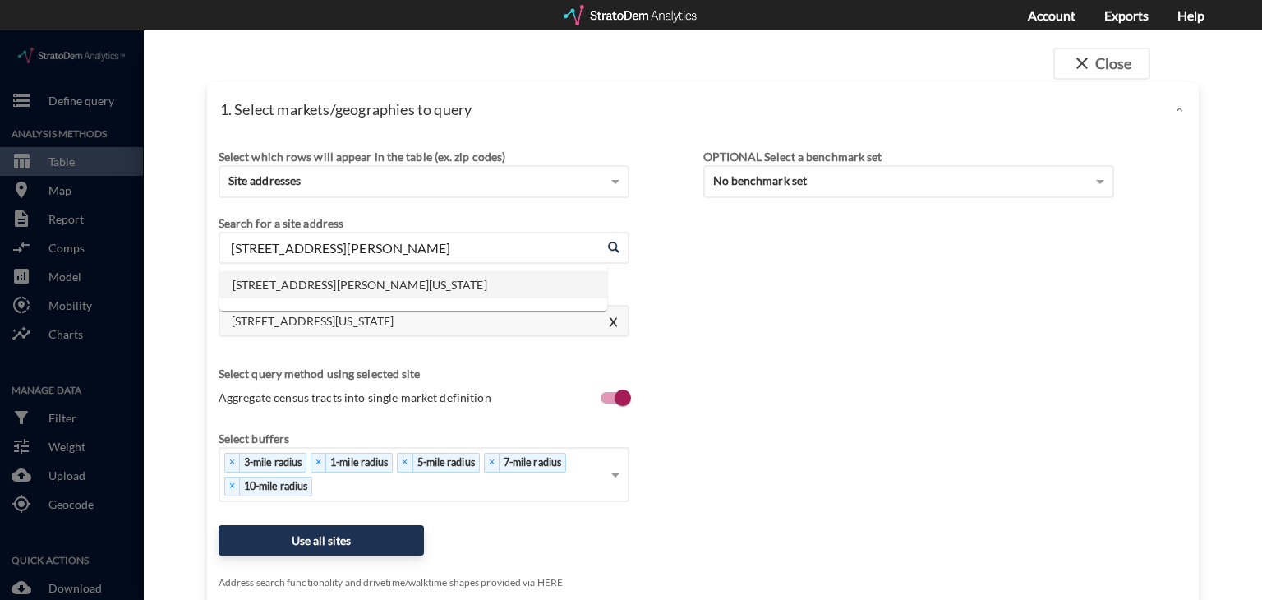
click li "100 Spader Way, Broomfield, Colorado"
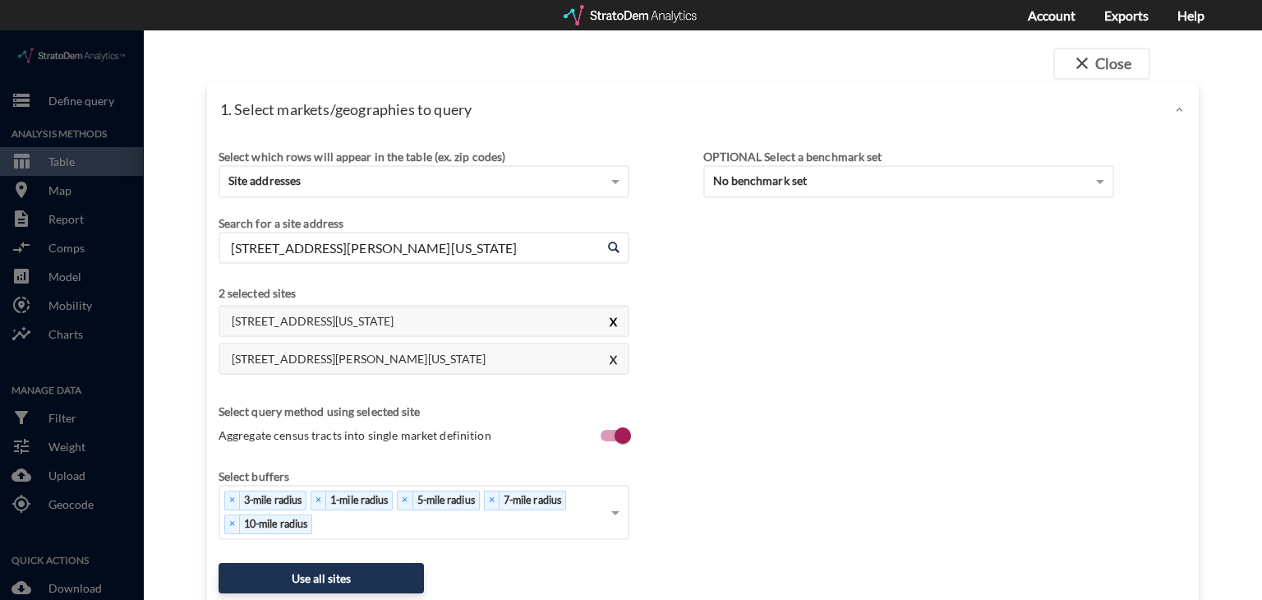
type input "100 Spader Way, Broomfield, Colorado"
click button "X"
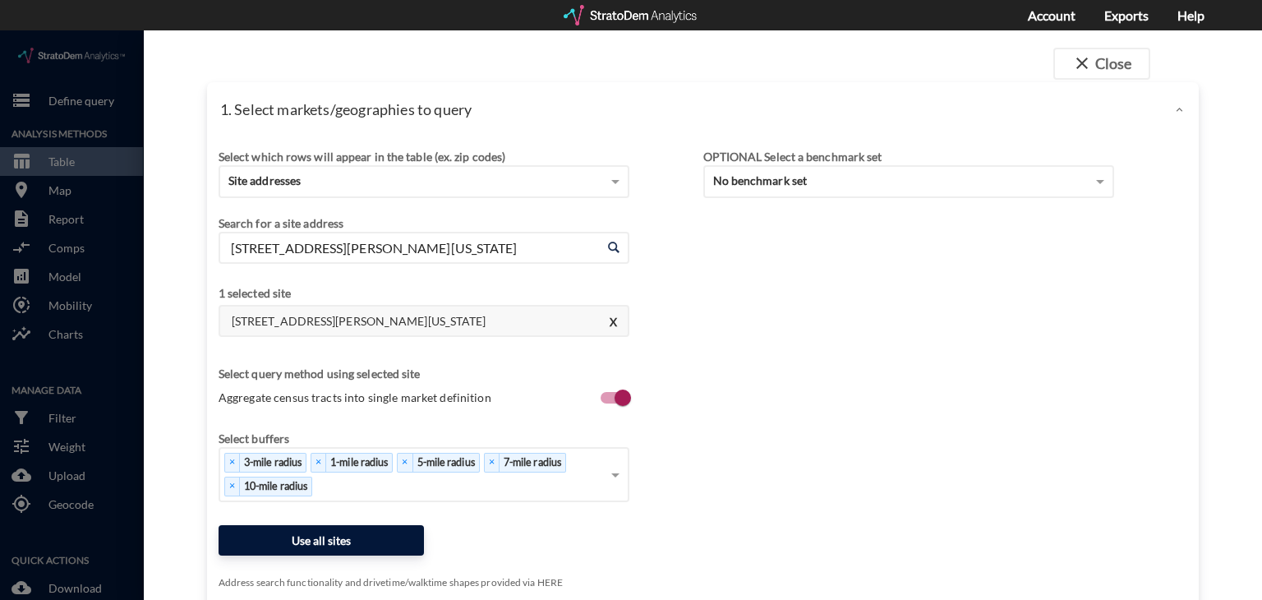
click button "Use all sites"
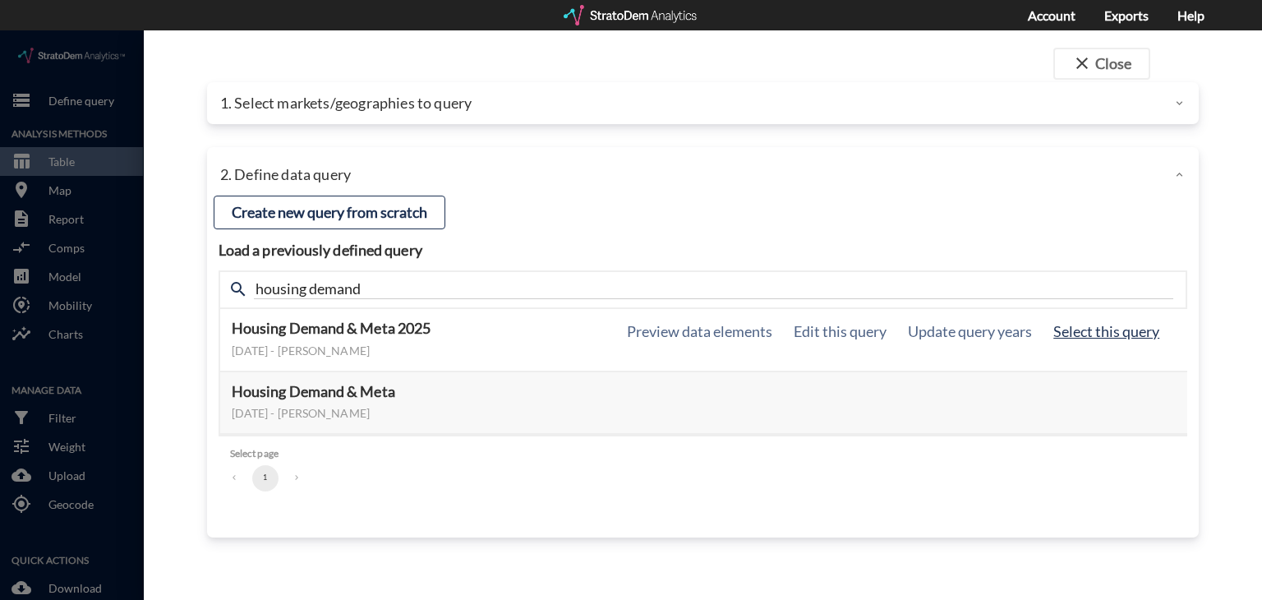
click button "Select this query"
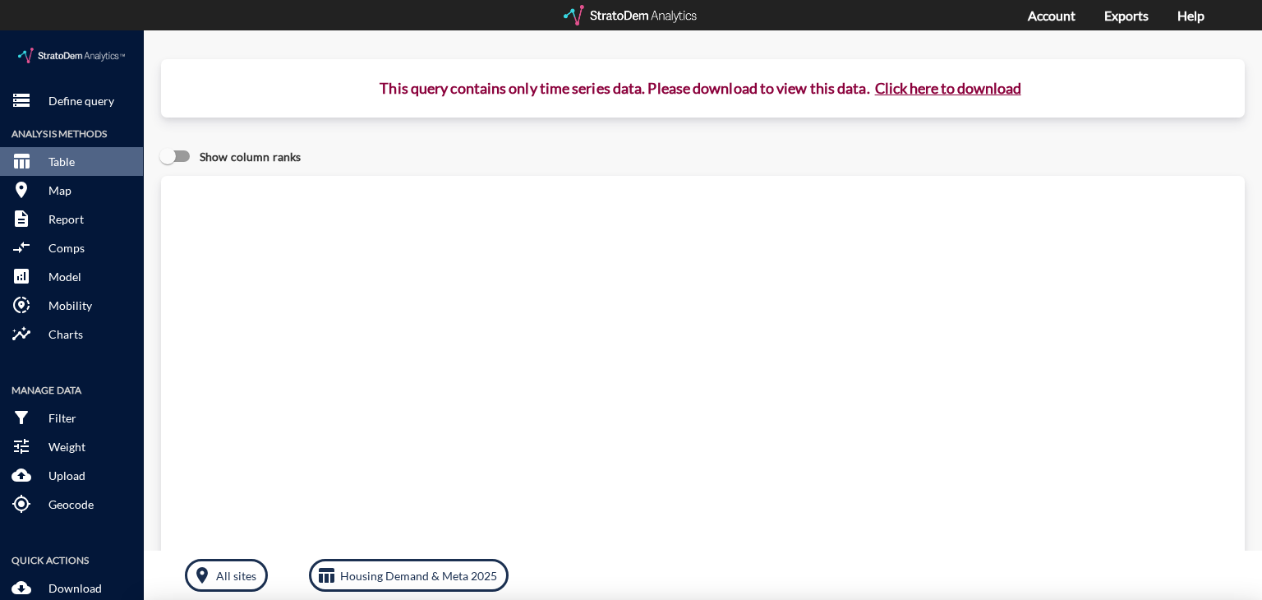
click div "close Close 1. Select markets/geographies to query Select which rows will appea…"
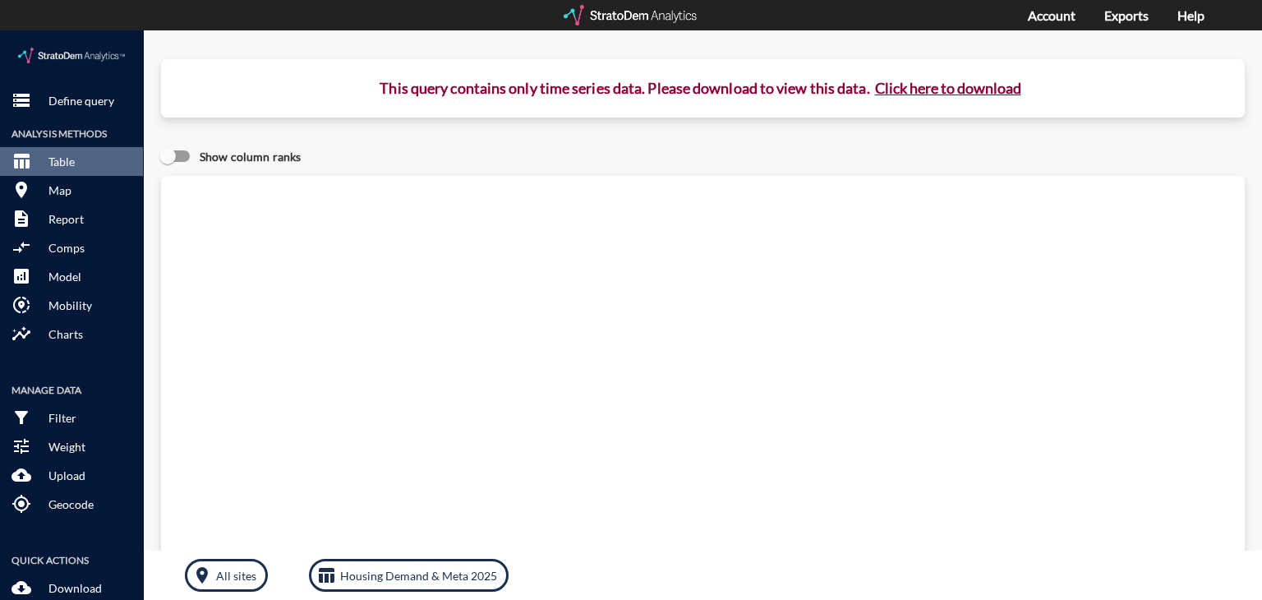
click button "Click here to download"
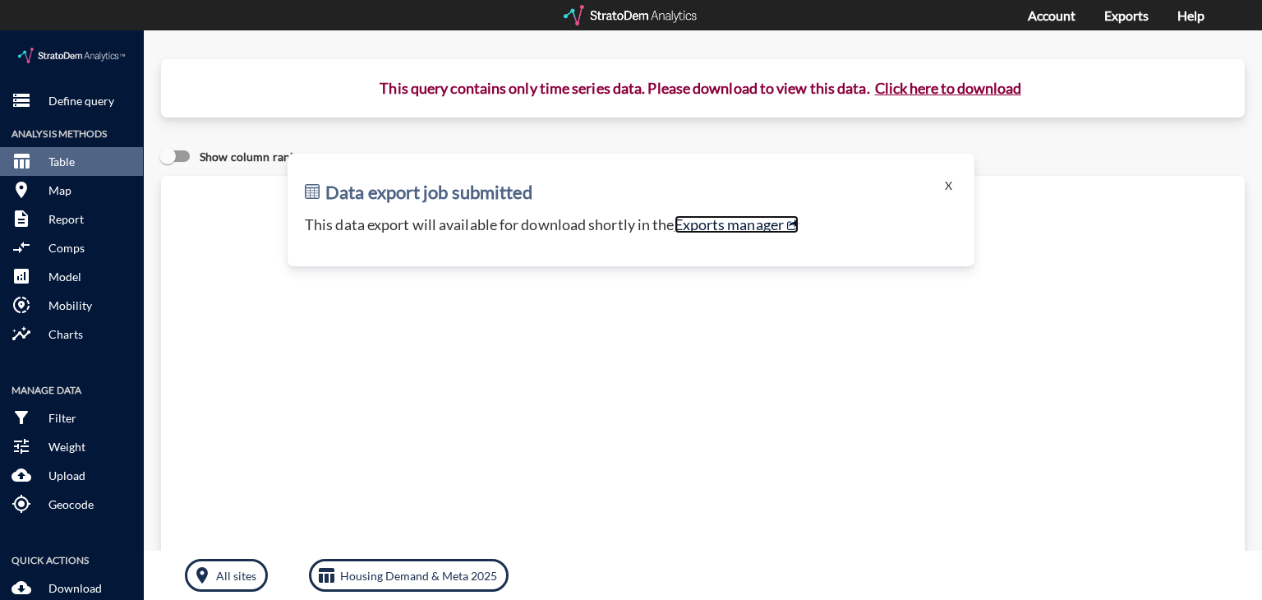
click link "Exports manager"
click p "Define query"
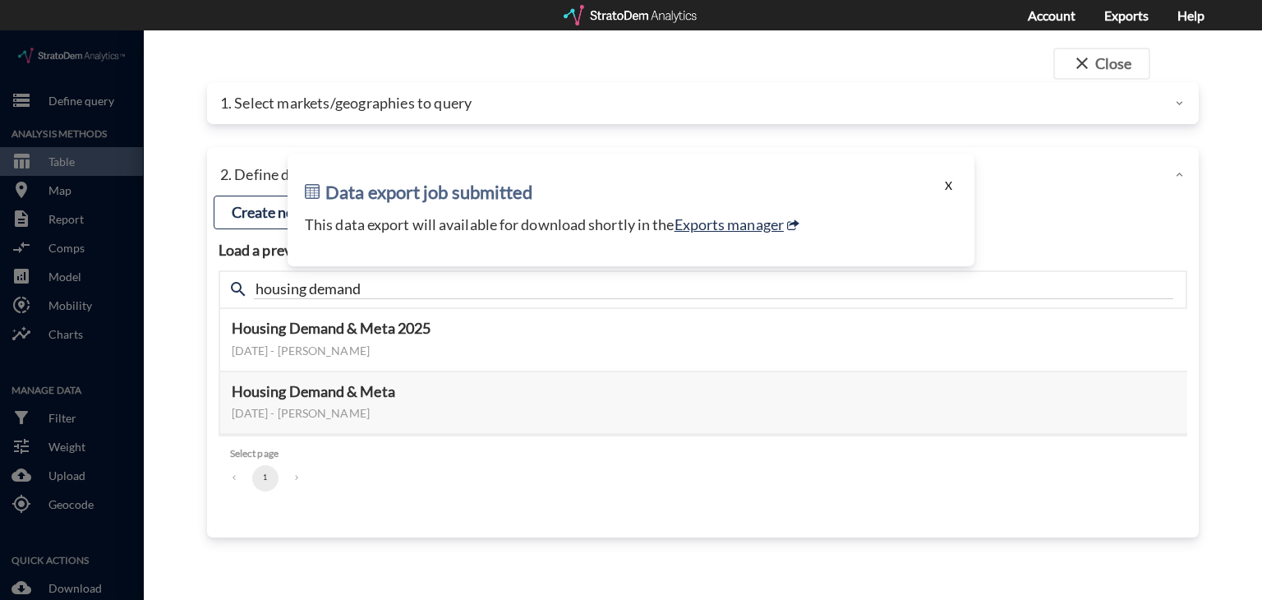
click button "X"
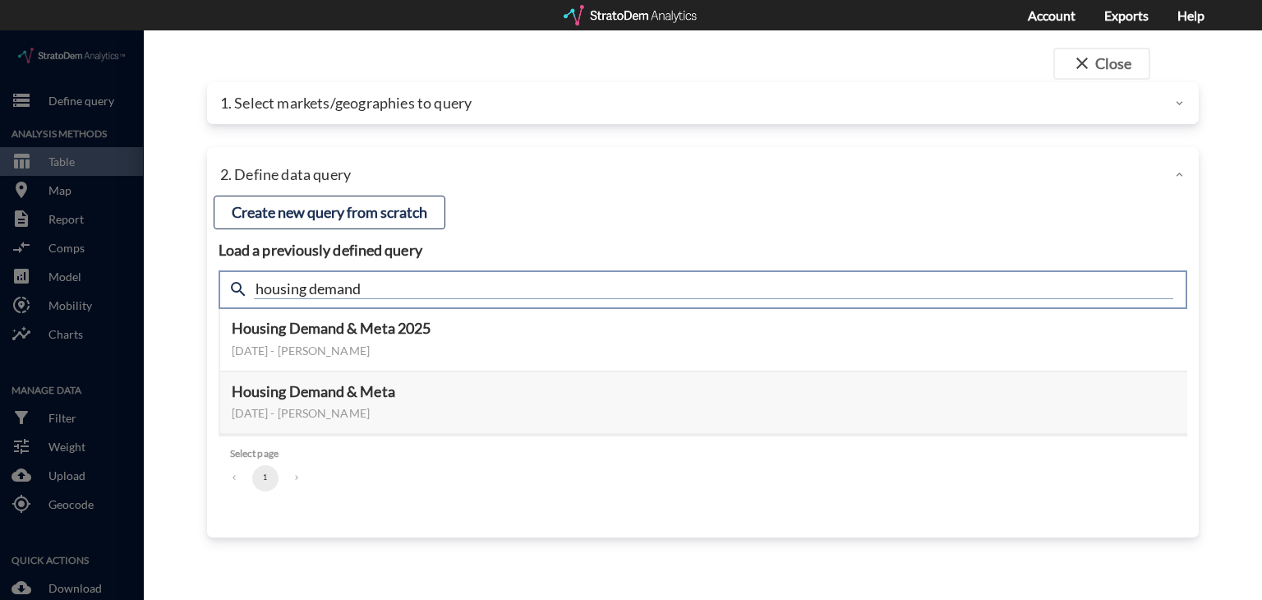
click input "housing demand"
type input "active adult"
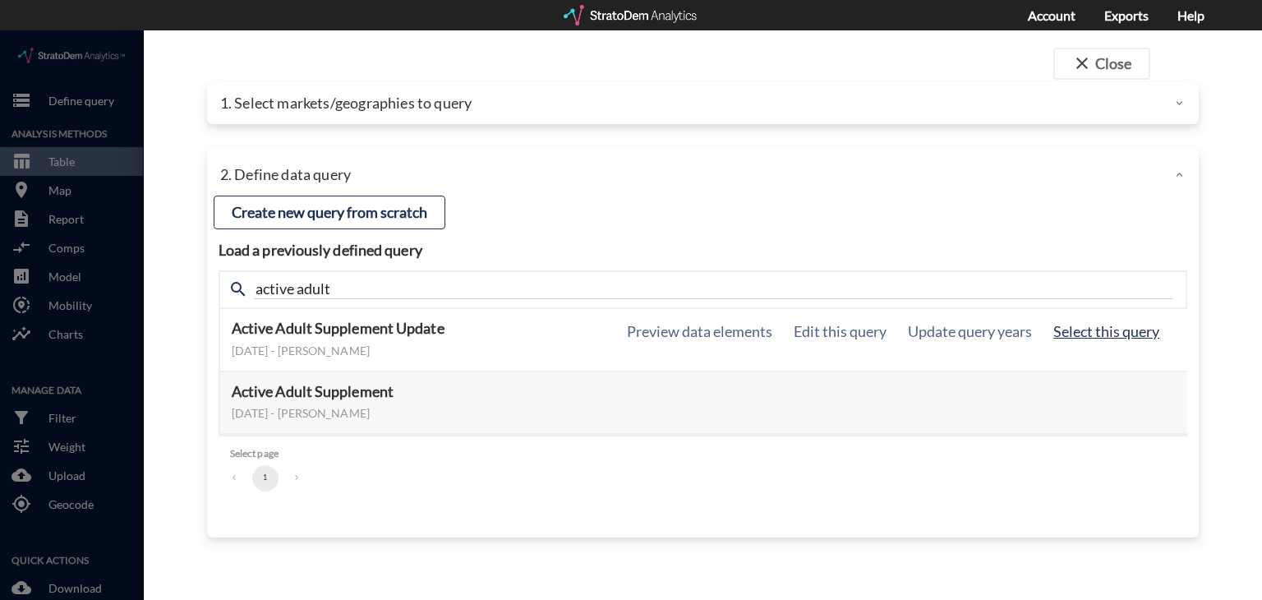
click button "Select this query"
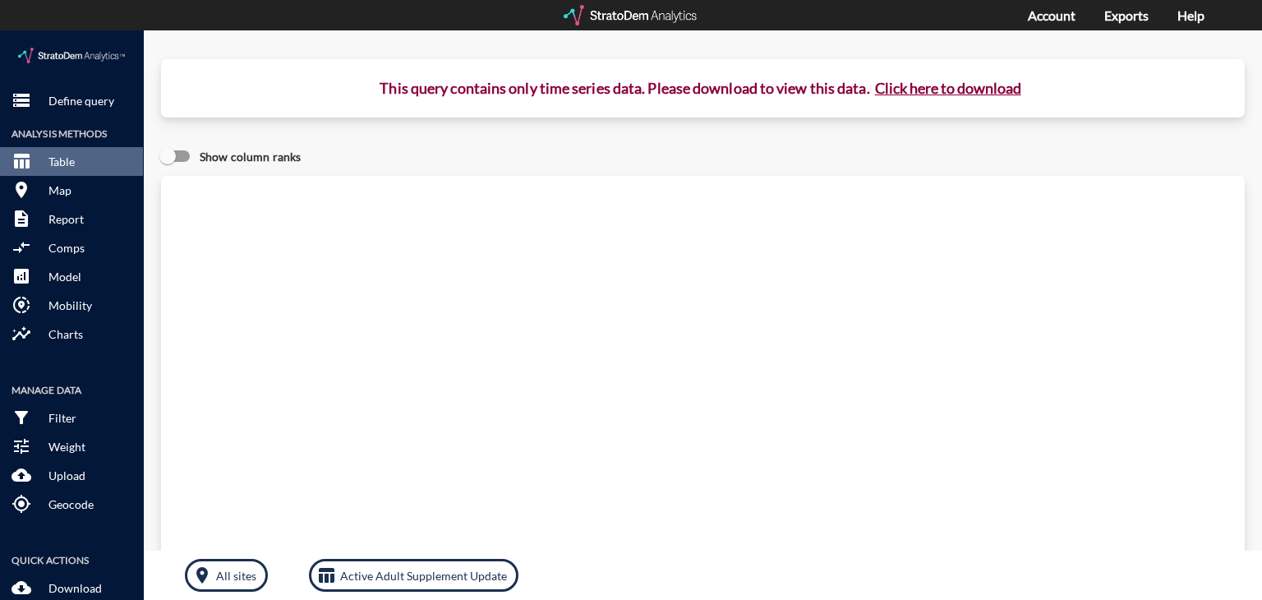
click button "Click here to download"
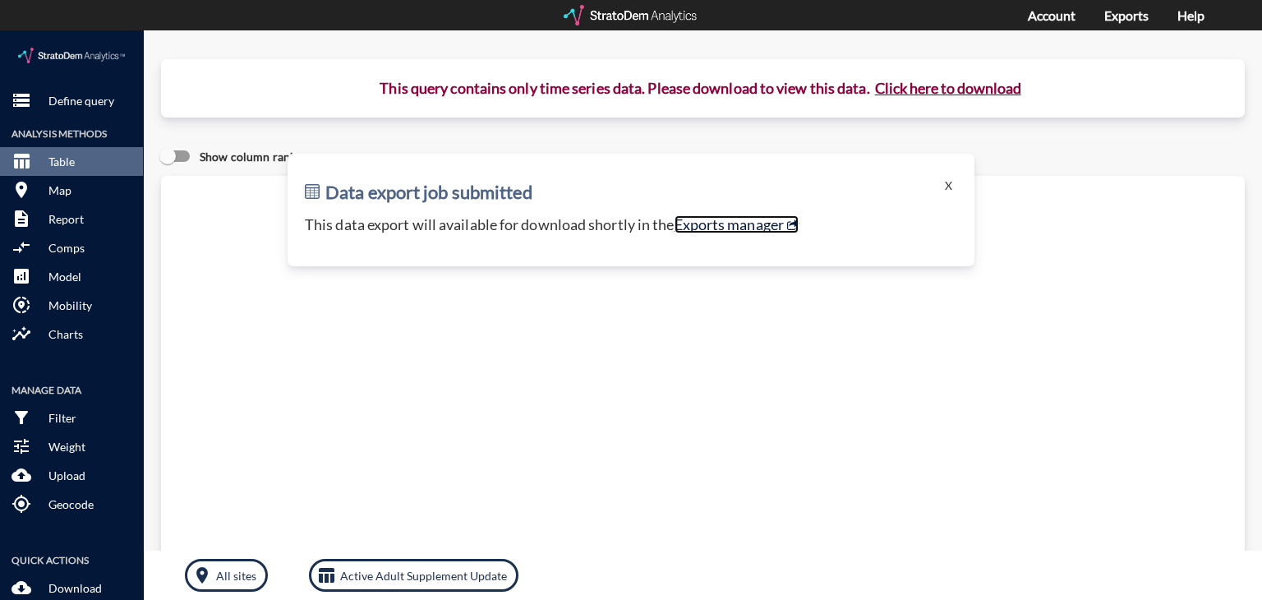
click link "Exports manager"
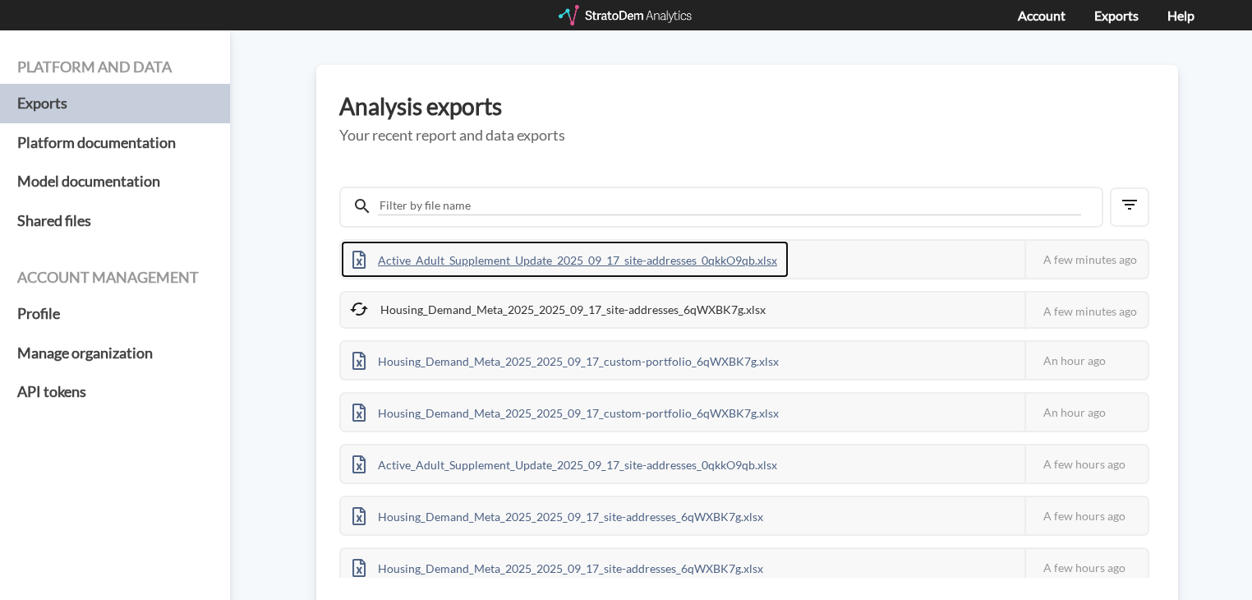
click at [591, 265] on div "Active_Adult_Supplement_Update_2025_09_17_site-addresses_0qkkO9qb.xlsx" at bounding box center [565, 259] width 448 height 37
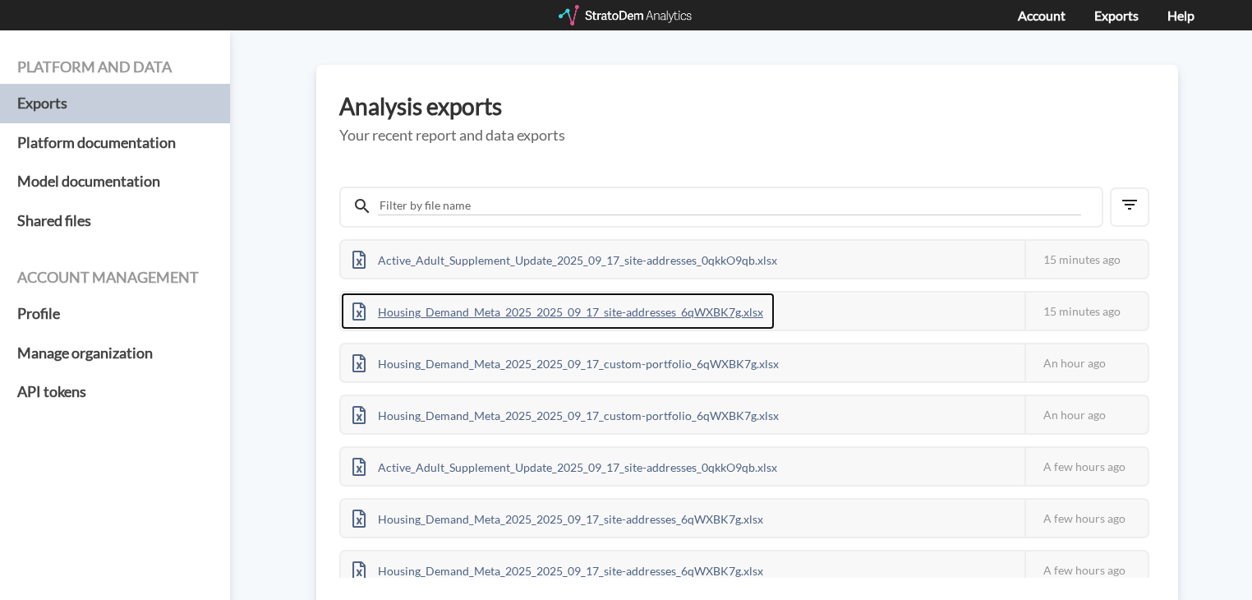
click at [518, 313] on div "Housing_Demand_Meta_2025_2025_09_17_site-addresses_6qWXBK7g.xlsx" at bounding box center [558, 310] width 434 height 37
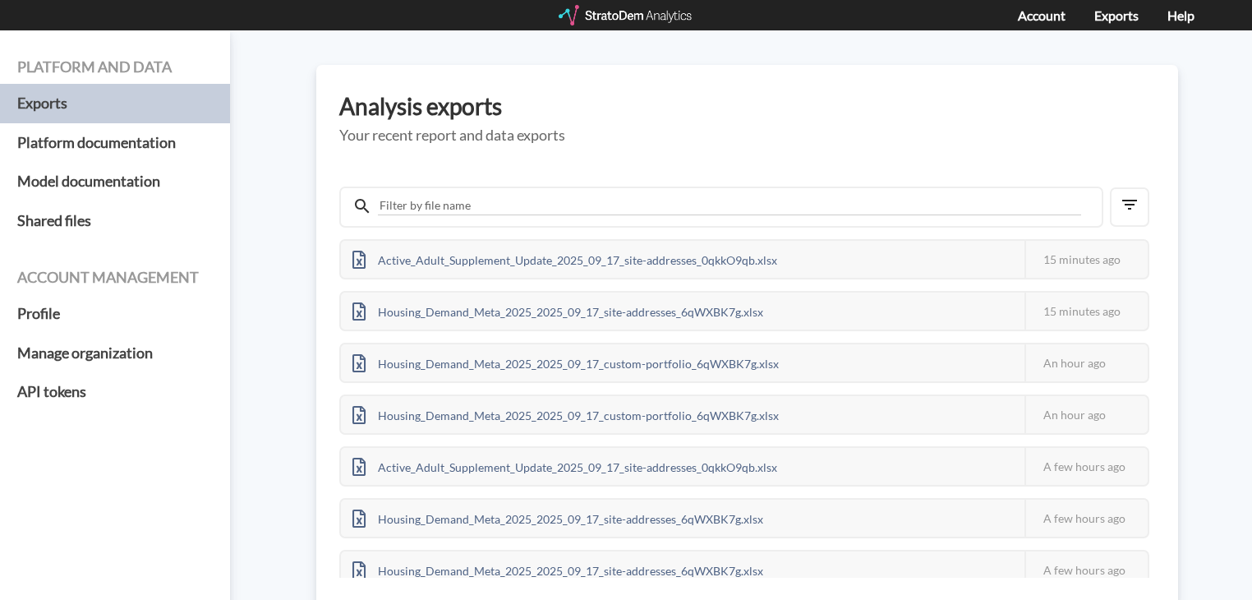
click at [841, 314] on div "Housing_Demand_Meta_2025_2025_09_17_site-addresses_6qWXBK7g.xlsx This job faile…" at bounding box center [744, 311] width 810 height 40
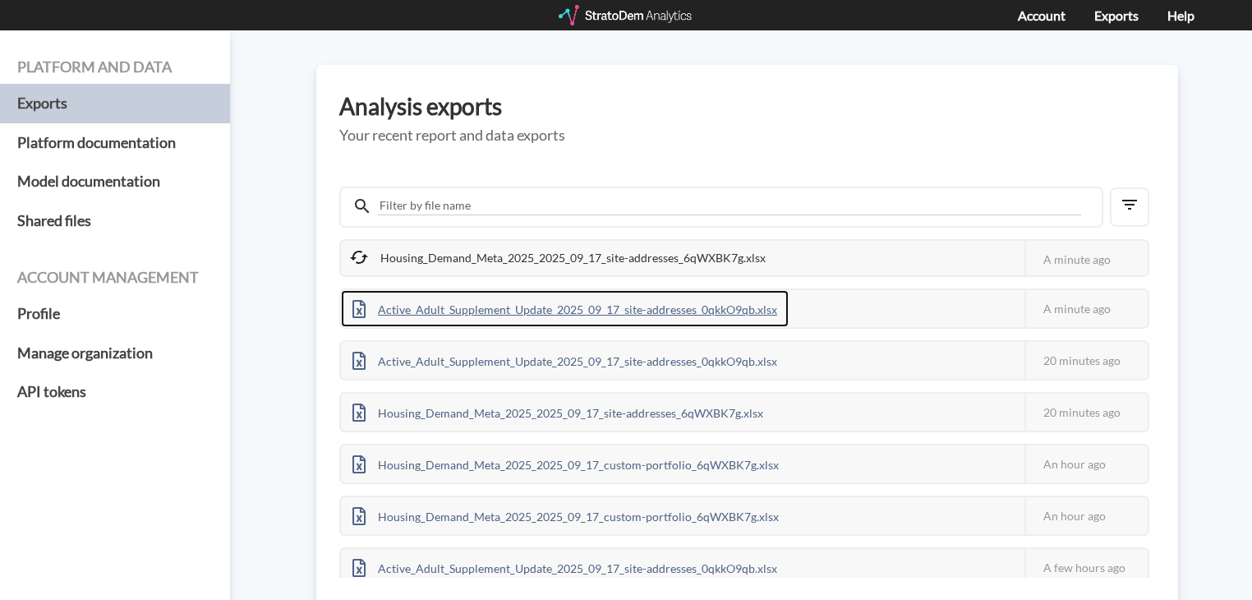
click at [605, 307] on div "Active_Adult_Supplement_Update_2025_09_17_site-addresses_0qkkO9qb.xlsx" at bounding box center [565, 308] width 448 height 37
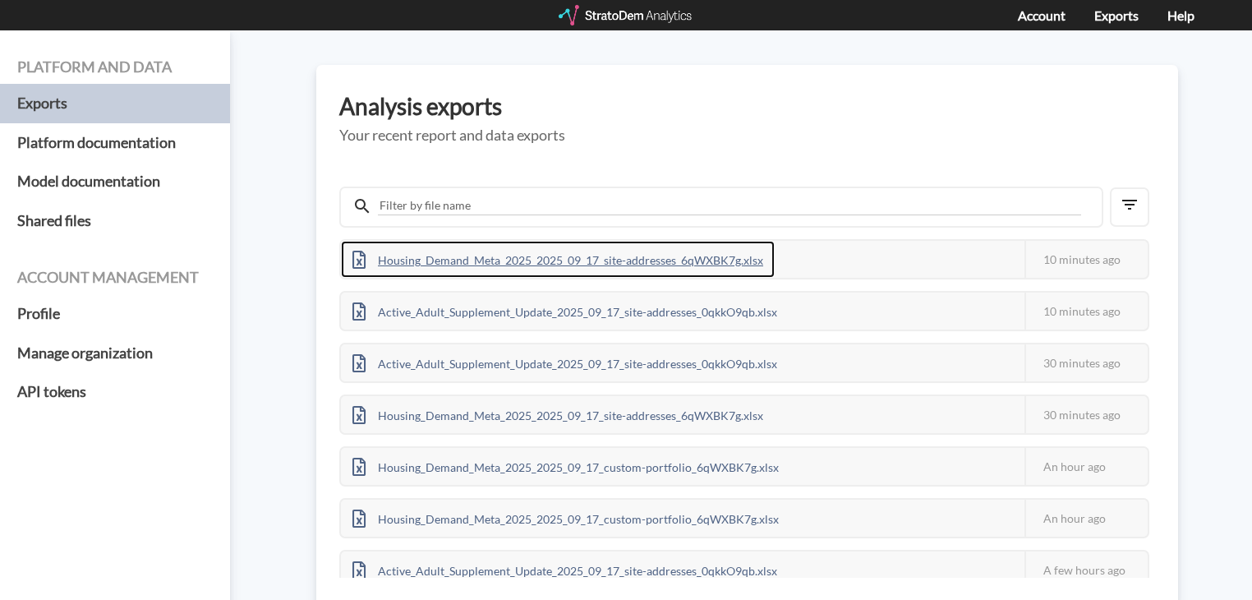
click at [469, 251] on div "Housing_Demand_Meta_2025_2025_09_17_site-addresses_6qWXBK7g.xlsx" at bounding box center [558, 259] width 434 height 37
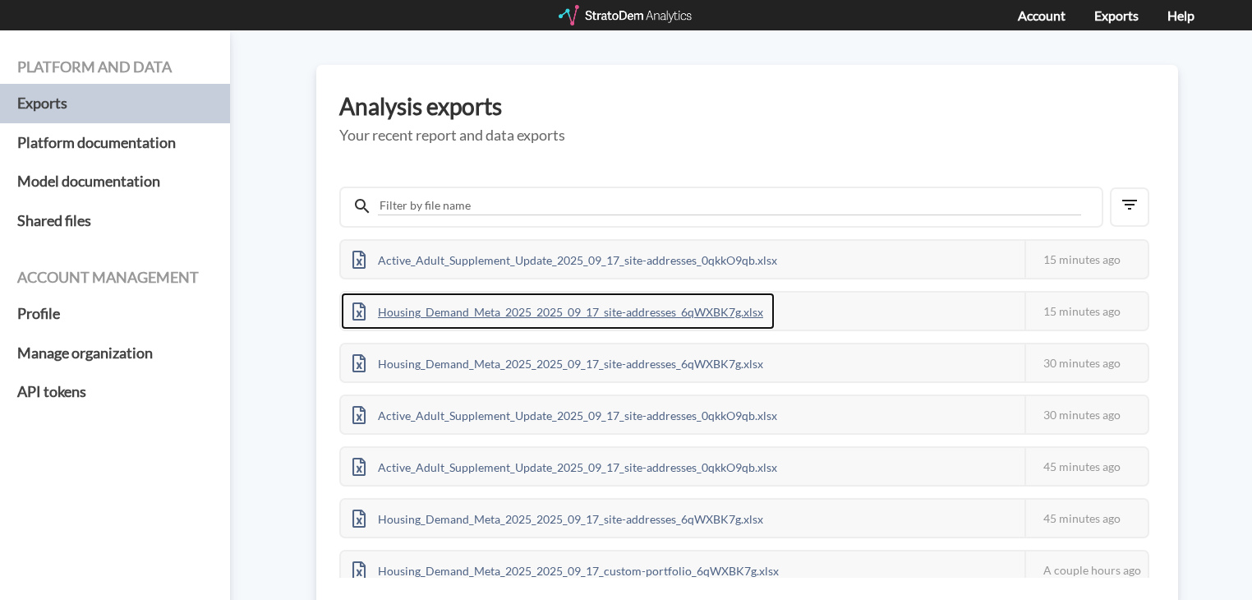
click at [433, 313] on div "Housing_Demand_Meta_2025_2025_09_17_site-addresses_6qWXBK7g.xlsx" at bounding box center [558, 310] width 434 height 37
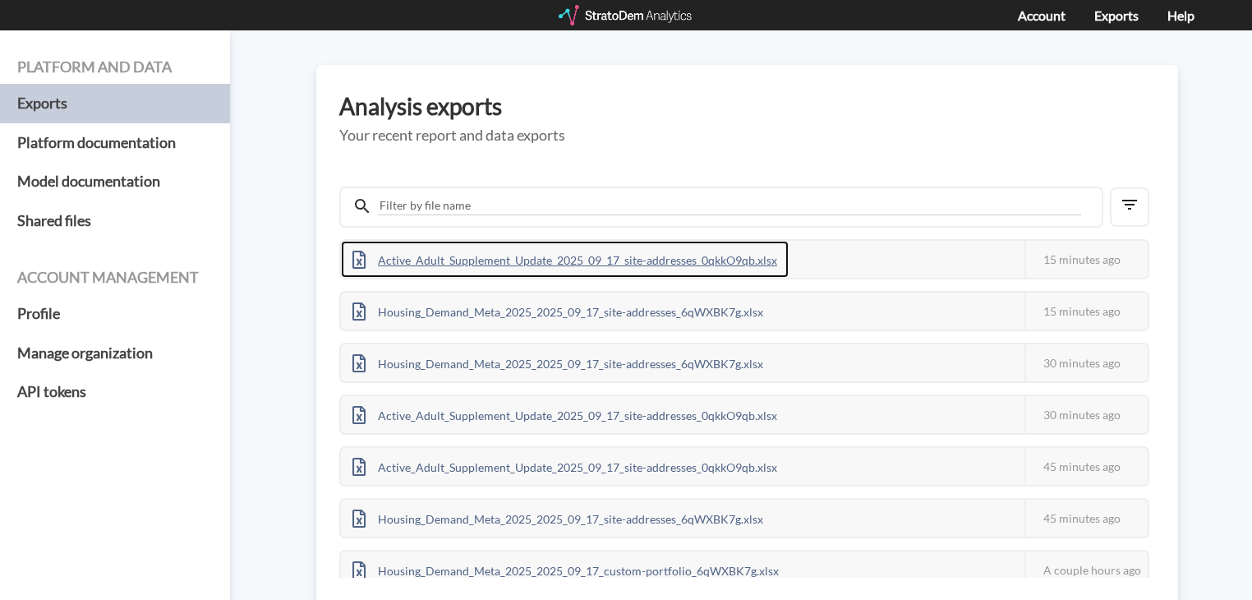
click at [506, 256] on div "Active_Adult_Supplement_Update_2025_09_17_site-addresses_0qkkO9qb.xlsx" at bounding box center [565, 259] width 448 height 37
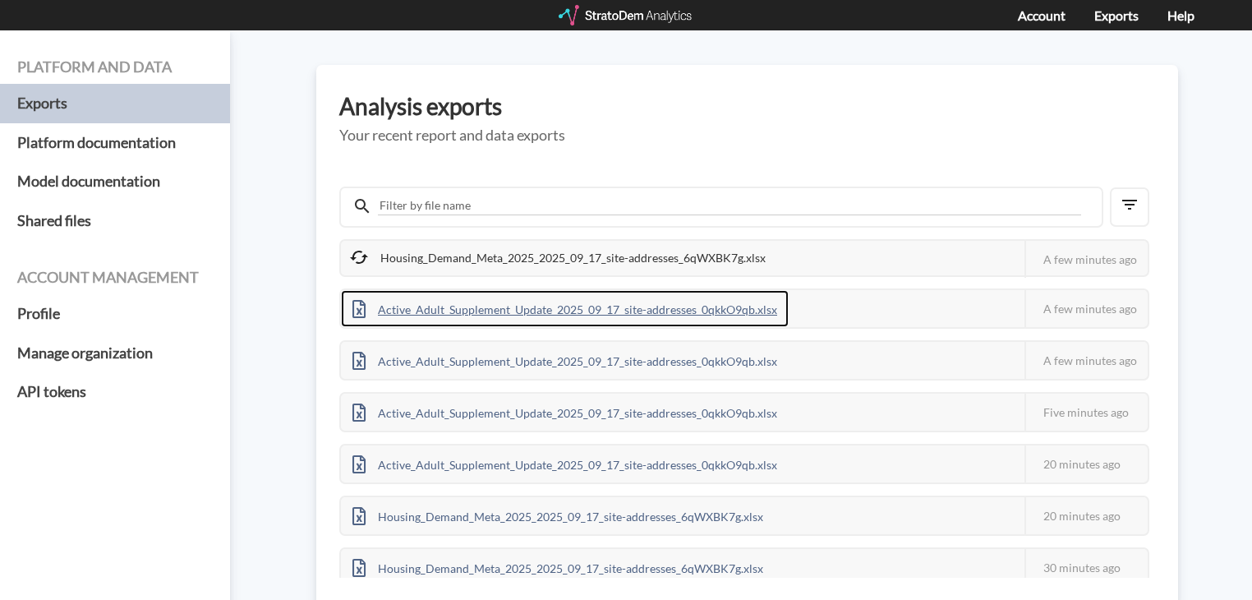
click at [581, 303] on div "Active_Adult_Supplement_Update_2025_09_17_site-addresses_0qkkO9qb.xlsx" at bounding box center [565, 308] width 448 height 37
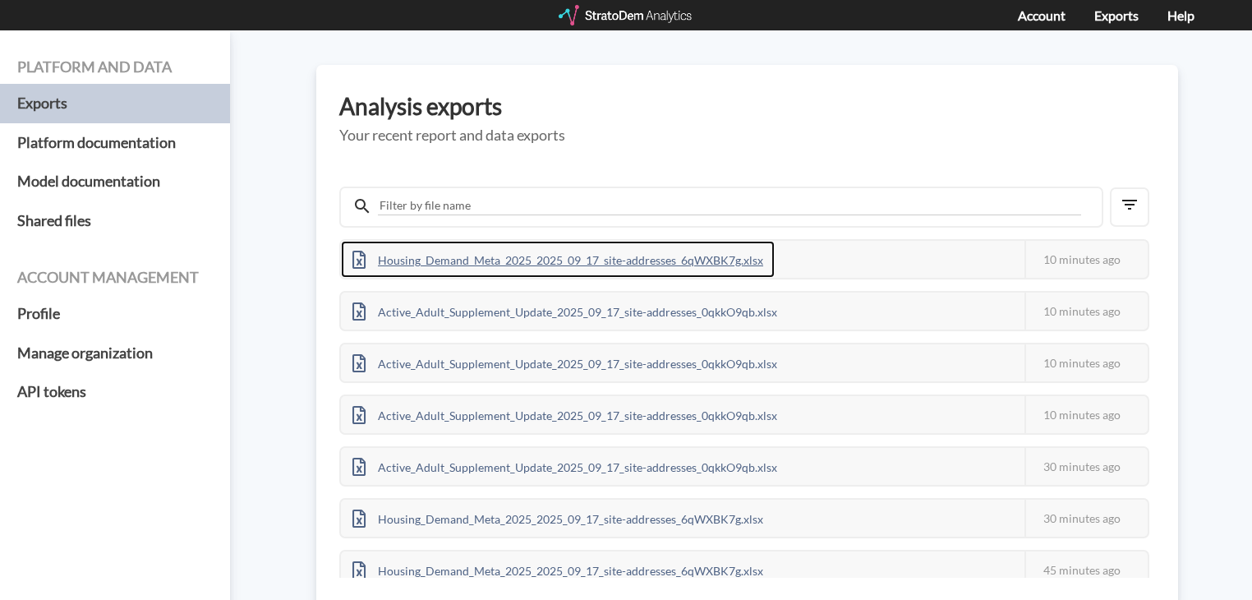
click at [613, 256] on div "Housing_Demand_Meta_2025_2025_09_17_site-addresses_6qWXBK7g.xlsx" at bounding box center [558, 259] width 434 height 37
click at [622, 257] on div "Active_Adult_Supplement_Update_2025_09_17_site-addresses_0qkkO9qb.xlsx" at bounding box center [565, 259] width 448 height 37
click at [693, 254] on div "Active_Adult_Supplement_Update_2025_09_17_site-addresses_0qkkO9qb.xlsx" at bounding box center [565, 259] width 448 height 37
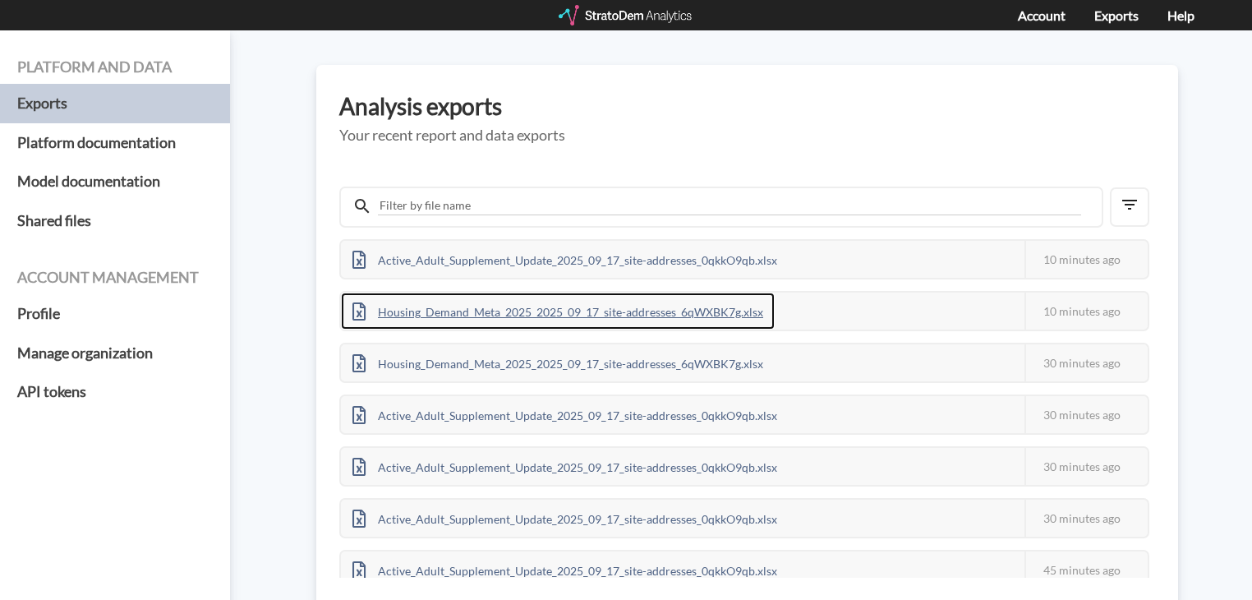
click at [539, 313] on div "Housing_Demand_Meta_2025_2025_09_17_site-addresses_6qWXBK7g.xlsx" at bounding box center [558, 310] width 434 height 37
